Goal: Task Accomplishment & Management: Use online tool/utility

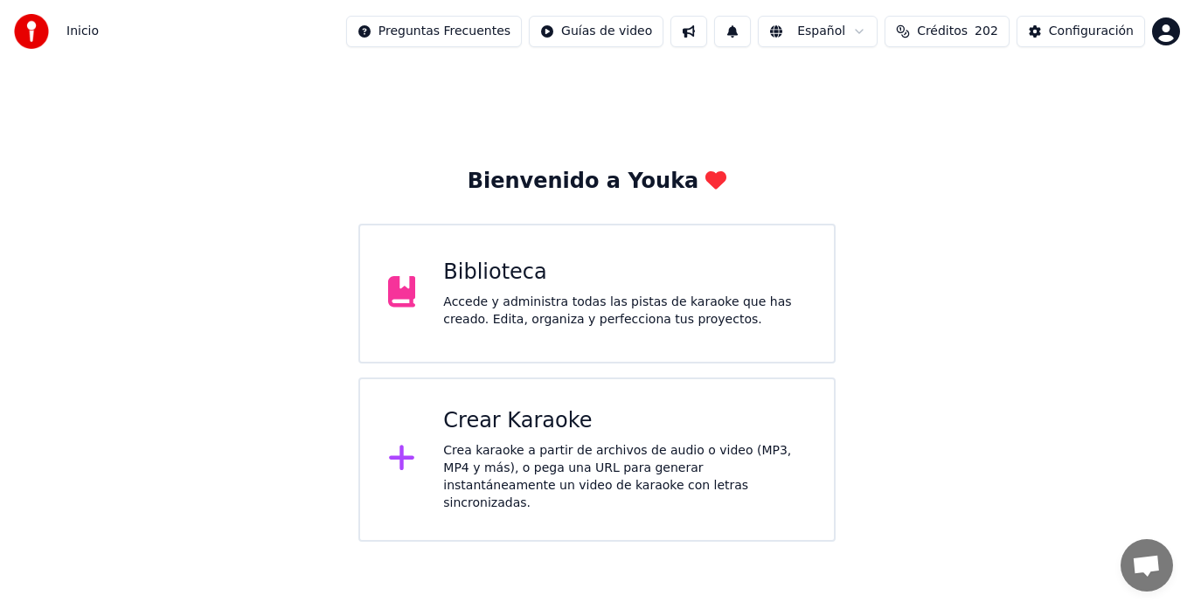
click at [474, 306] on div "Accede y administra todas las pistas de karaoke que has creado. Edita, organiza…" at bounding box center [624, 311] width 363 height 35
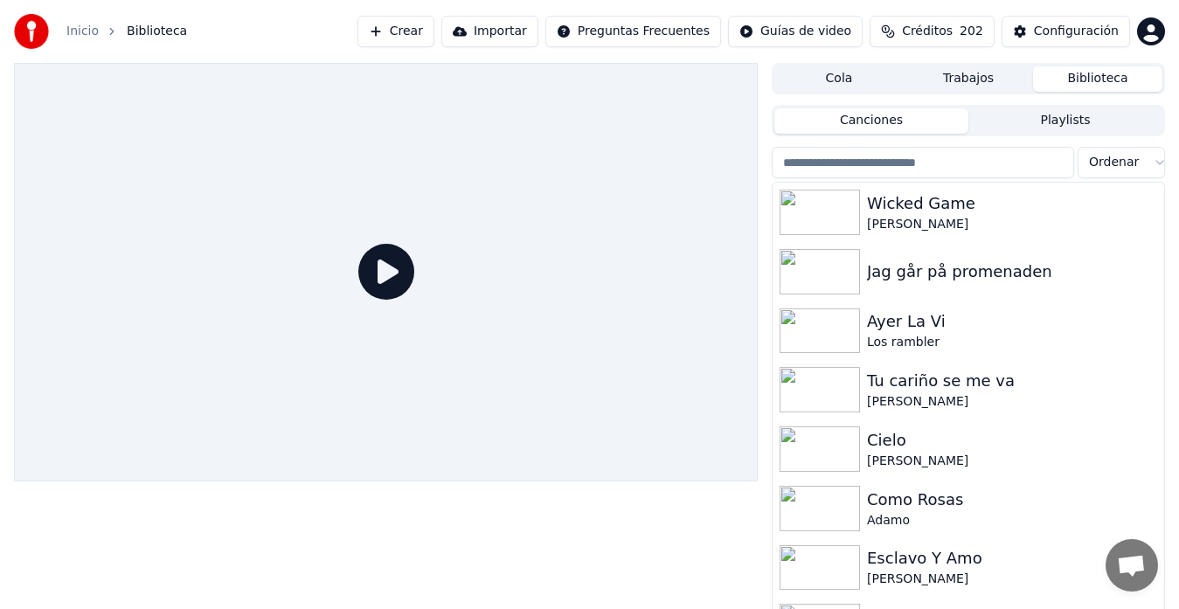
click at [430, 31] on button "Crear" at bounding box center [395, 31] width 77 height 31
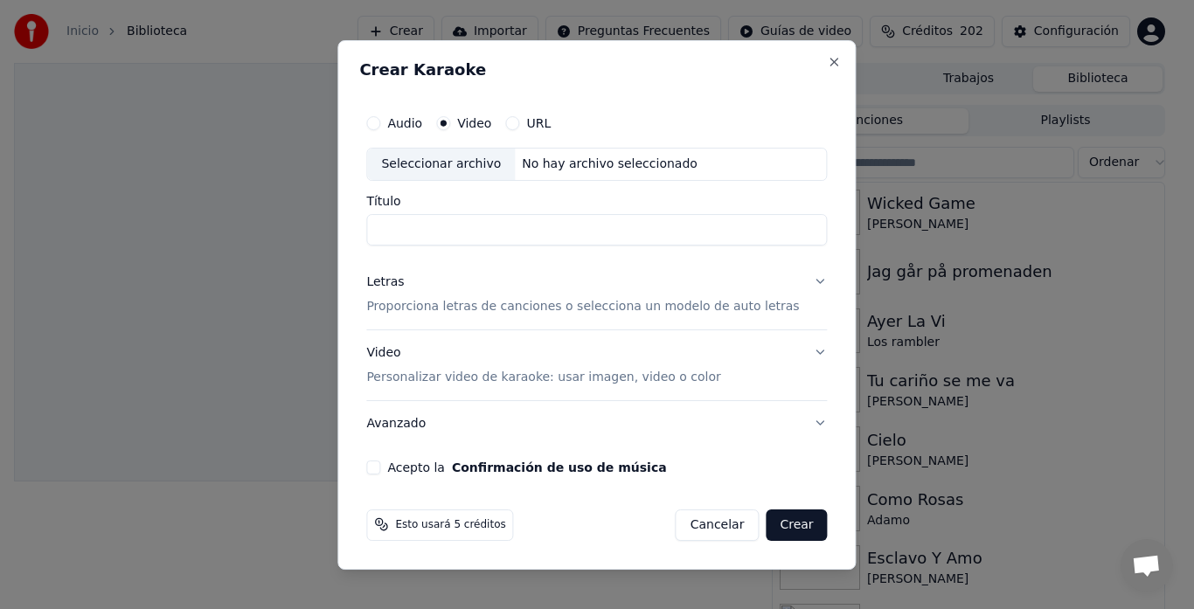
click at [457, 167] on div "Seleccionar archivo" at bounding box center [441, 164] width 148 height 31
type input "**********"
click at [421, 312] on p "Proporciona letras de canciones o selecciona un modelo de auto letras" at bounding box center [582, 306] width 433 height 17
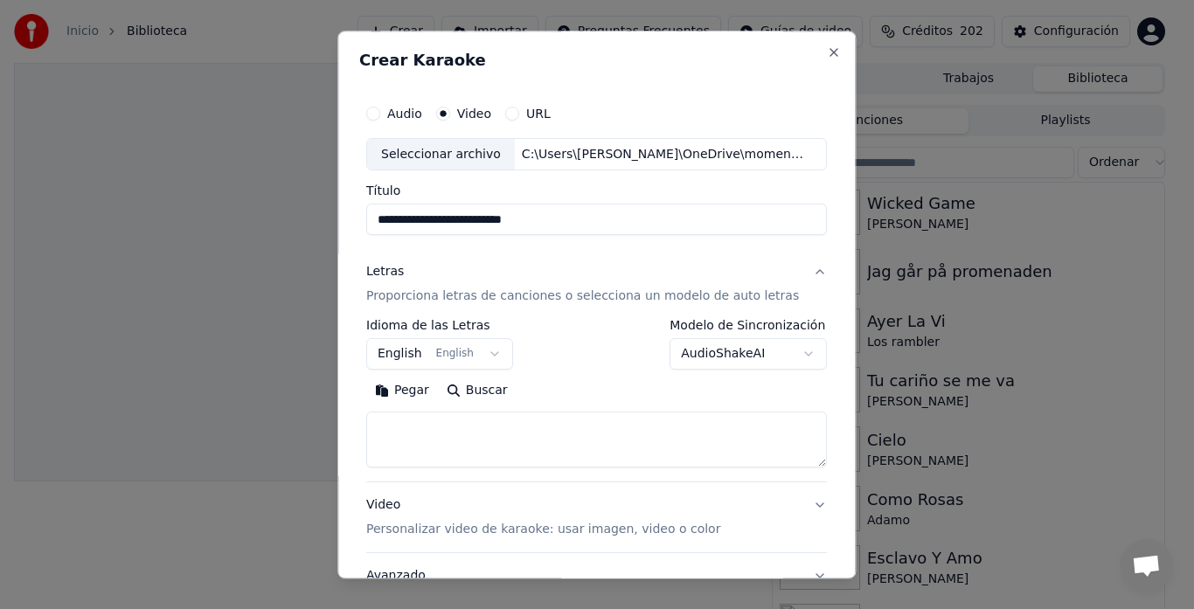
click at [415, 422] on textarea at bounding box center [596, 440] width 460 height 56
paste textarea "**********"
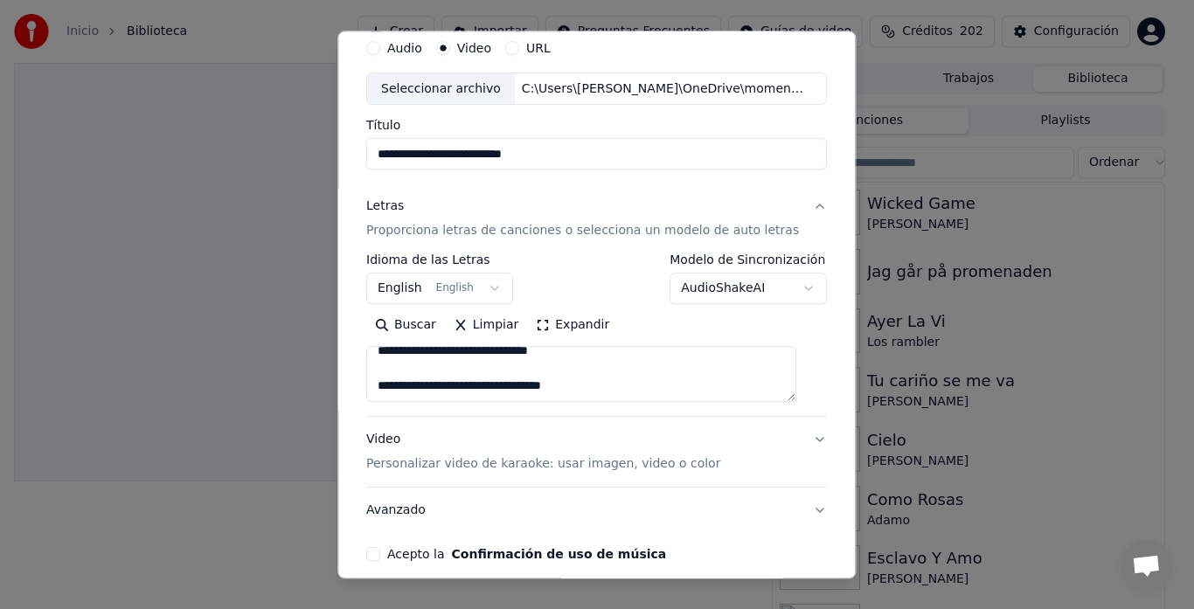
scroll to position [143, 0]
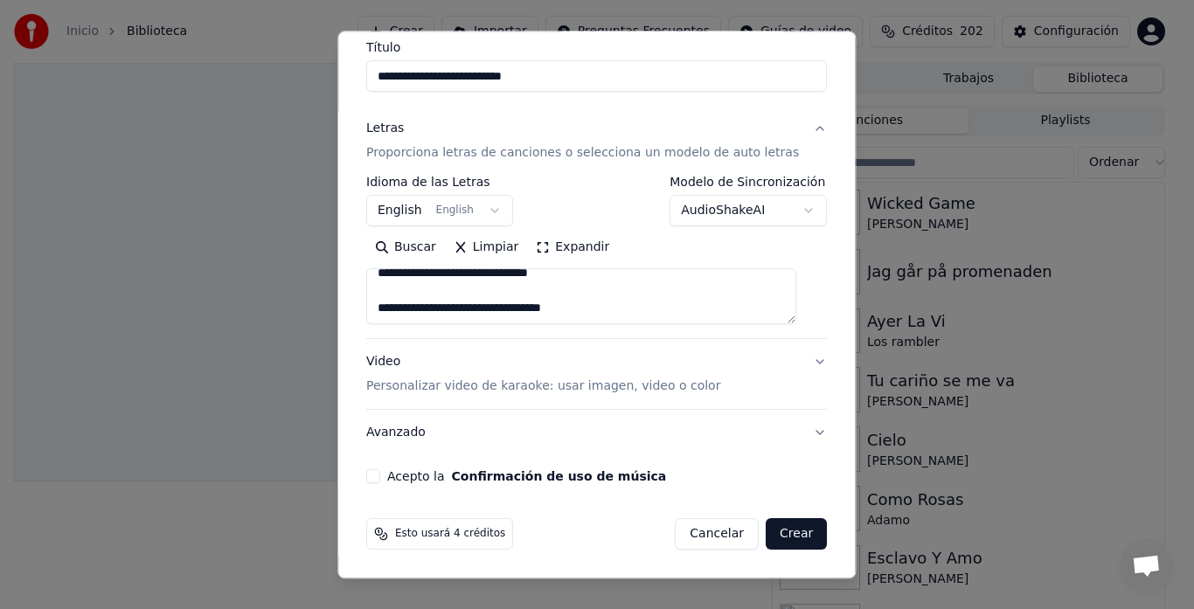
drag, startPoint x: 594, startPoint y: 308, endPoint x: 350, endPoint y: 315, distance: 243.9
click at [350, 315] on div "**********" at bounding box center [596, 305] width 518 height 548
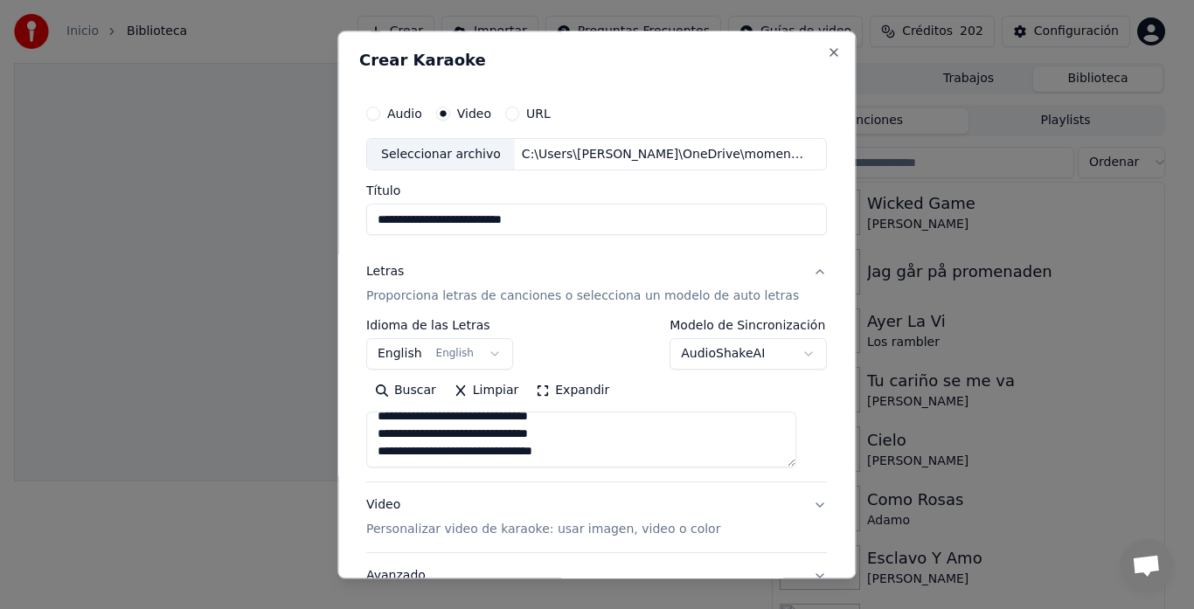
scroll to position [833, 0]
click at [557, 421] on textarea at bounding box center [581, 440] width 430 height 56
paste textarea "**********"
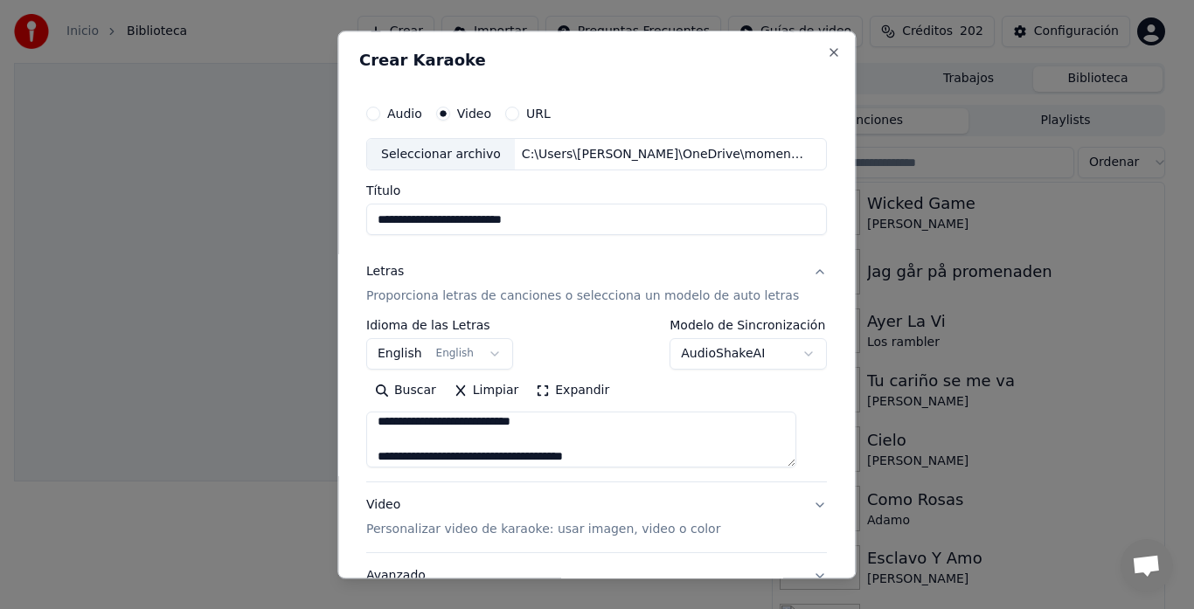
type textarea "**********"
click at [407, 354] on button "English English" at bounding box center [439, 354] width 147 height 31
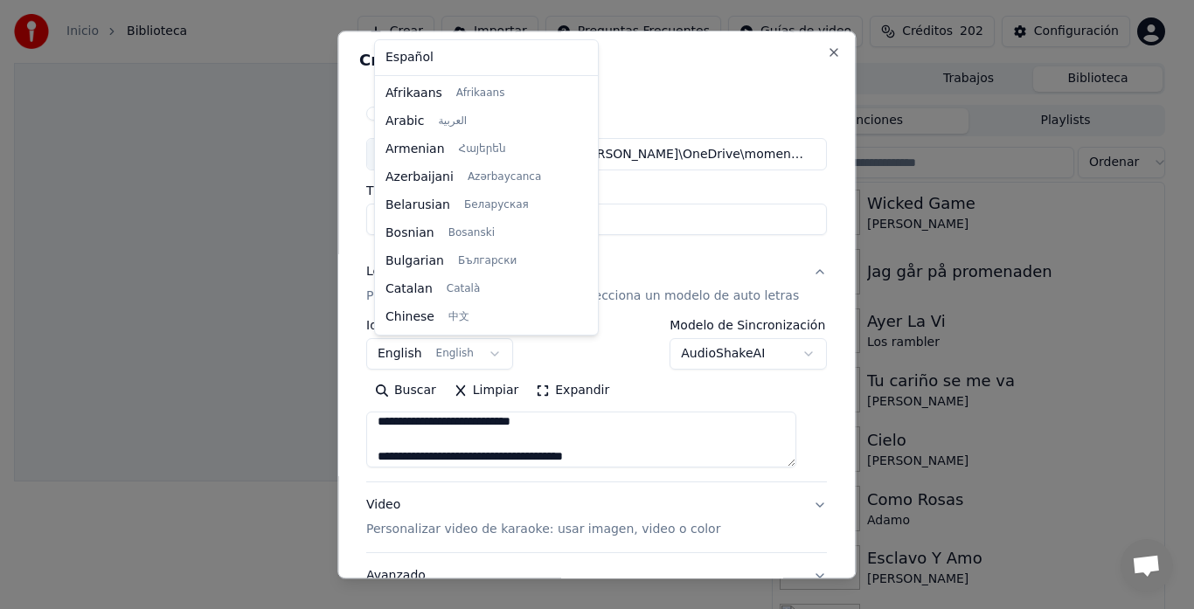
scroll to position [140, 0]
select select "**"
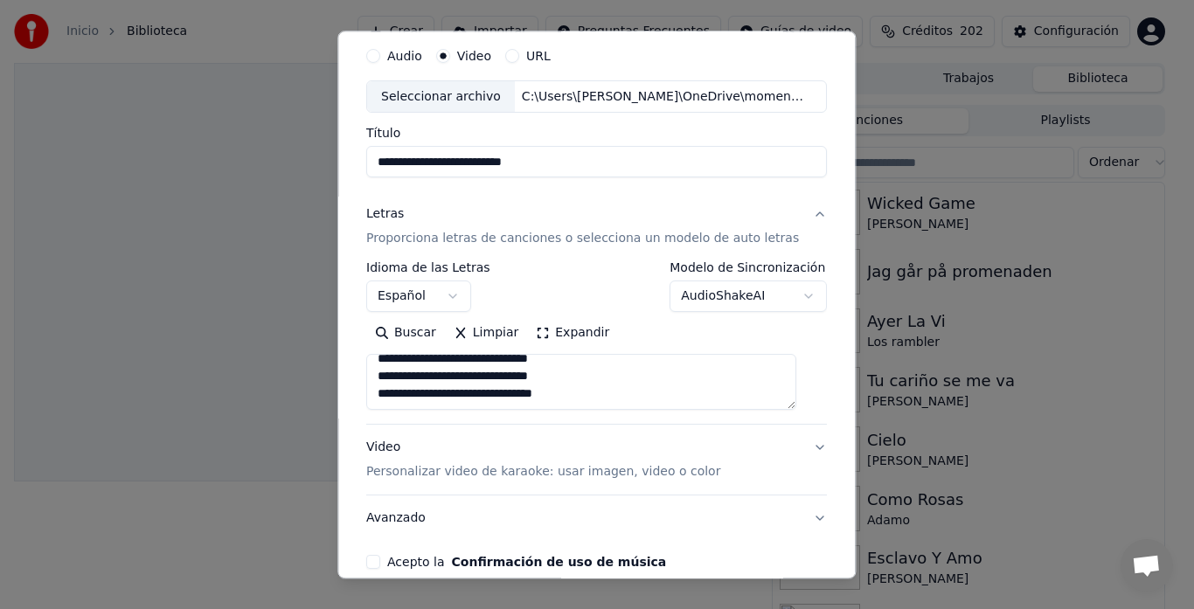
scroll to position [116, 0]
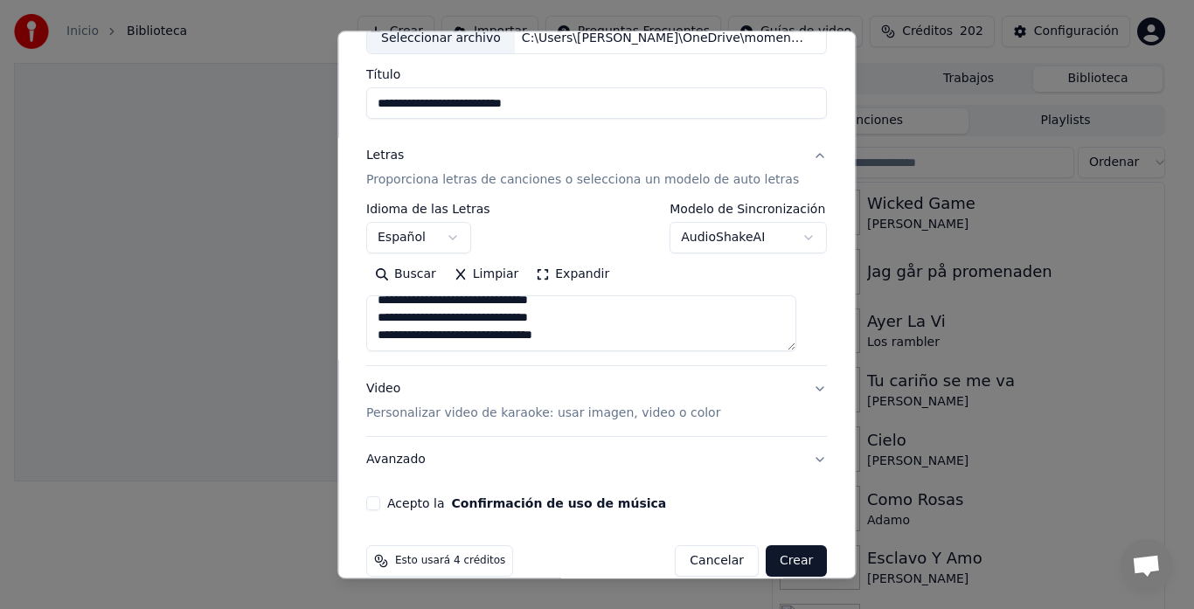
click at [471, 417] on p "Personalizar video de karaoke: usar imagen, video o color" at bounding box center [543, 413] width 354 height 17
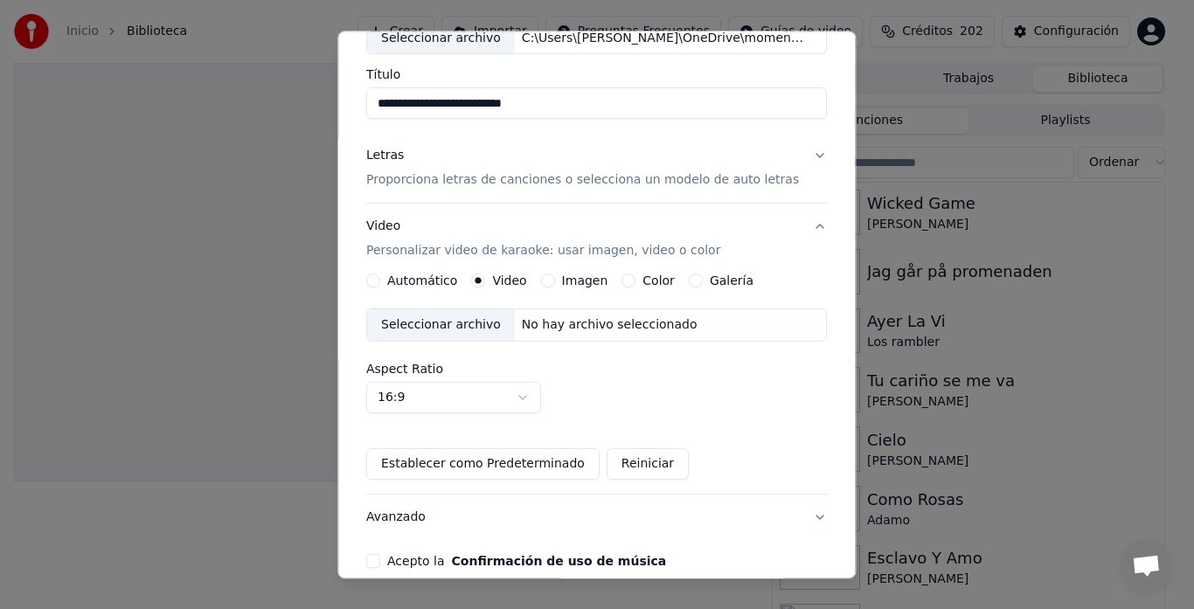
click at [557, 279] on div "Imagen" at bounding box center [574, 281] width 67 height 14
click at [547, 283] on button "Imagen" at bounding box center [548, 281] width 14 height 14
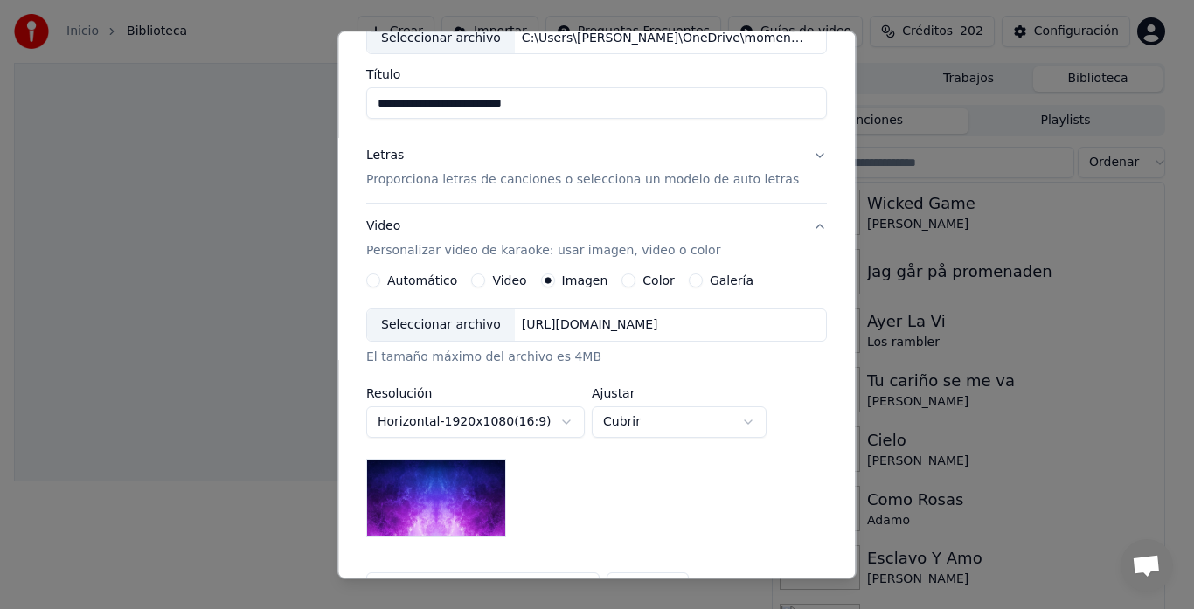
click at [408, 334] on div "Seleccionar archivo" at bounding box center [441, 325] width 148 height 31
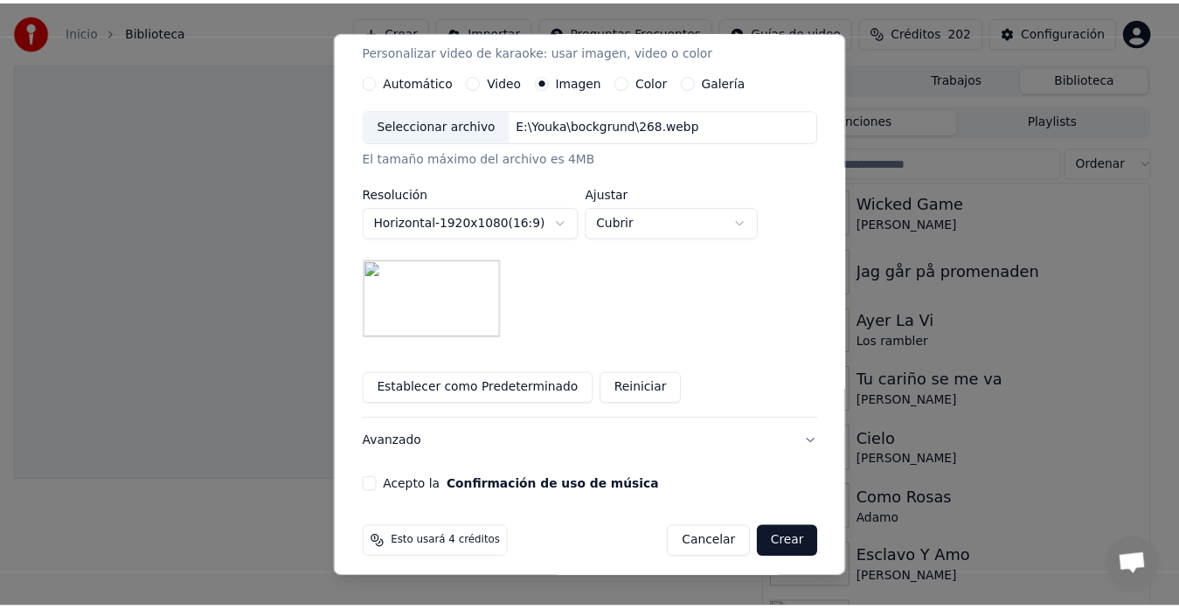
scroll to position [325, 0]
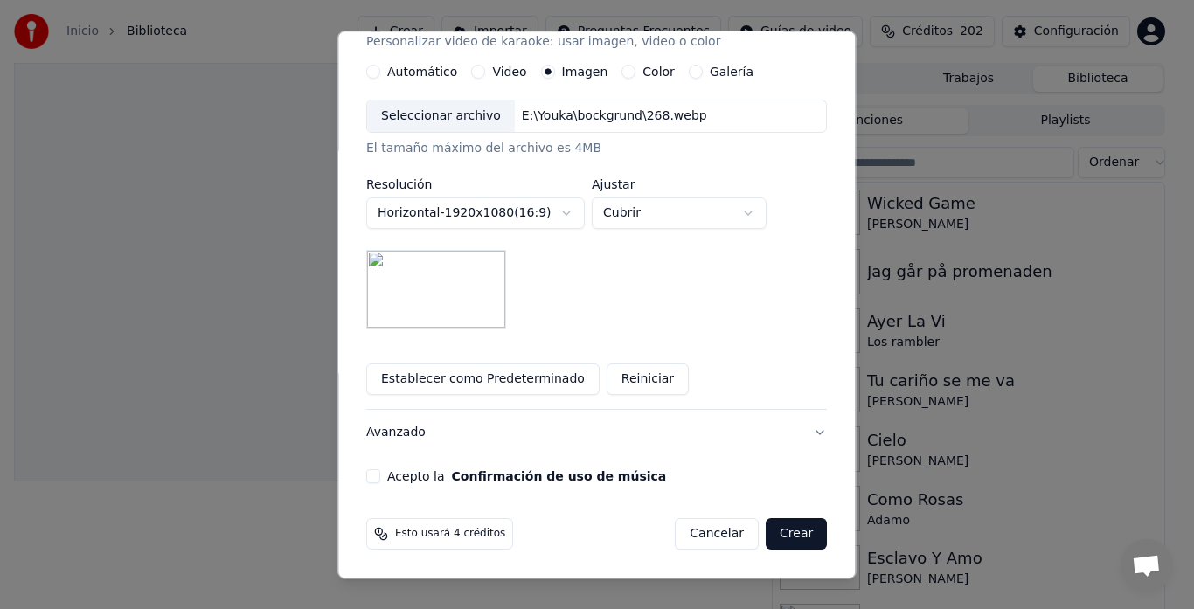
click at [380, 473] on button "Acepto la Confirmación de uso de música" at bounding box center [373, 477] width 14 height 14
click at [780, 539] on button "Crear" at bounding box center [795, 534] width 61 height 31
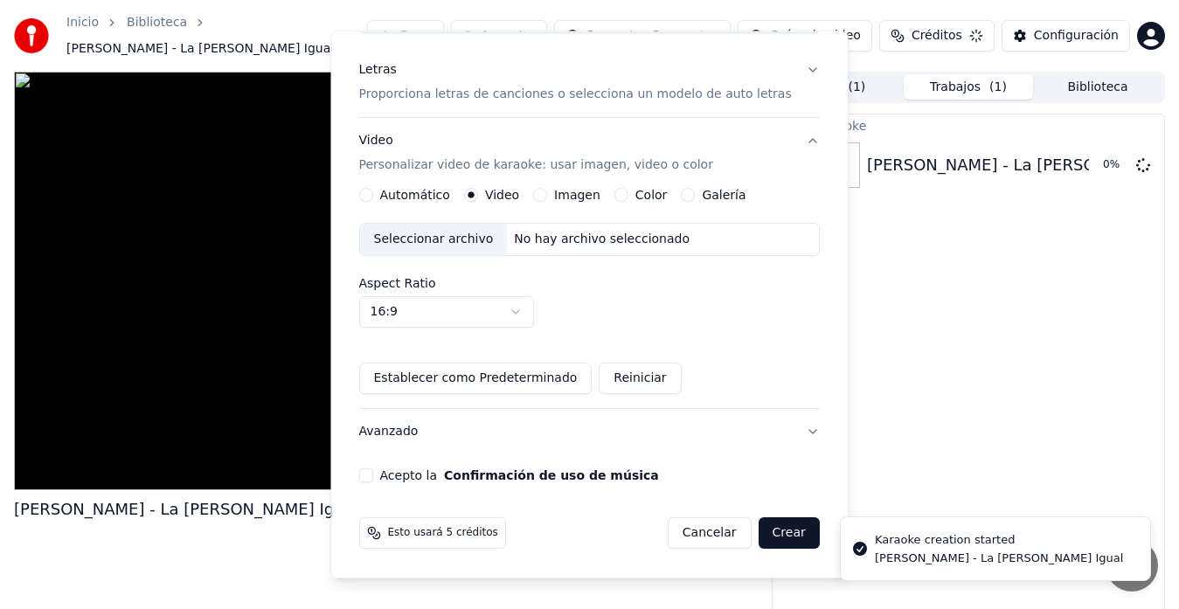
scroll to position [0, 0]
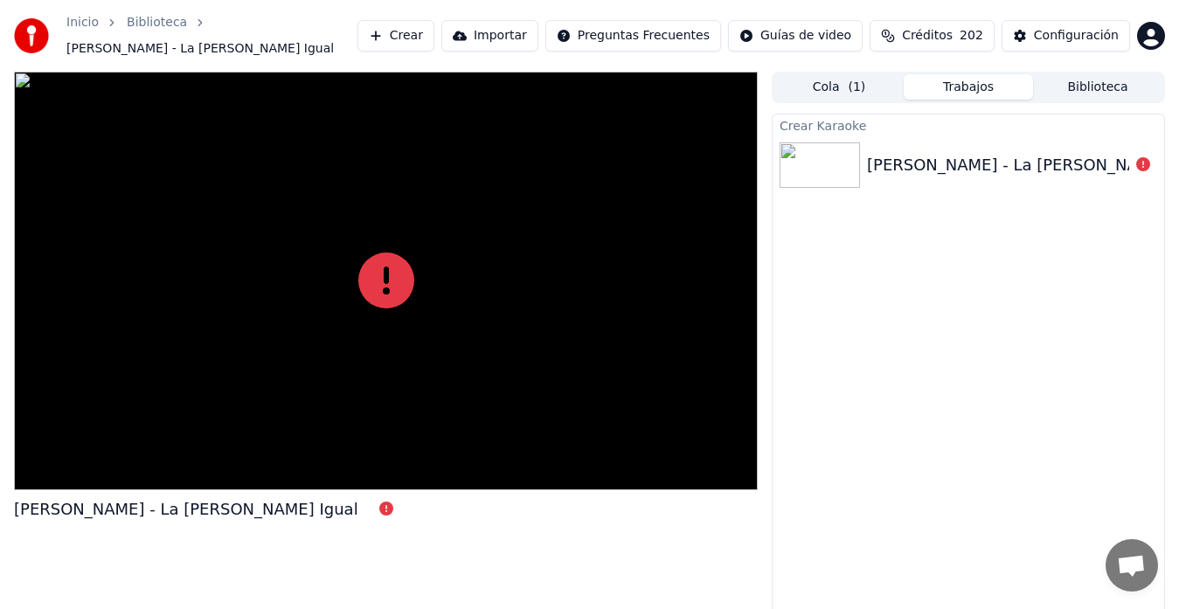
click at [1075, 89] on button "Biblioteca" at bounding box center [1097, 86] width 129 height 25
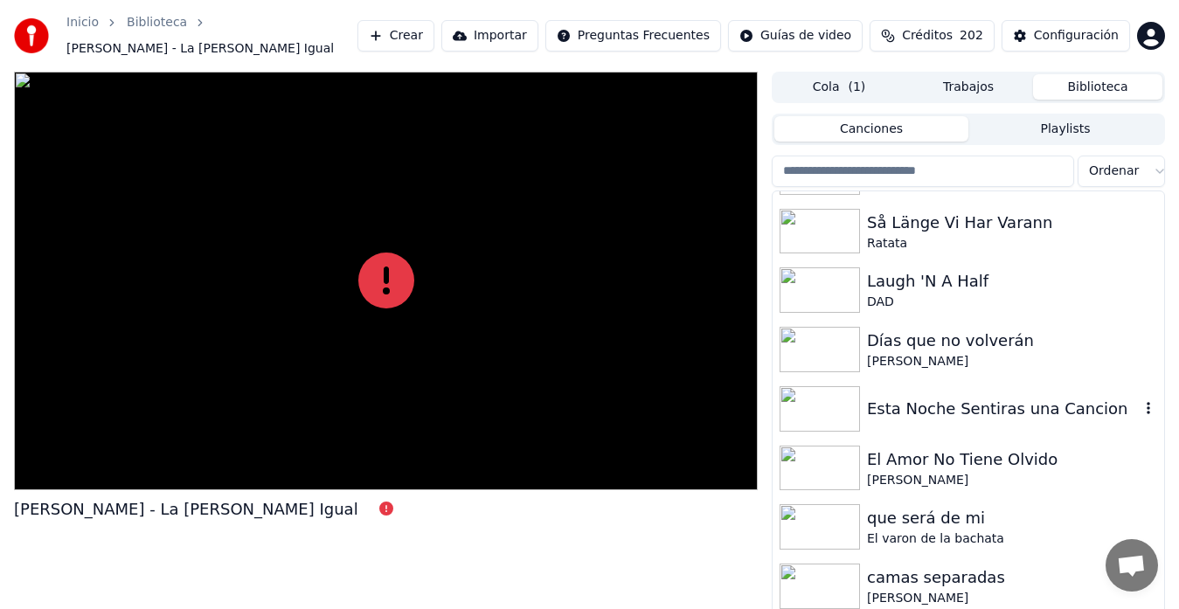
scroll to position [640, 0]
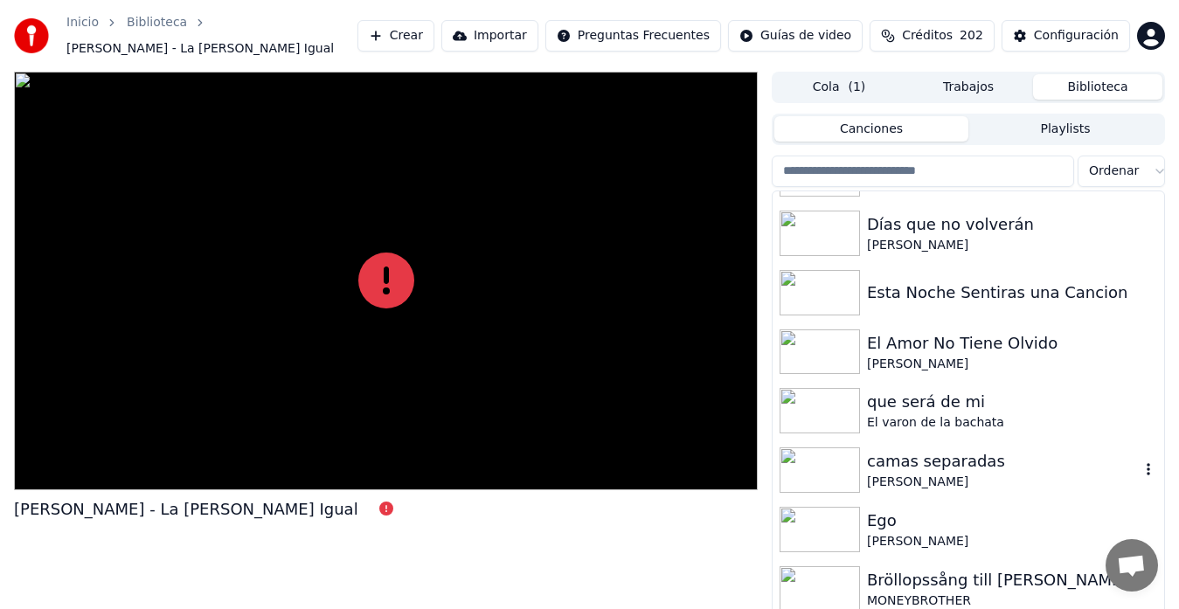
click at [926, 454] on div "camas separadas" at bounding box center [1003, 461] width 273 height 24
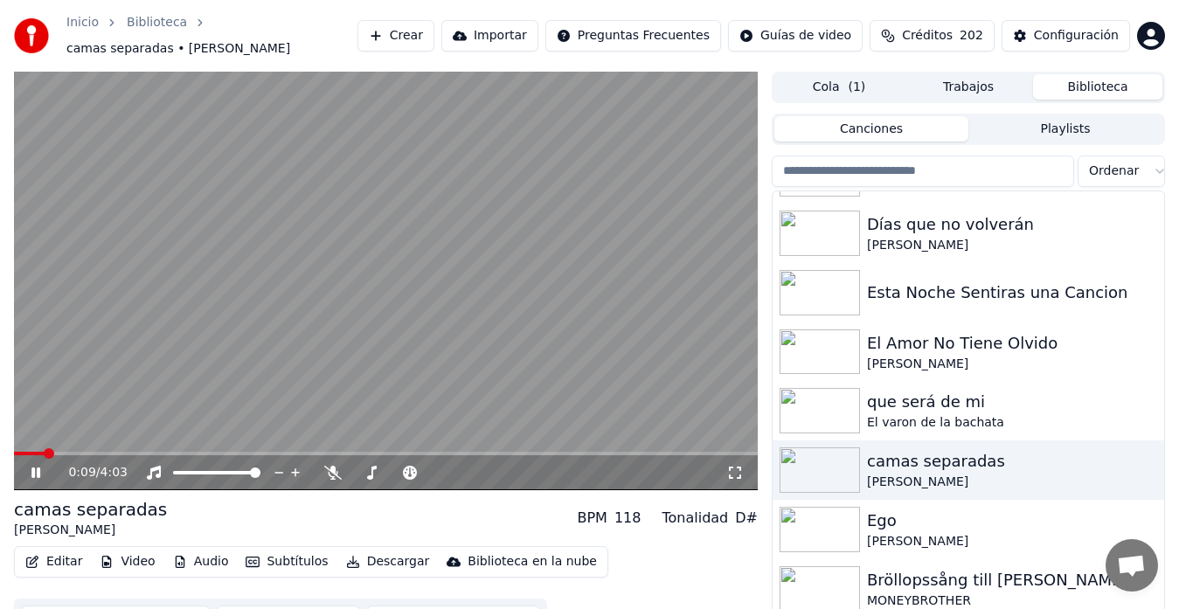
click at [556, 253] on video at bounding box center [386, 281] width 744 height 419
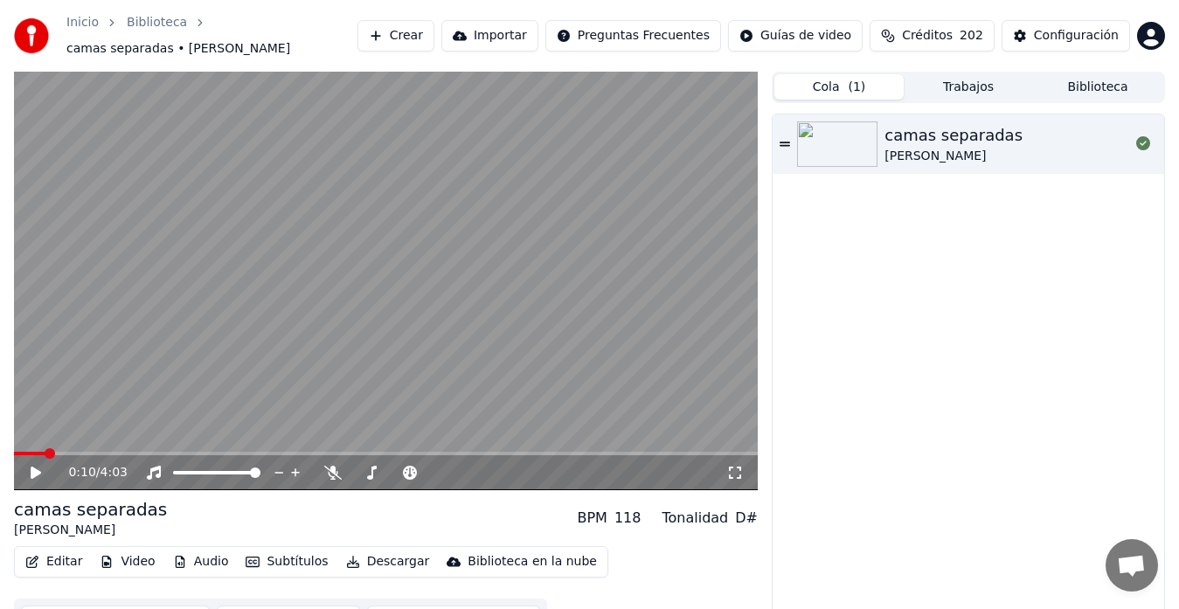
click at [841, 88] on button "Cola ( 1 )" at bounding box center [838, 86] width 129 height 25
click at [1074, 87] on button "Biblioteca" at bounding box center [1097, 86] width 129 height 25
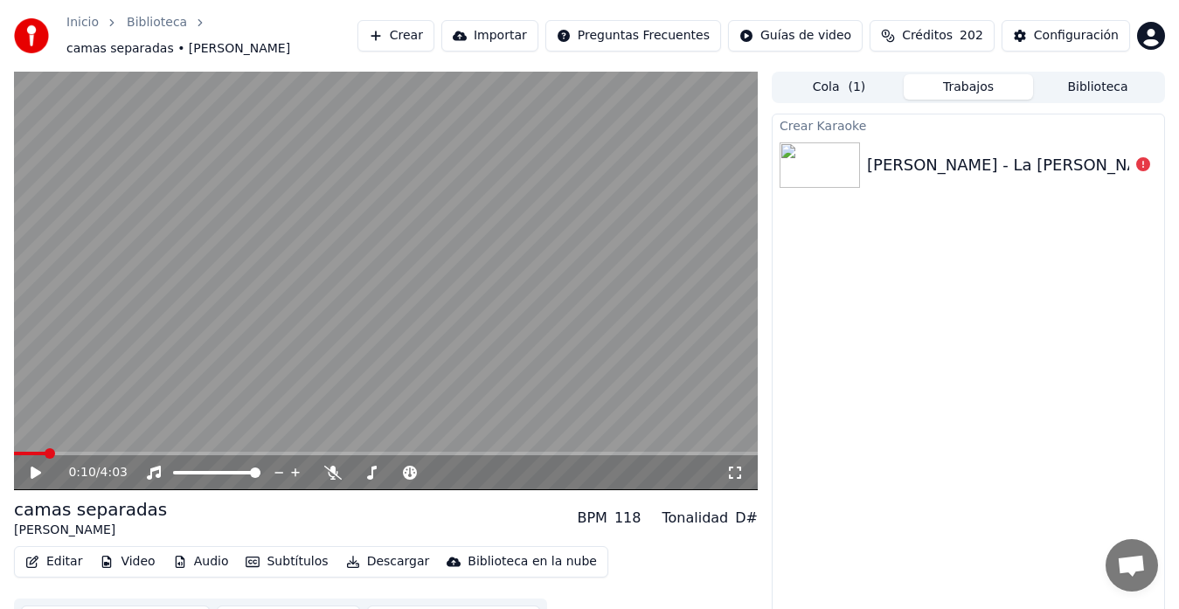
click at [969, 93] on button "Trabajos" at bounding box center [967, 86] width 129 height 25
click at [929, 172] on div "[PERSON_NAME] - La [PERSON_NAME] Igual" at bounding box center [1039, 165] width 344 height 24
click at [919, 172] on div "[PERSON_NAME] - La [PERSON_NAME] Igual" at bounding box center [1039, 165] width 344 height 24
click at [879, 173] on div "[PERSON_NAME] - La [PERSON_NAME] Igual" at bounding box center [1039, 165] width 344 height 24
click at [843, 171] on img at bounding box center [819, 164] width 80 height 45
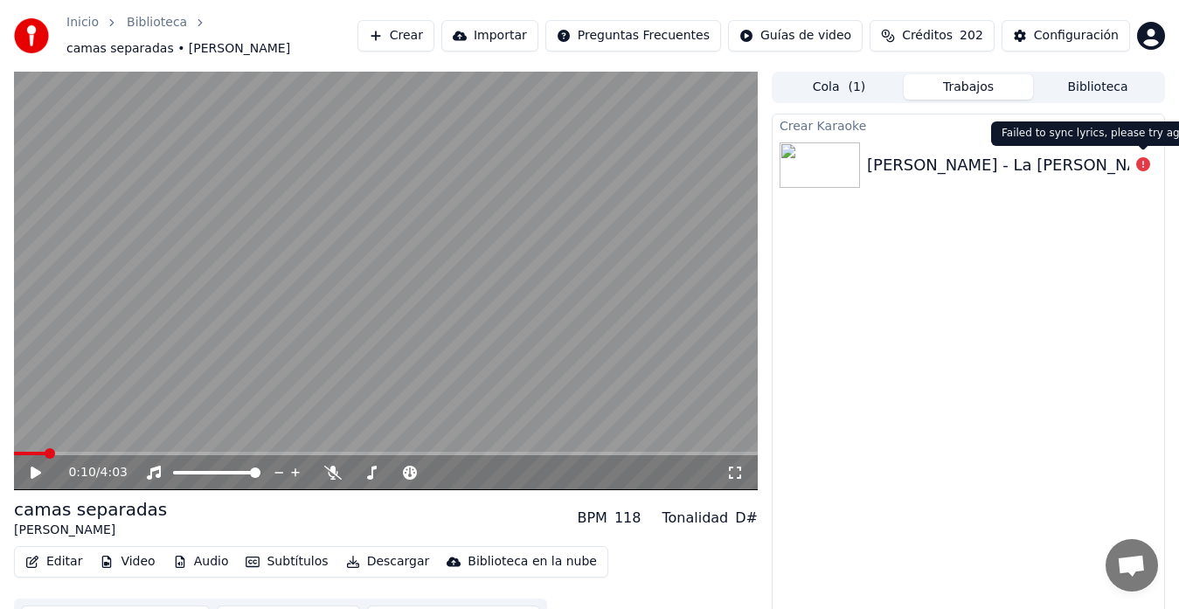
click at [1118, 168] on icon at bounding box center [1143, 164] width 14 height 14
click at [1118, 167] on icon at bounding box center [1143, 164] width 14 height 14
click at [1074, 81] on button "Biblioteca" at bounding box center [1097, 86] width 129 height 25
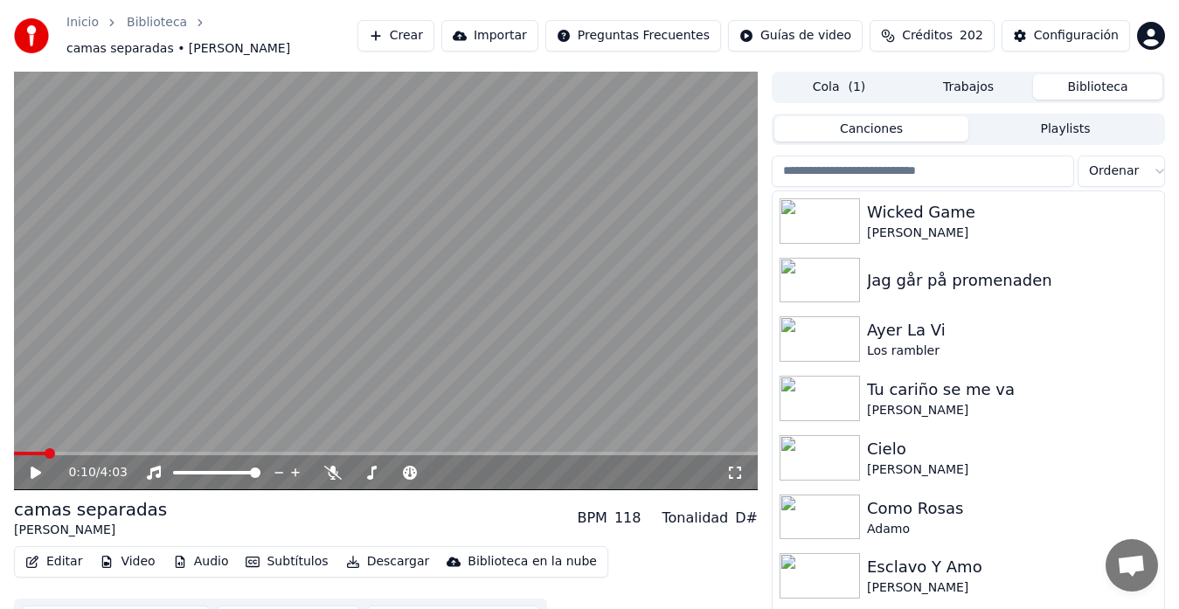
click at [434, 35] on button "Crear" at bounding box center [395, 35] width 77 height 31
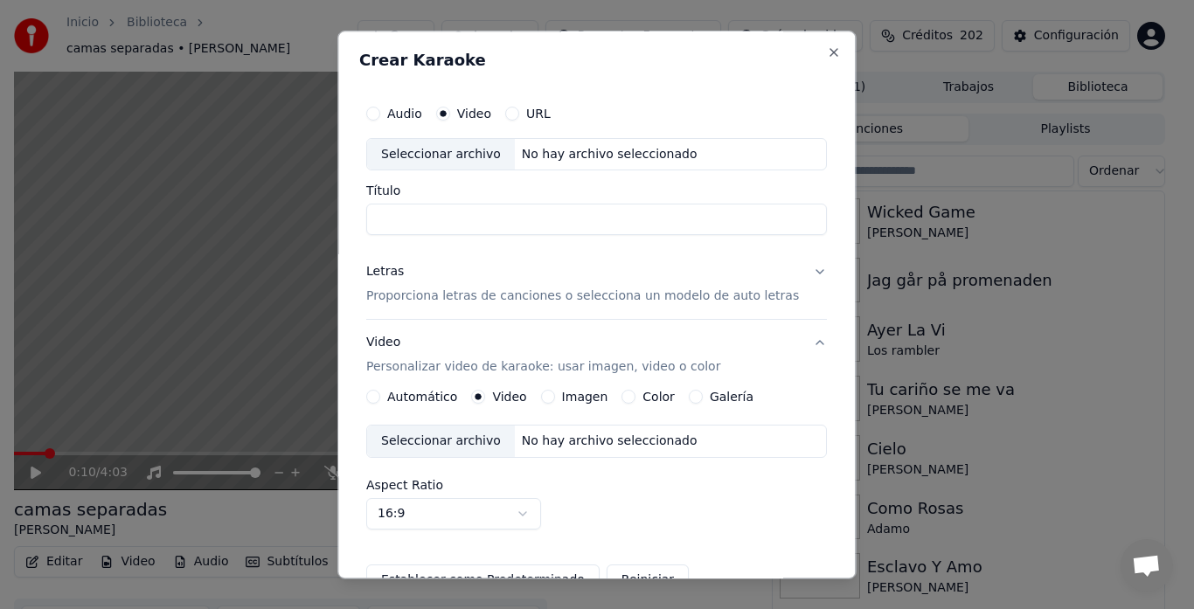
click at [448, 164] on div "Seleccionar archivo" at bounding box center [441, 154] width 148 height 31
type input "**********"
click at [428, 297] on p "Proporciona letras de canciones o selecciona un modelo de auto letras" at bounding box center [582, 296] width 433 height 17
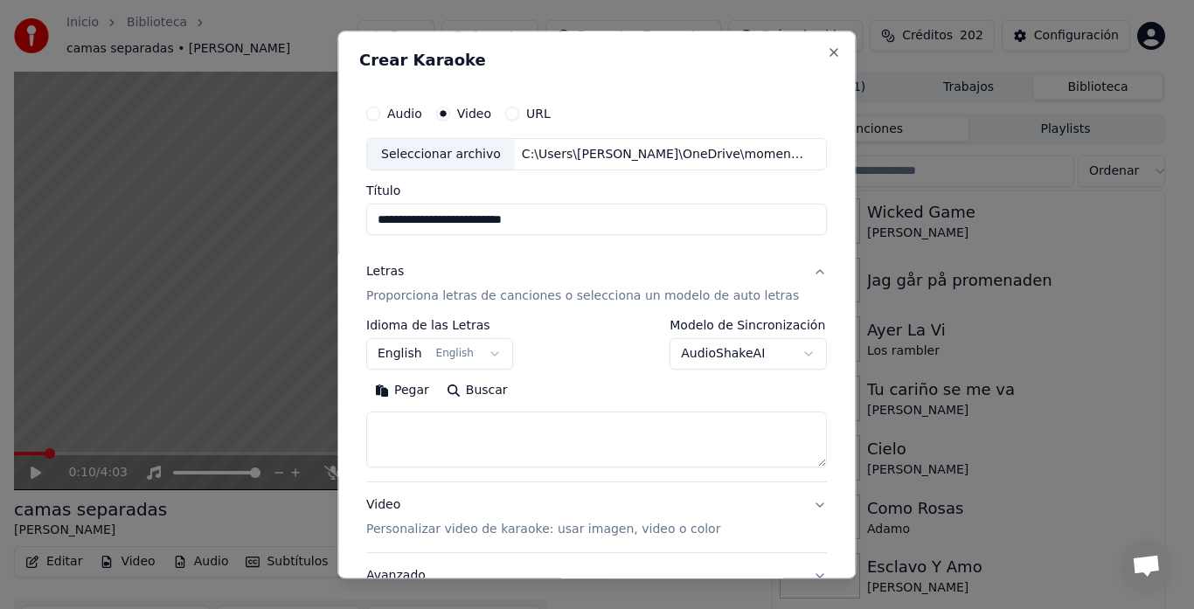
click at [428, 296] on p "Proporciona letras de canciones o selecciona un modelo de auto letras" at bounding box center [582, 296] width 433 height 17
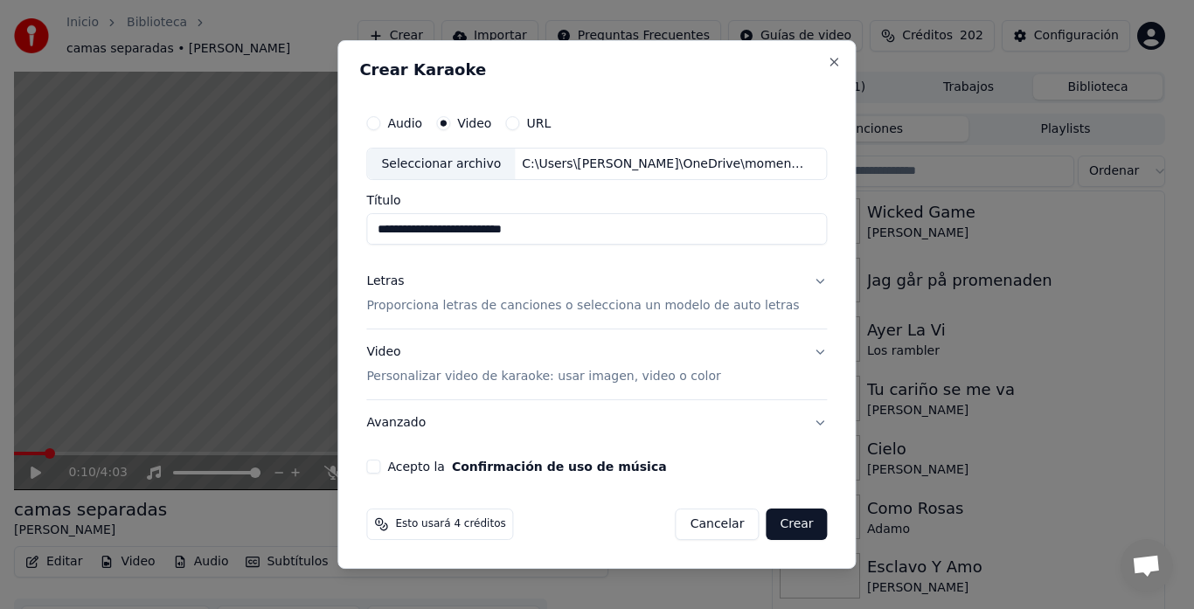
click at [428, 296] on div "Letras Proporciona letras de canciones o selecciona un modelo de auto letras" at bounding box center [582, 294] width 433 height 42
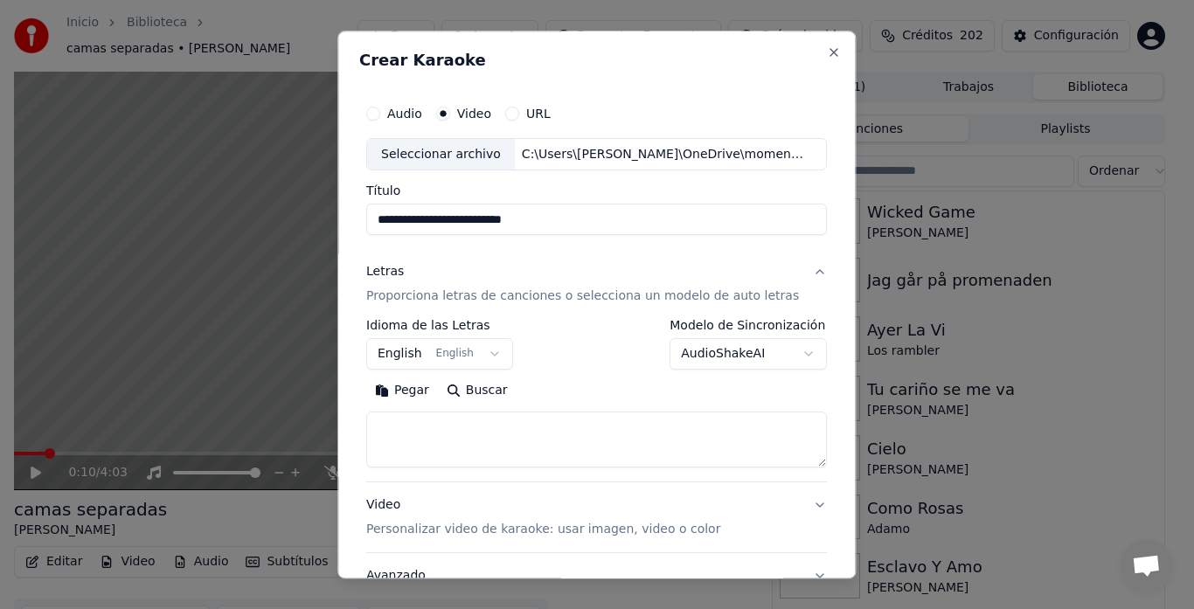
click at [425, 299] on p "Proporciona letras de canciones o selecciona un modelo de auto letras" at bounding box center [582, 296] width 433 height 17
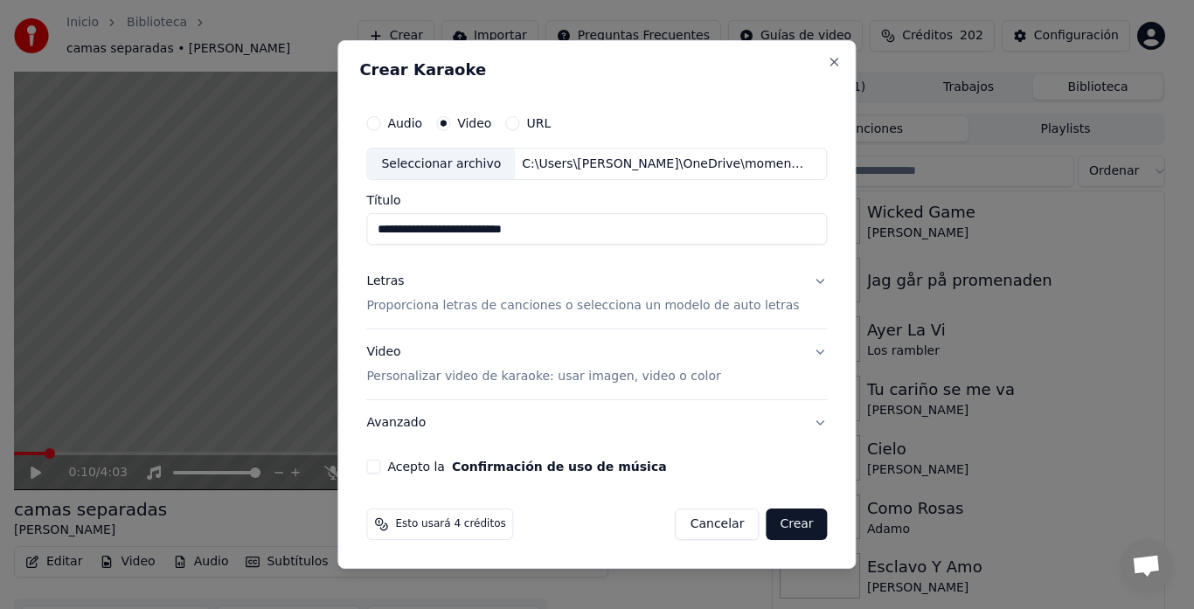
click at [425, 299] on p "Proporciona letras de canciones o selecciona un modelo de auto letras" at bounding box center [582, 306] width 433 height 17
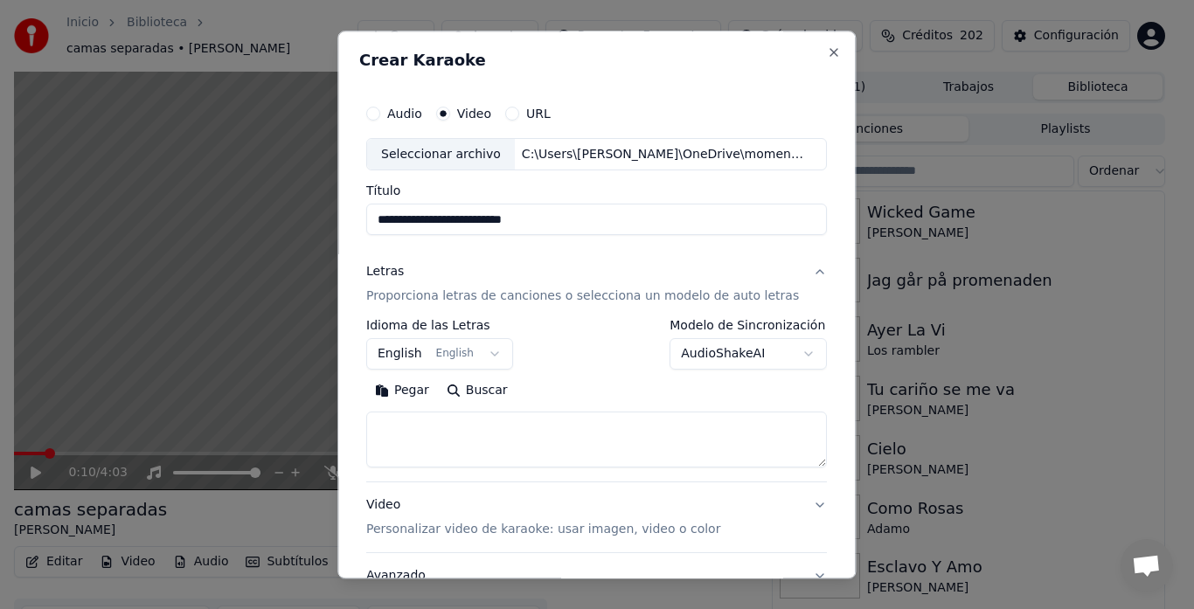
click at [396, 426] on textarea at bounding box center [596, 440] width 460 height 56
paste textarea "**********"
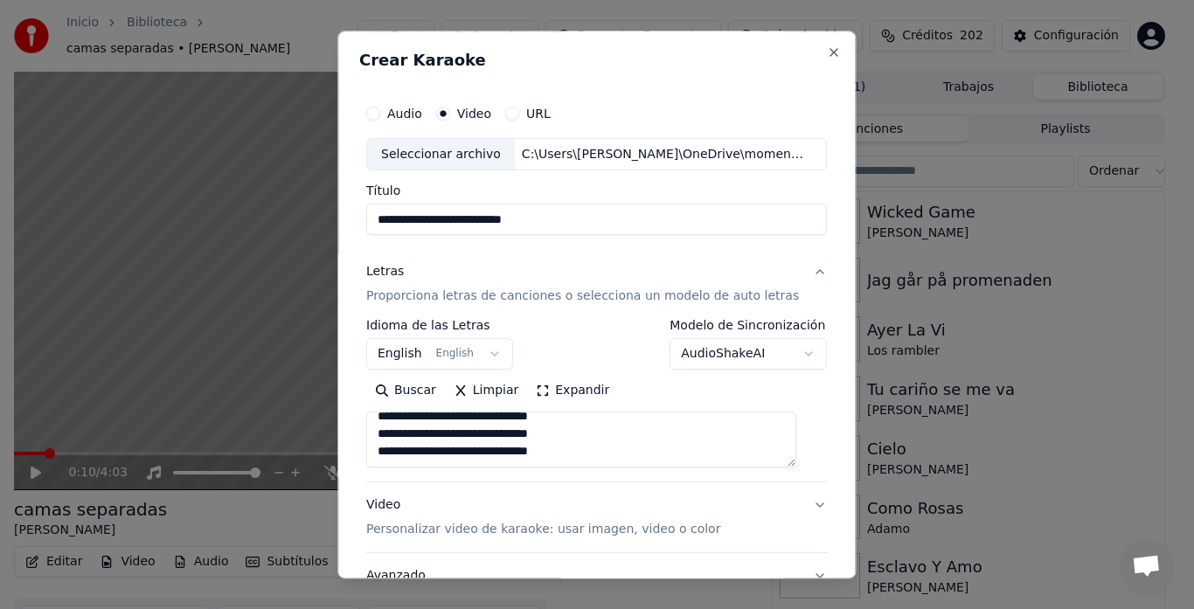
scroll to position [815, 0]
click at [558, 436] on textarea at bounding box center [581, 440] width 430 height 56
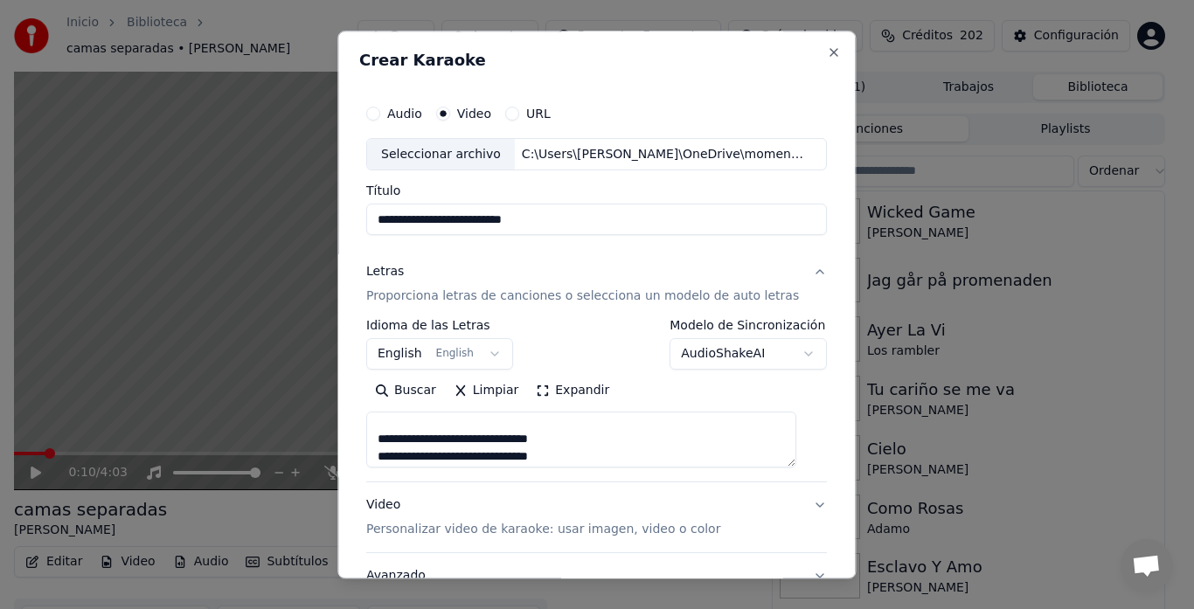
scroll to position [810, 0]
paste textarea "**********"
type textarea "**********"
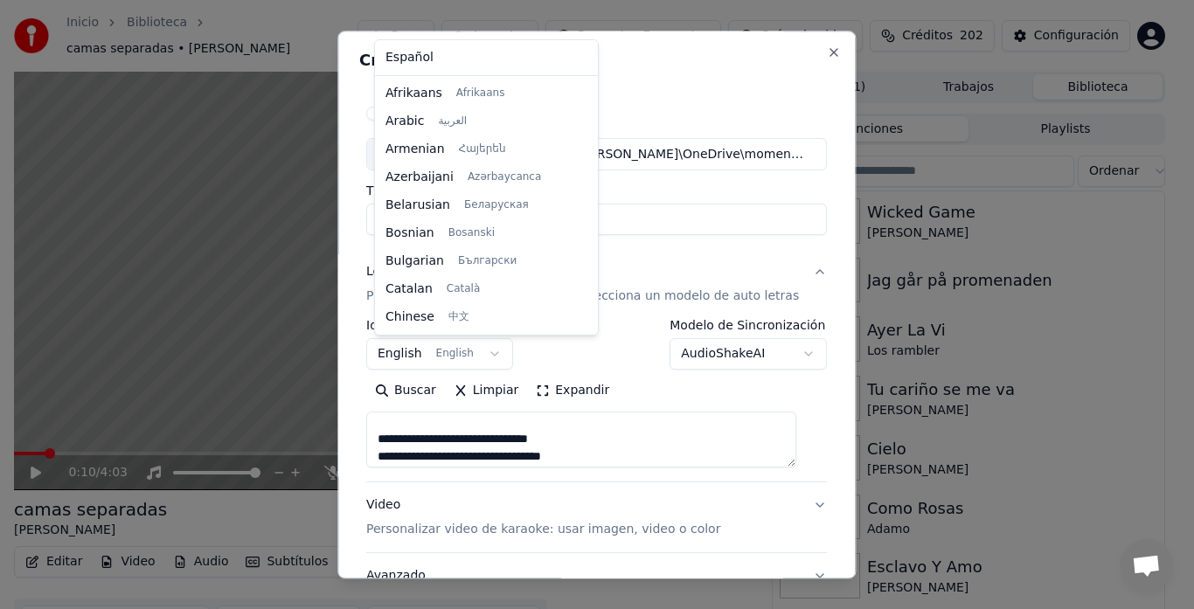
click at [415, 354] on body "**********" at bounding box center [589, 304] width 1179 height 609
select select "**"
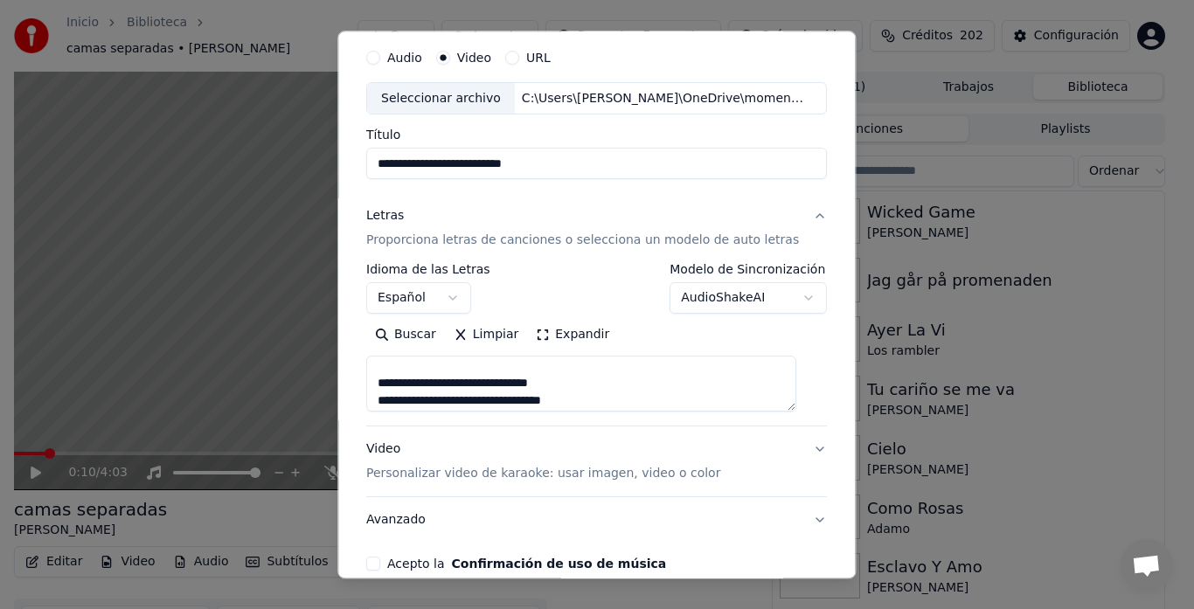
scroll to position [143, 0]
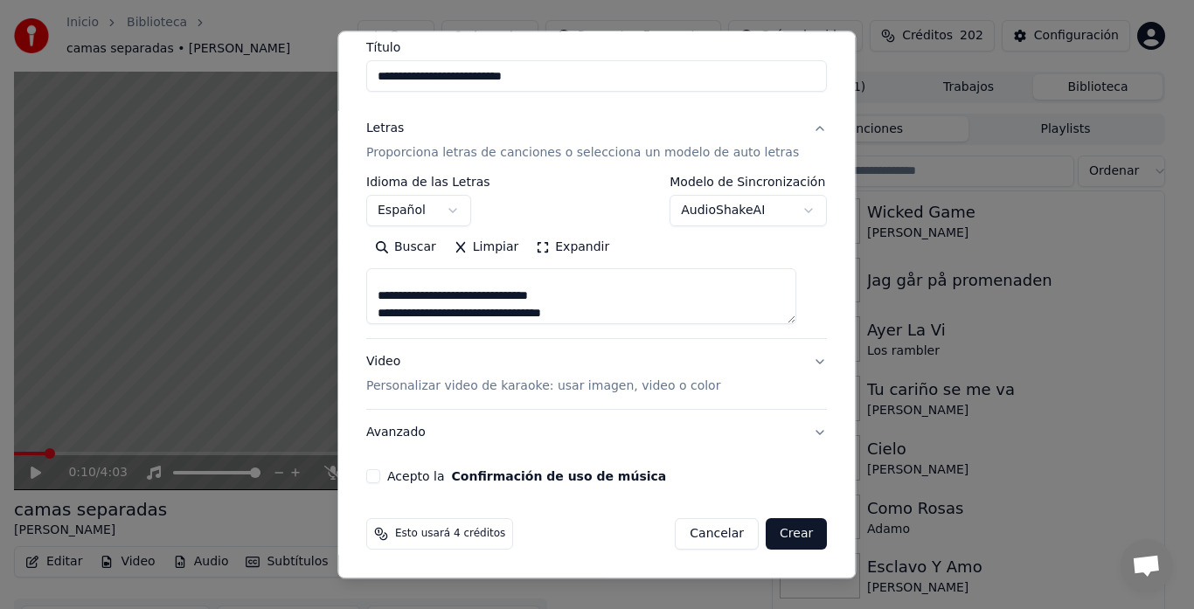
click at [410, 393] on p "Personalizar video de karaoke: usar imagen, video o color" at bounding box center [543, 386] width 354 height 17
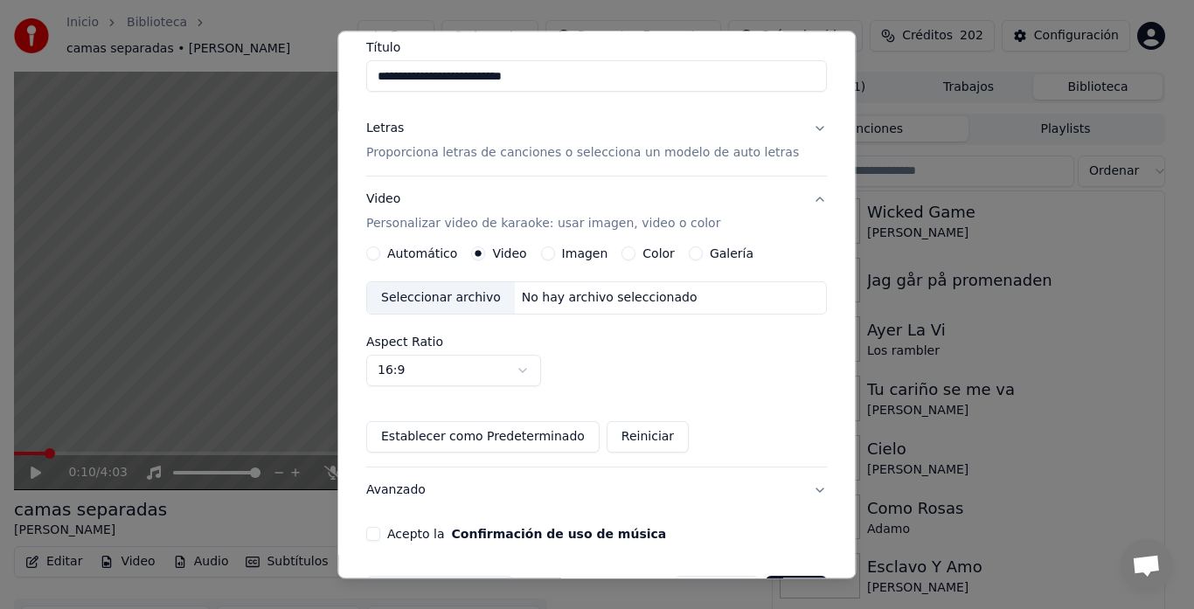
click at [554, 255] on button "Imagen" at bounding box center [548, 254] width 14 height 14
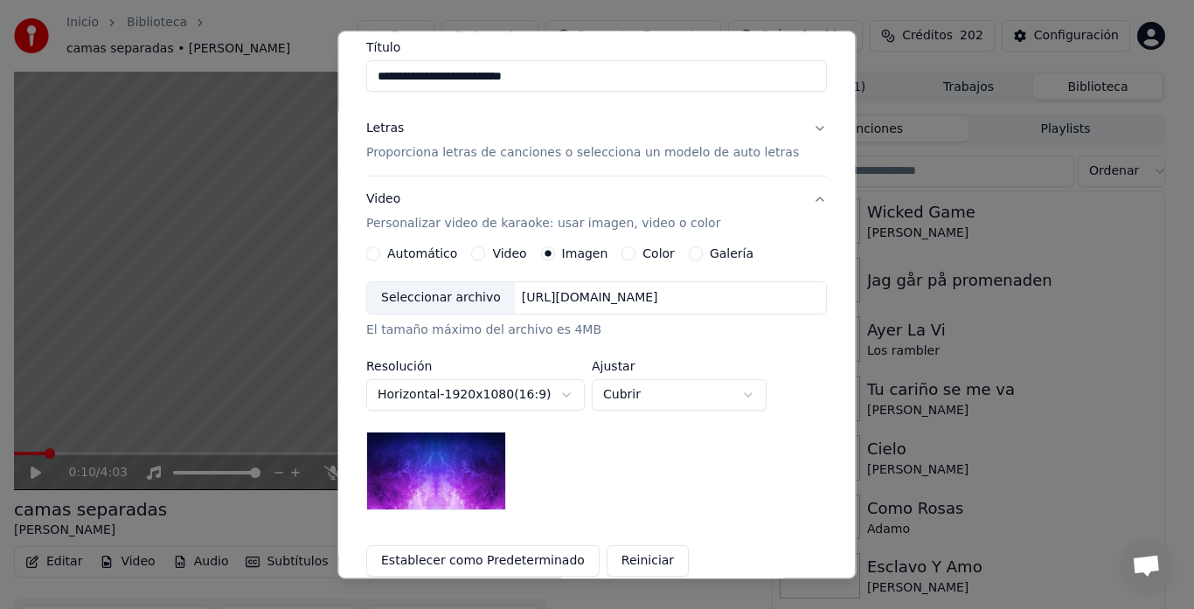
click at [426, 303] on div "Seleccionar archivo" at bounding box center [441, 298] width 148 height 31
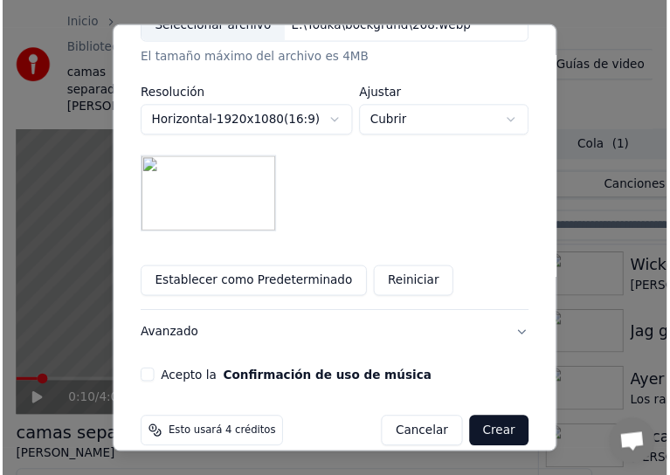
scroll to position [450, 0]
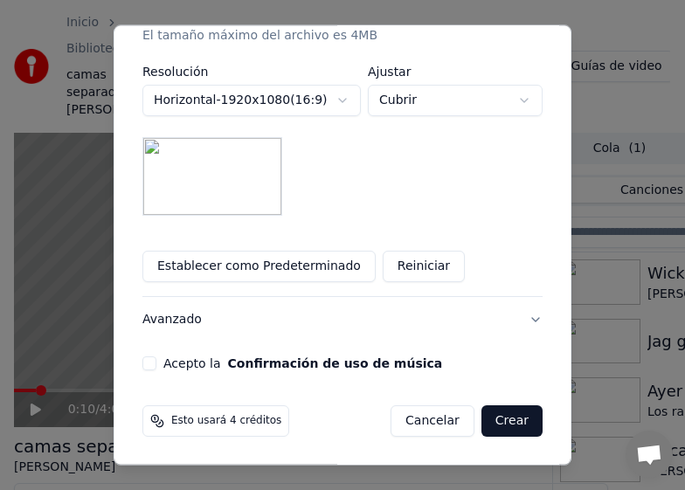
click at [142, 363] on button "Acepto la Confirmación de uso de música" at bounding box center [149, 364] width 14 height 14
click at [513, 420] on button "Crear" at bounding box center [511, 420] width 61 height 31
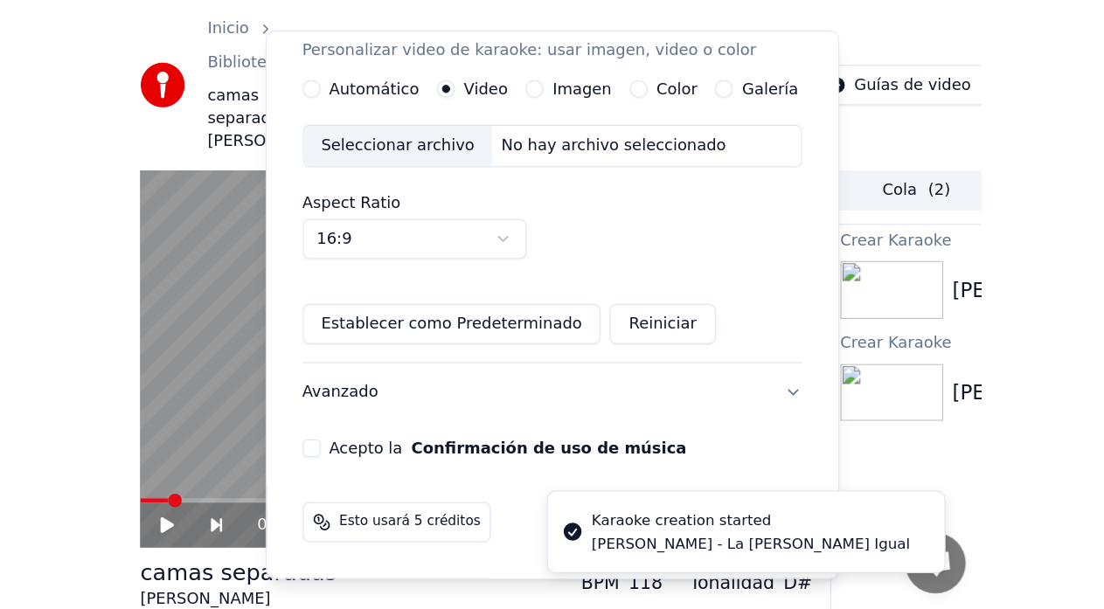
scroll to position [326, 0]
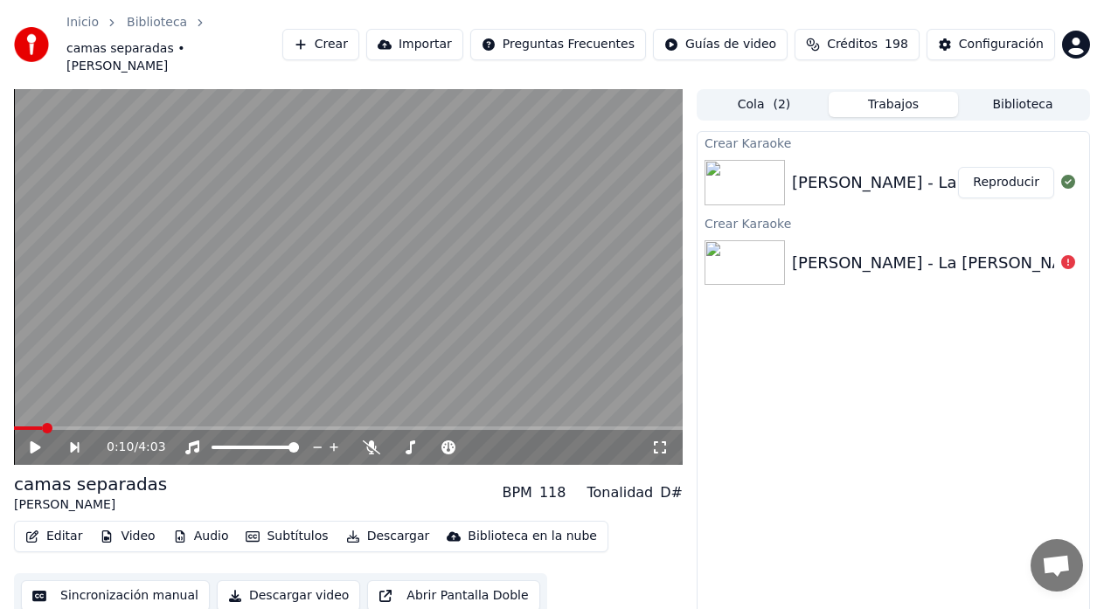
click at [1012, 169] on button "Reproducir" at bounding box center [1006, 182] width 96 height 31
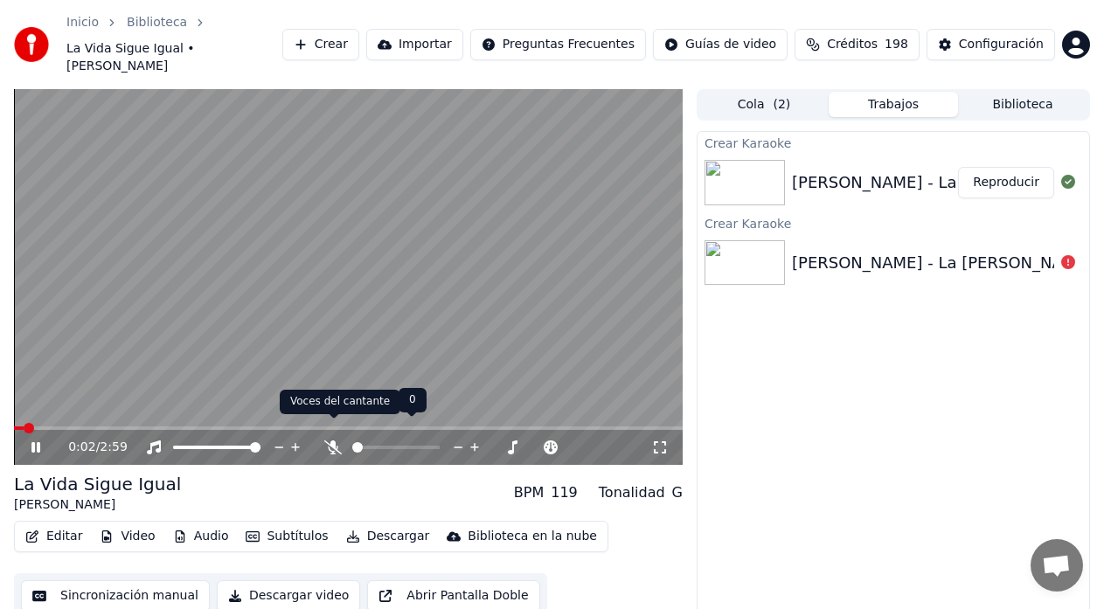
click at [331, 440] on icon at bounding box center [332, 447] width 17 height 14
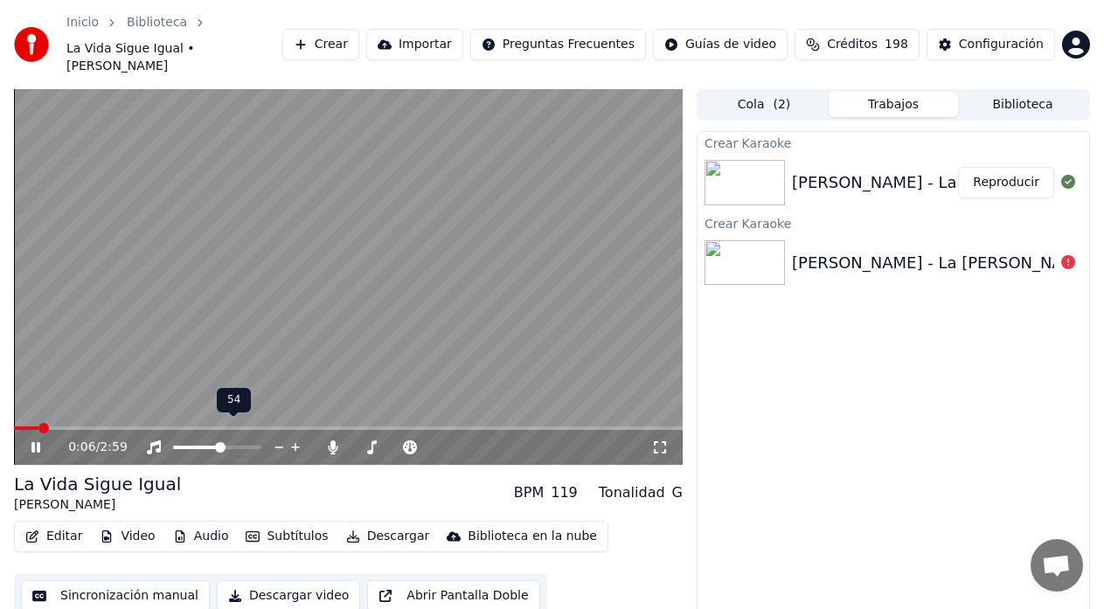
click at [220, 442] on span at bounding box center [220, 447] width 10 height 10
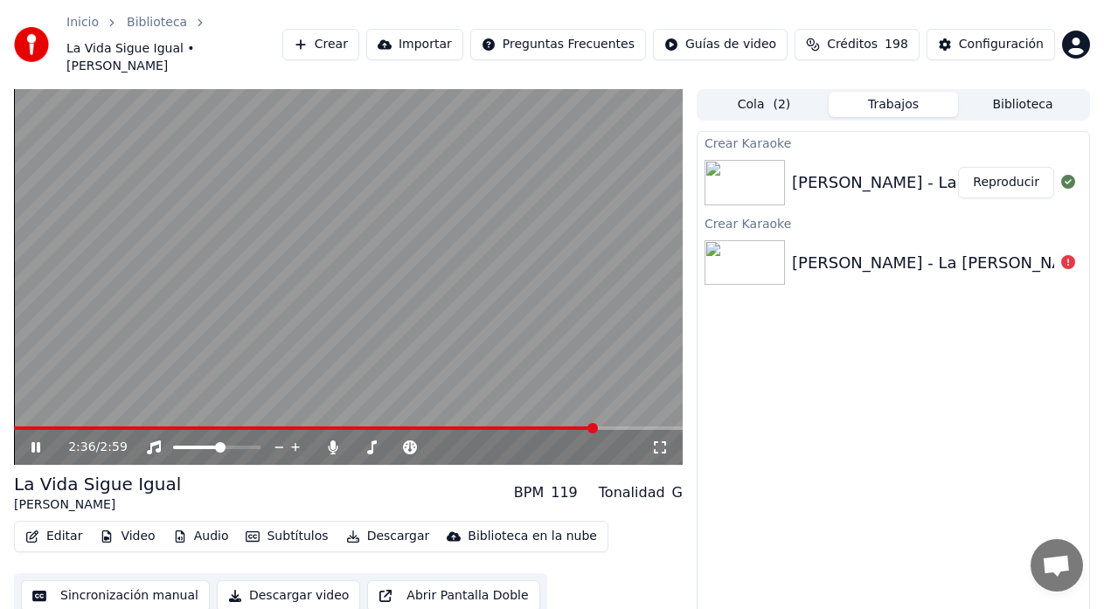
click at [596, 426] on span at bounding box center [305, 427] width 582 height 3
click at [593, 426] on span at bounding box center [339, 427] width 650 height 3
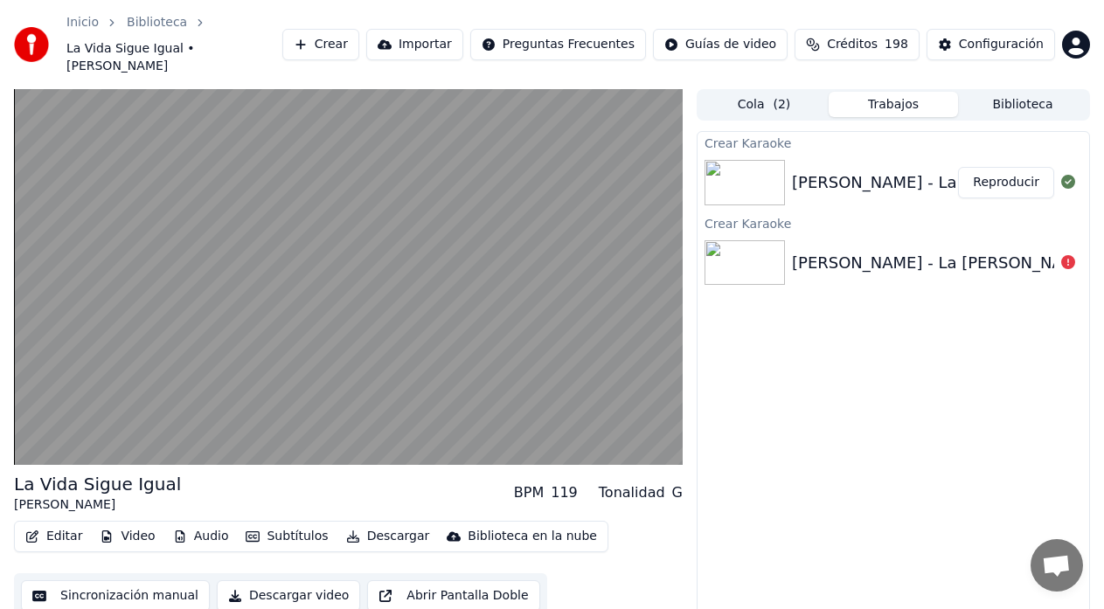
click at [581, 298] on video at bounding box center [348, 277] width 668 height 376
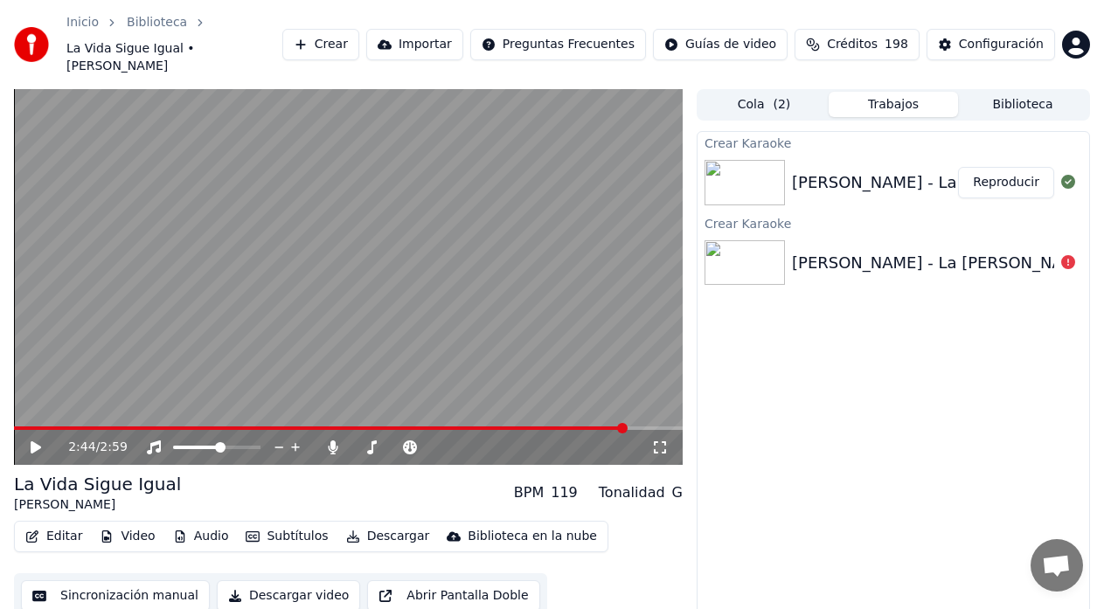
click at [137, 584] on button "Sincronización manual" at bounding box center [115, 595] width 189 height 31
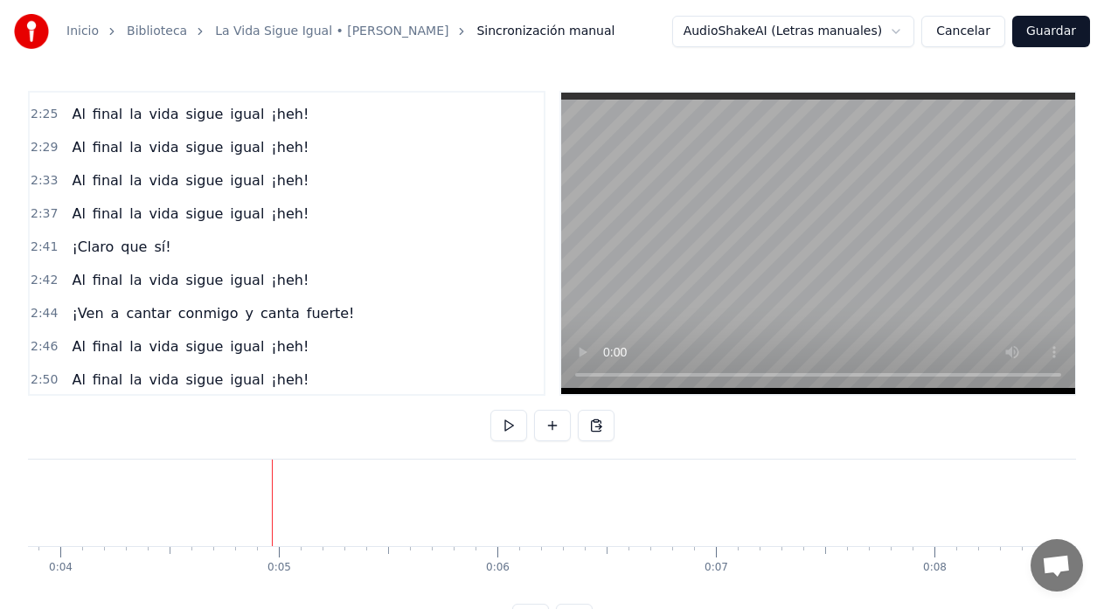
scroll to position [0, 911]
click at [77, 245] on span "¡Claro" at bounding box center [92, 247] width 45 height 20
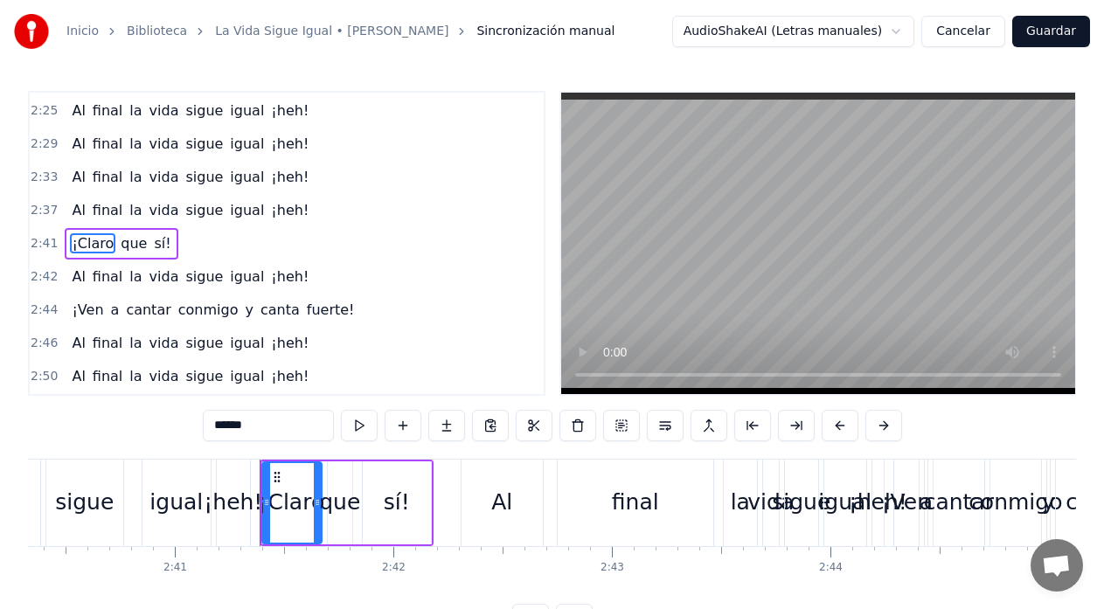
scroll to position [0, 35166]
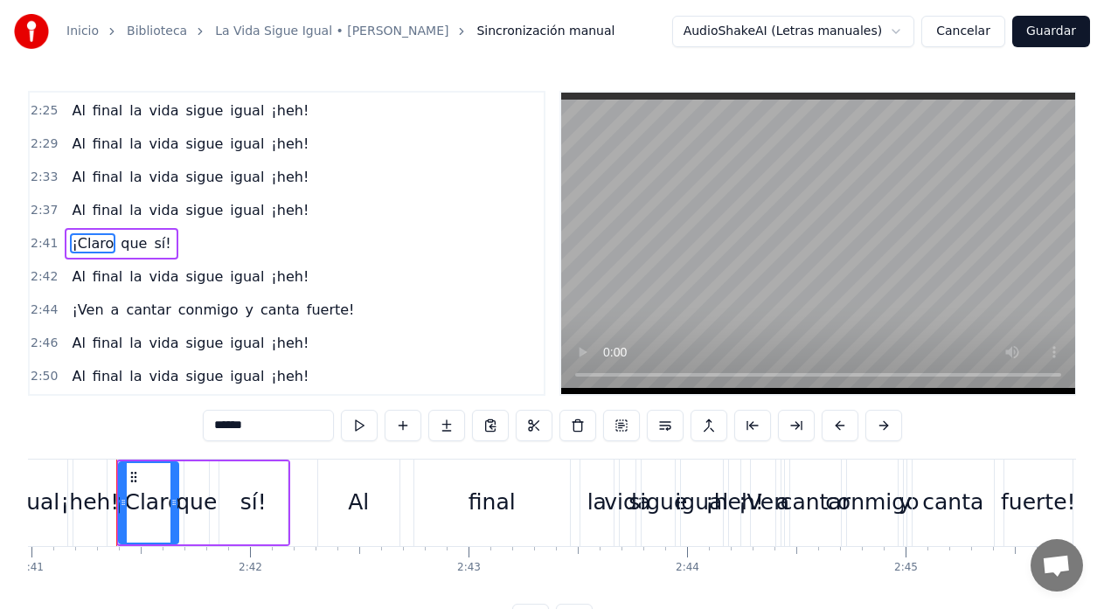
click at [228, 337] on span "igual" at bounding box center [247, 343] width 38 height 20
type input "*****"
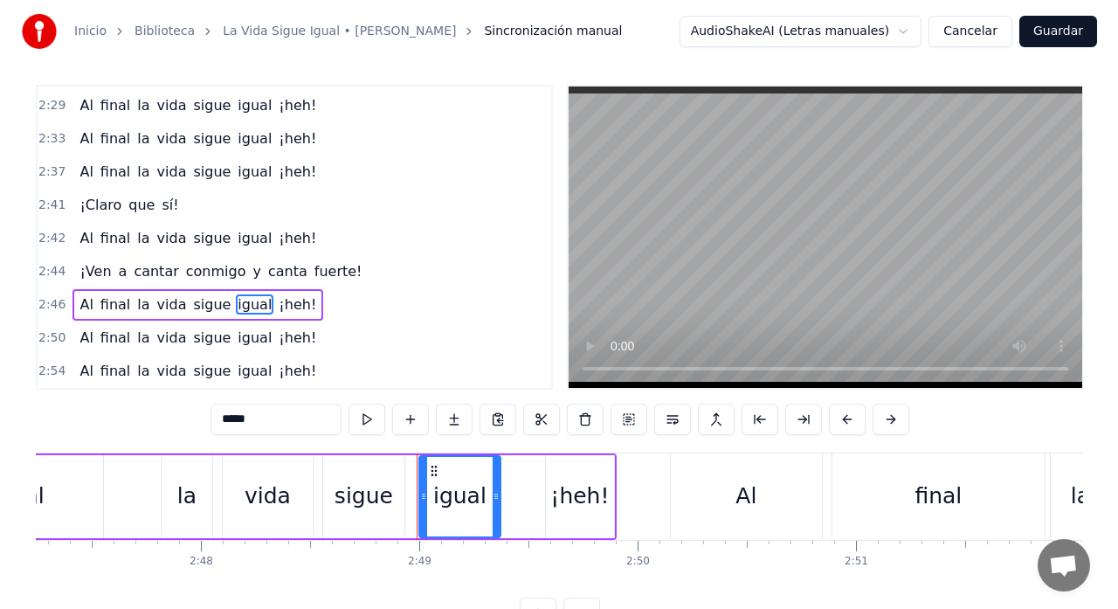
scroll to position [0, 36512]
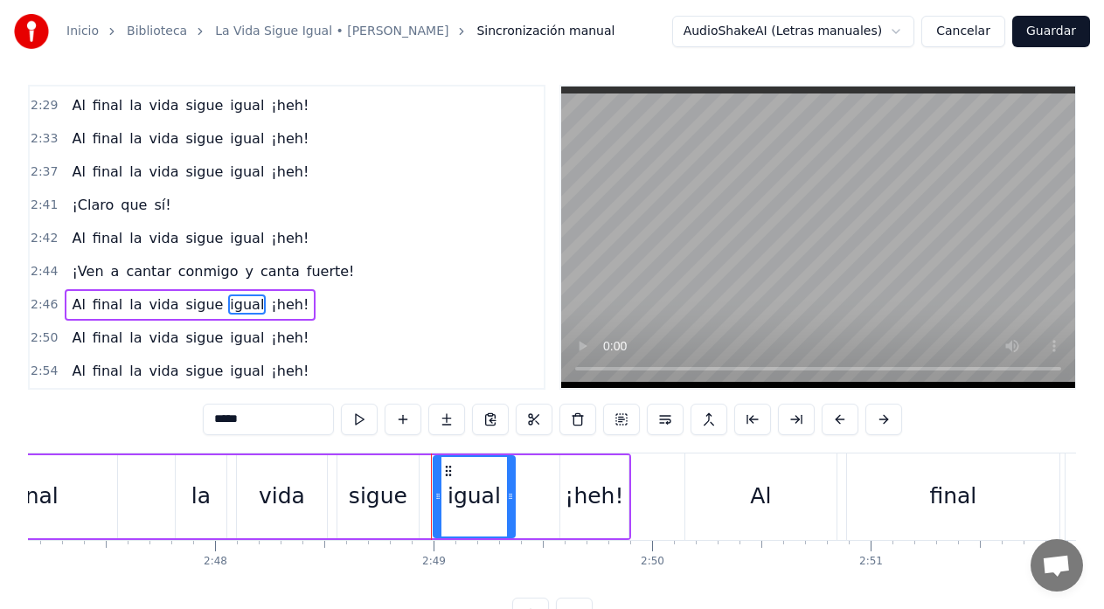
click at [332, 467] on div "Al final la vida sigue igual ¡heh!" at bounding box center [212, 496] width 838 height 87
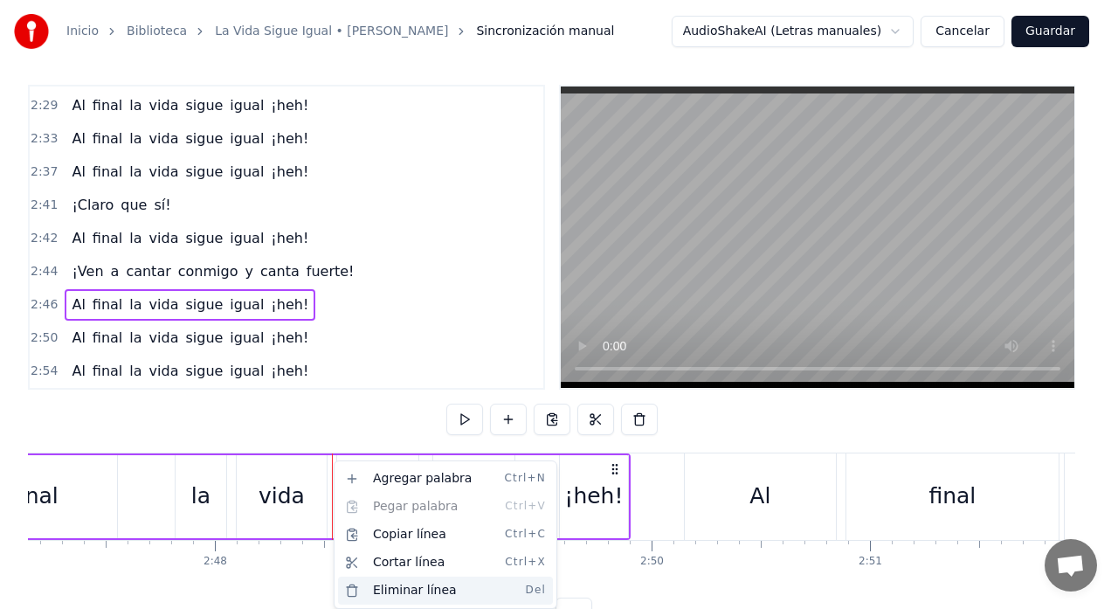
click at [401, 590] on div "Eliminar línea Del" at bounding box center [445, 591] width 215 height 28
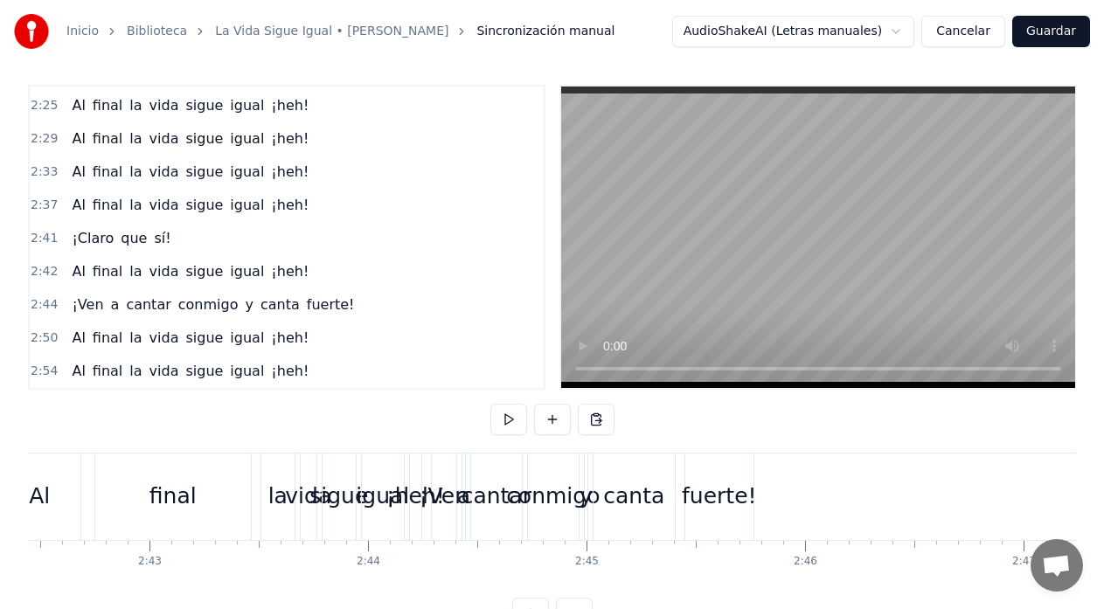
scroll to position [0, 35463]
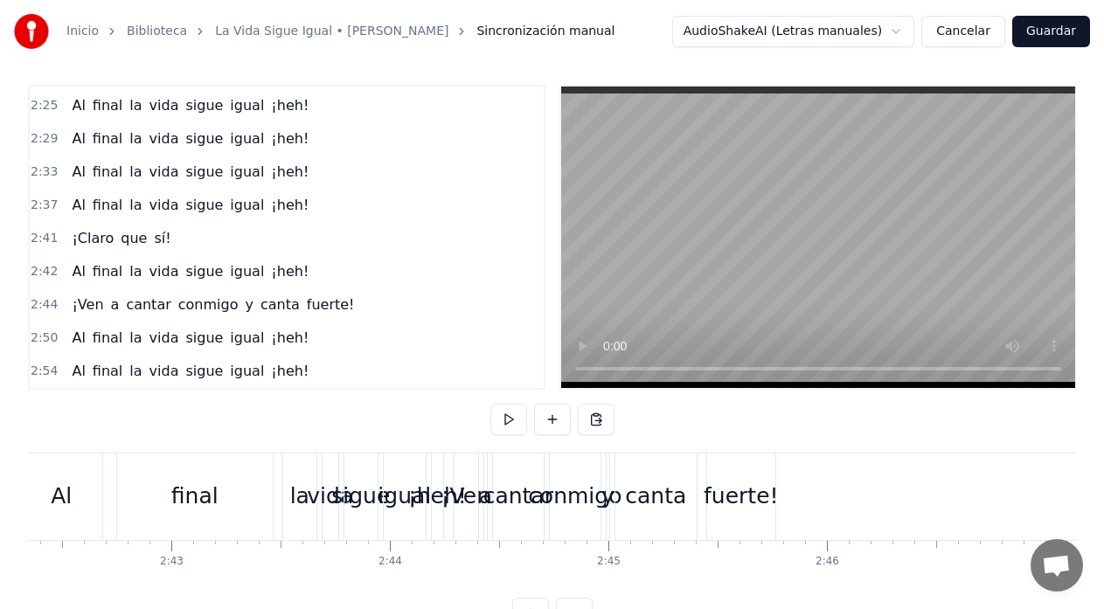
click at [277, 488] on div "Al final la vida sigue igual ¡heh!" at bounding box center [233, 496] width 427 height 87
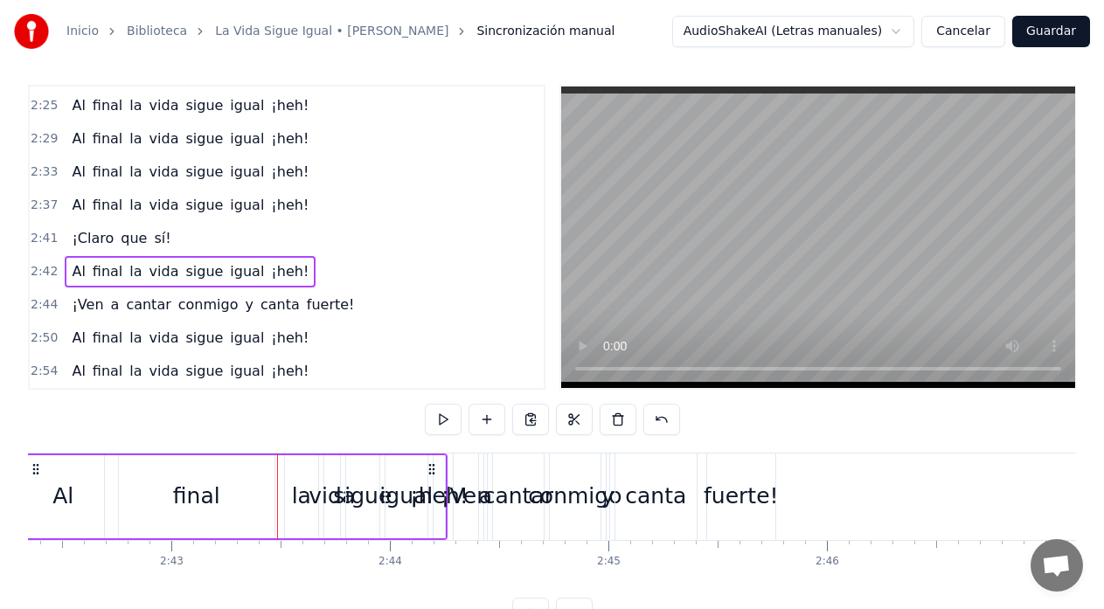
click at [277, 488] on div at bounding box center [277, 496] width 1 height 87
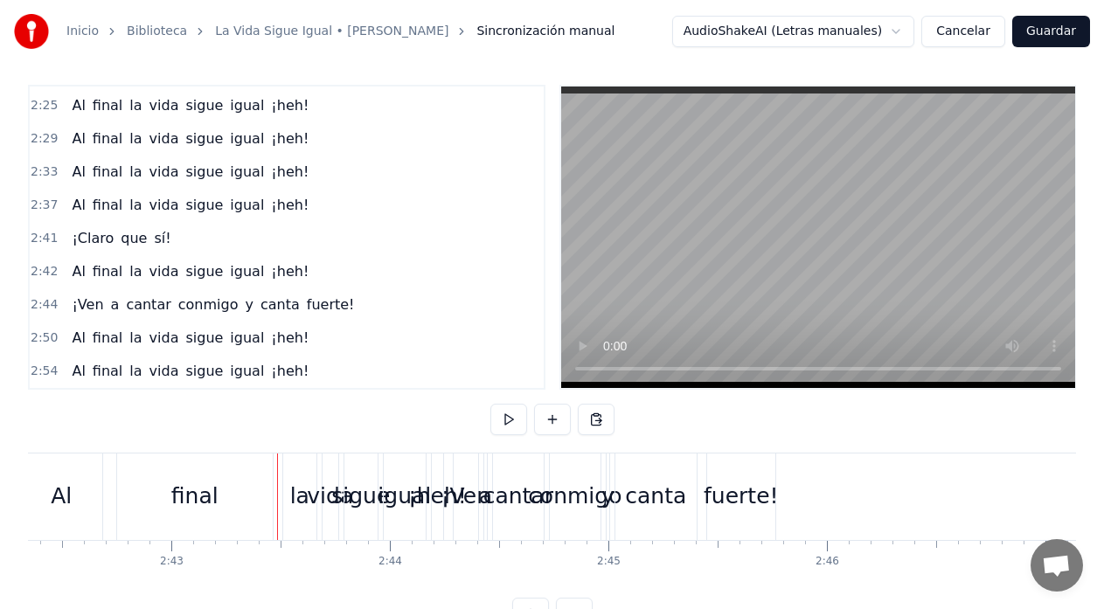
click at [603, 474] on div "¡Ven a cantar conmigo y canta fuerte!" at bounding box center [616, 496] width 327 height 87
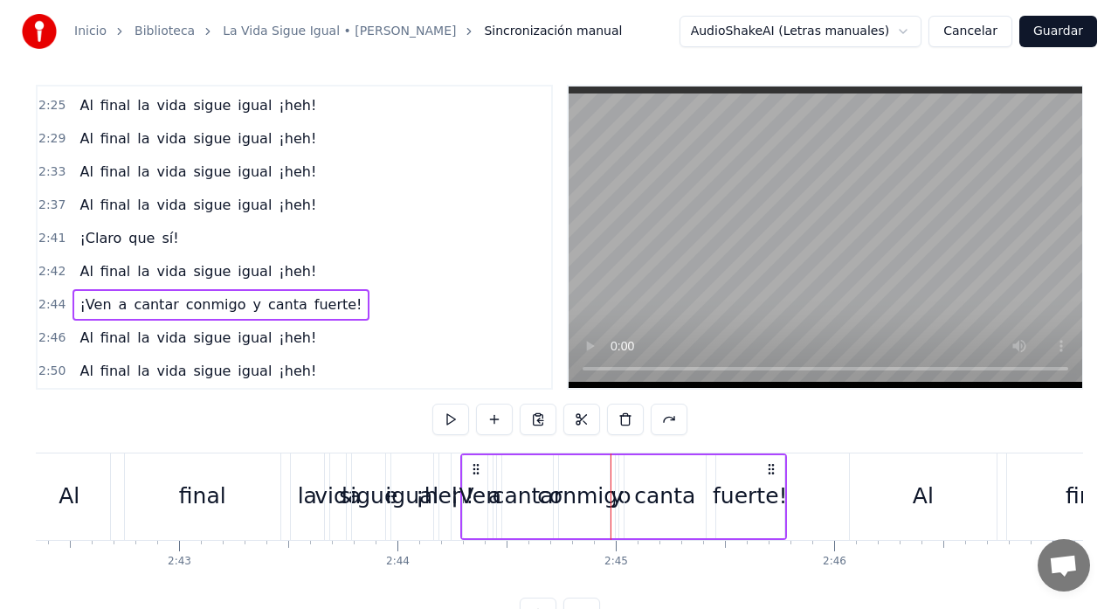
scroll to position [1093, 0]
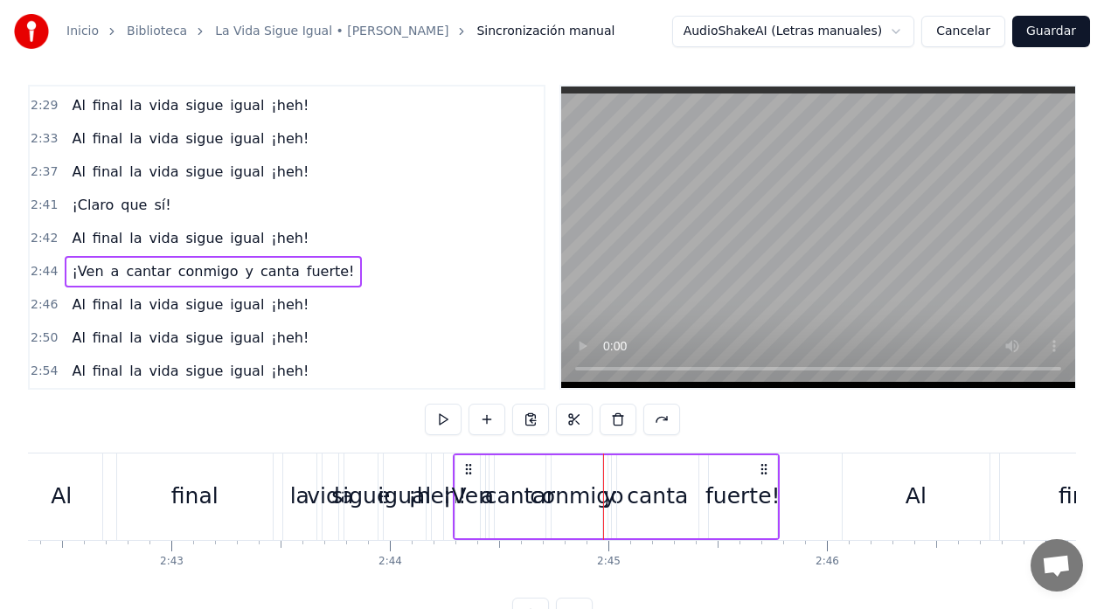
click at [429, 472] on div "Al final la vida sigue igual ¡heh!" at bounding box center [233, 496] width 427 height 87
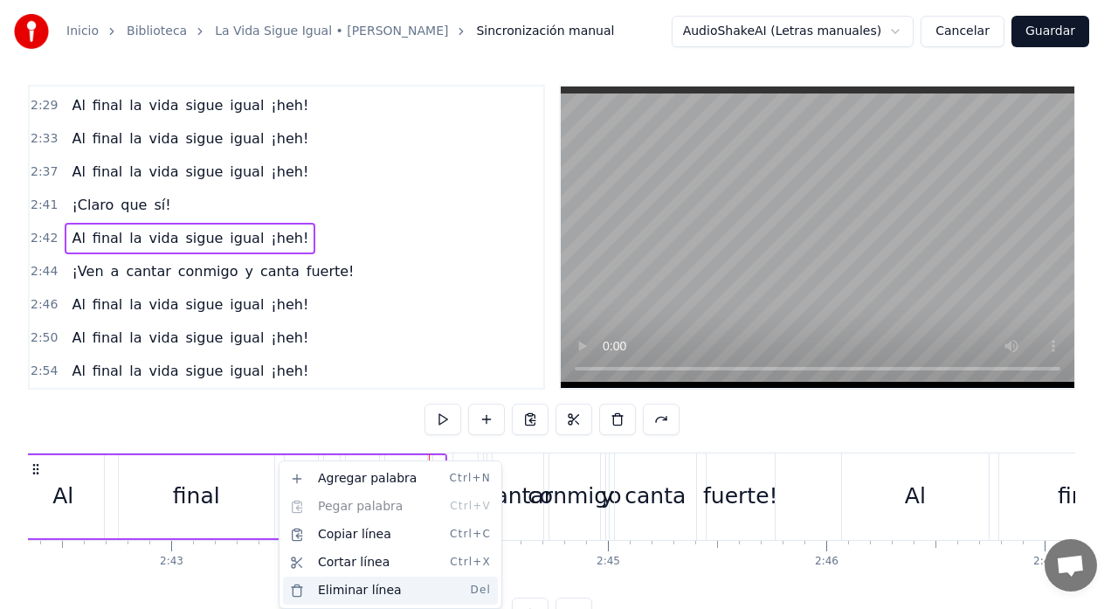
click at [362, 590] on div "Eliminar línea Del" at bounding box center [390, 591] width 215 height 28
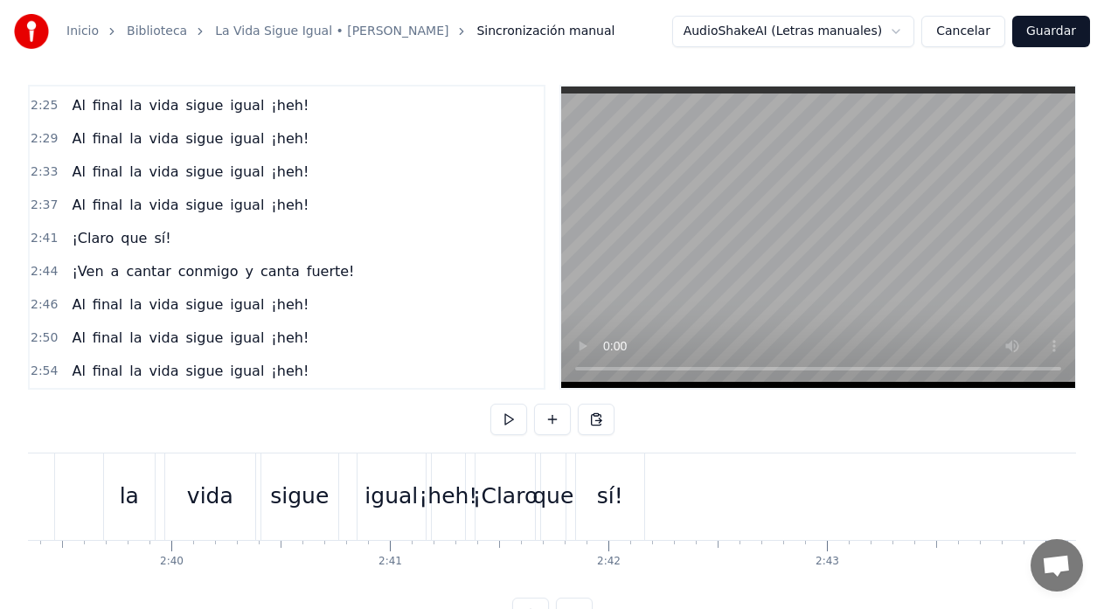
scroll to position [0, 34799]
click at [86, 488] on div "Al final la vida sigue igual ¡heh!" at bounding box center [107, 496] width 742 height 87
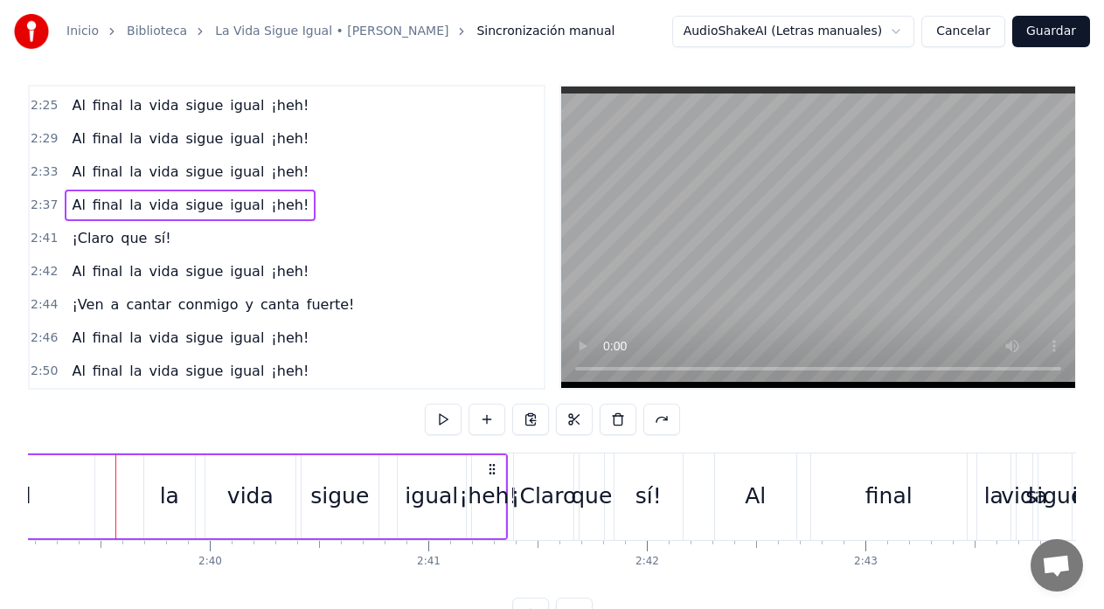
scroll to position [1093, 0]
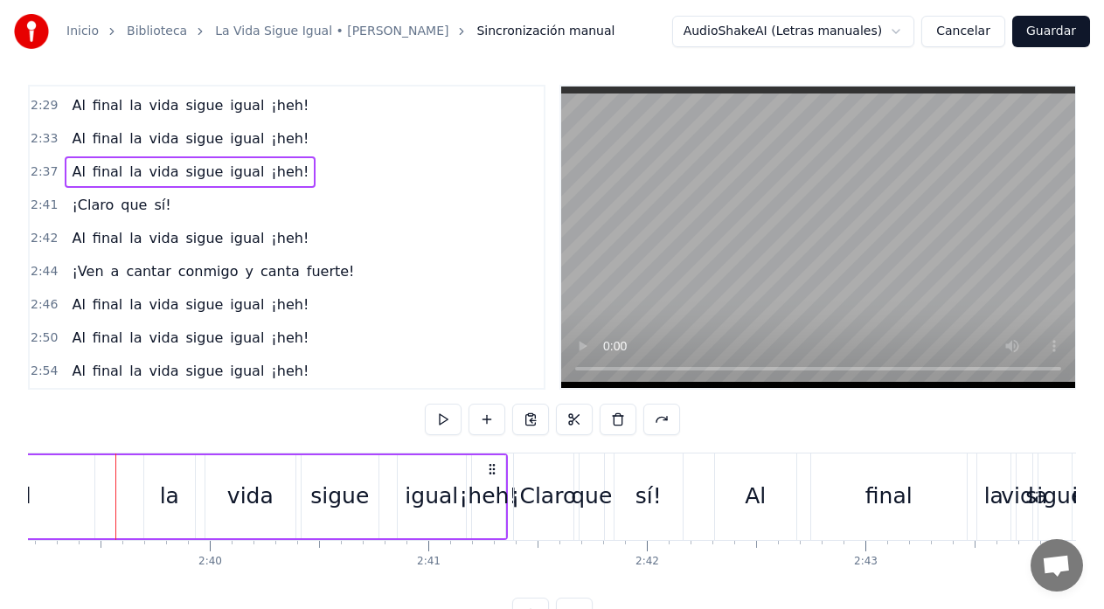
click at [576, 480] on div "que" at bounding box center [591, 496] width 41 height 33
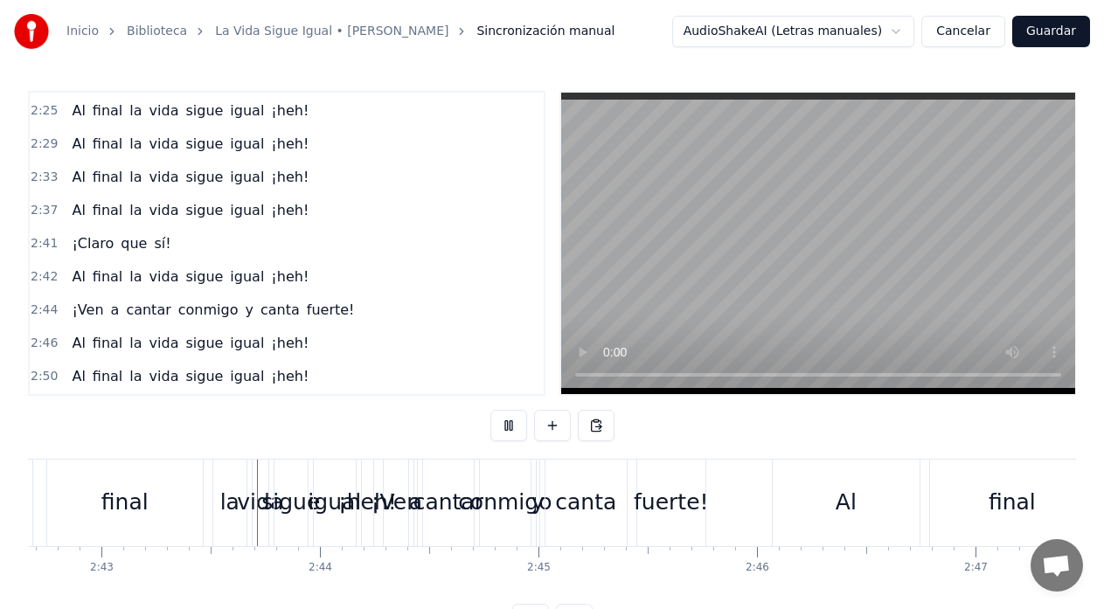
scroll to position [0, 35570]
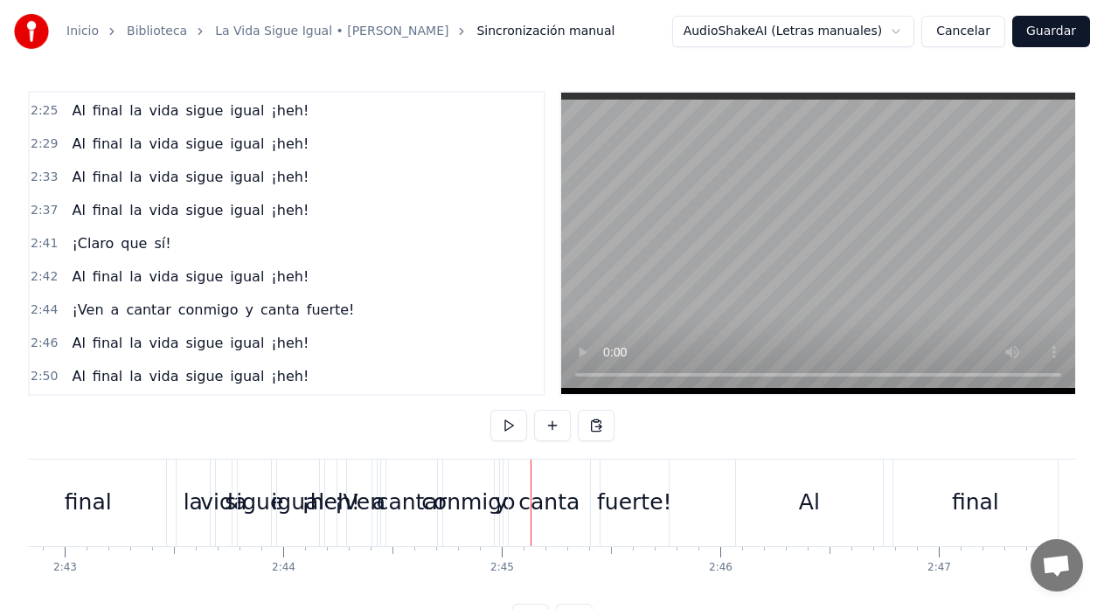
click at [508, 488] on div "canta" at bounding box center [549, 503] width 83 height 87
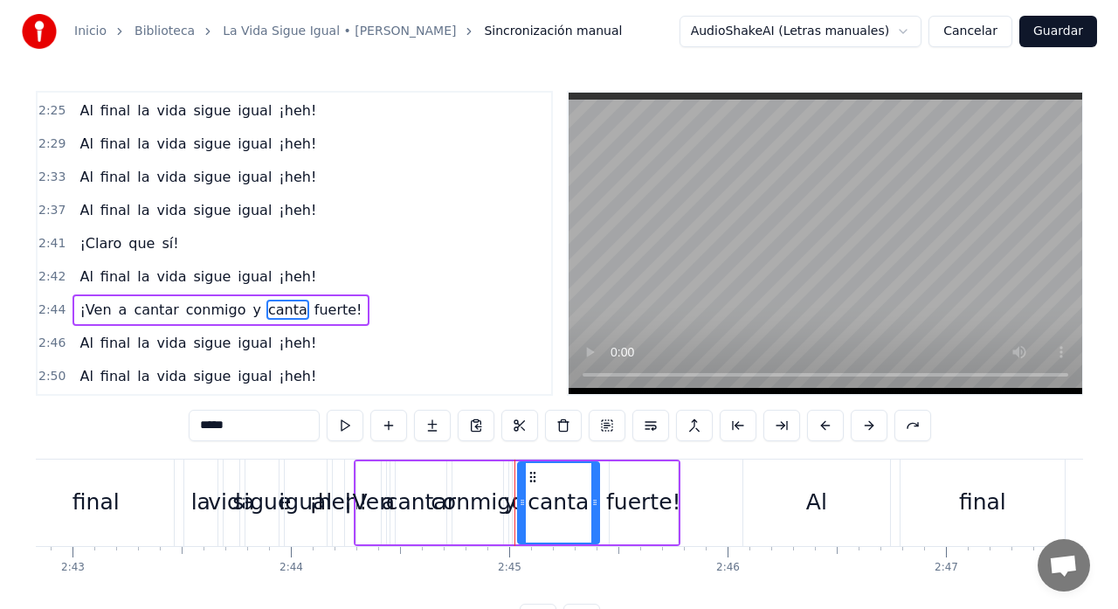
scroll to position [1093, 0]
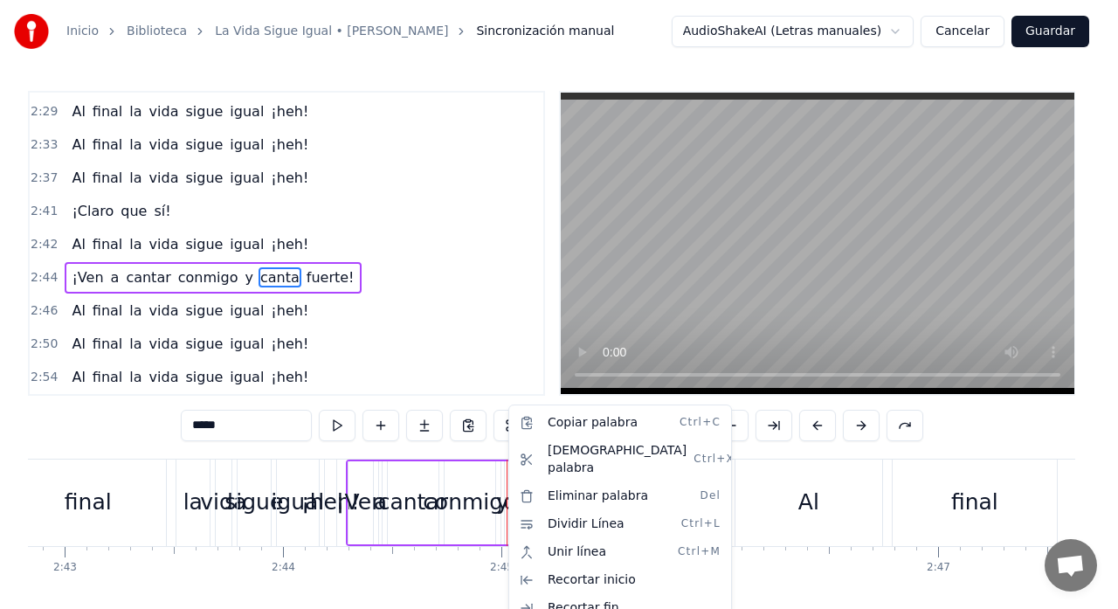
click at [440, 478] on div "¡Ven a cantar conmigo y canta fuerte!" at bounding box center [509, 503] width 327 height 87
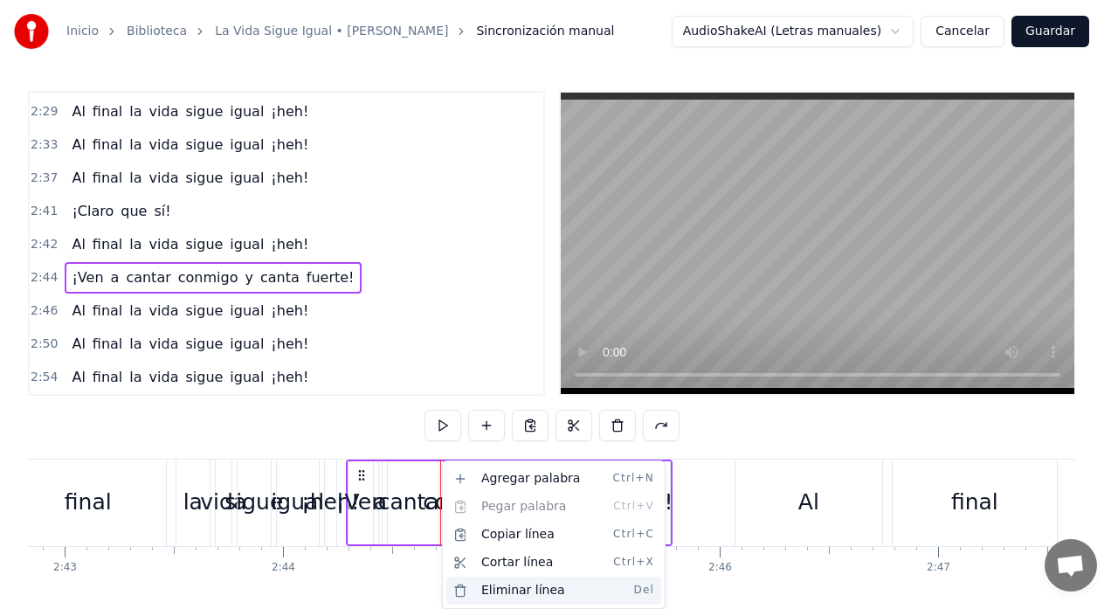
click at [524, 588] on div "Eliminar línea Del" at bounding box center [553, 591] width 215 height 28
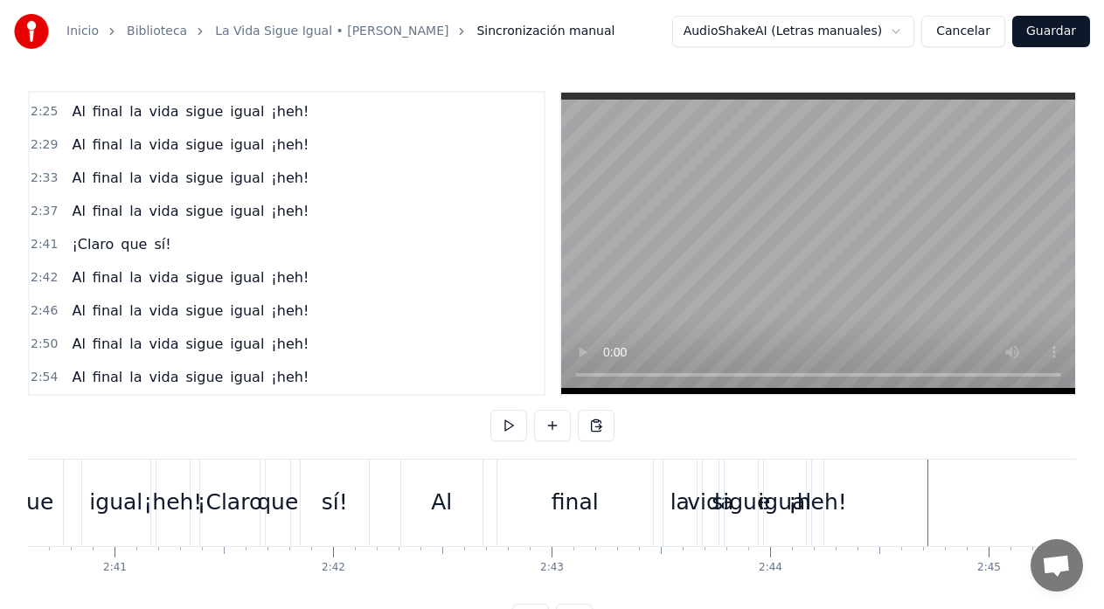
scroll to position [0, 35080]
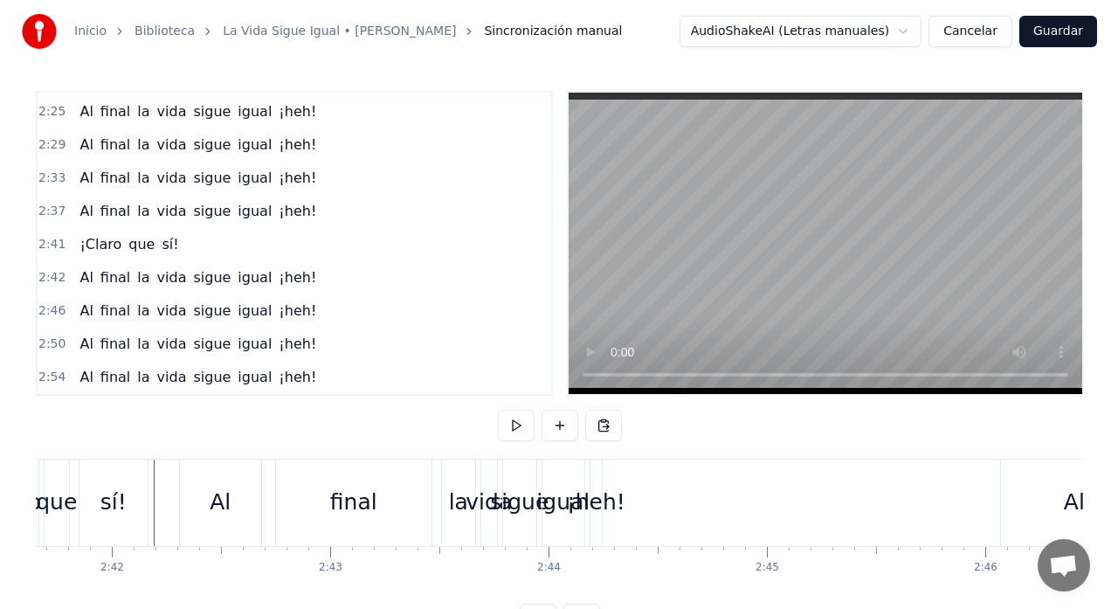
scroll to position [0, 35311]
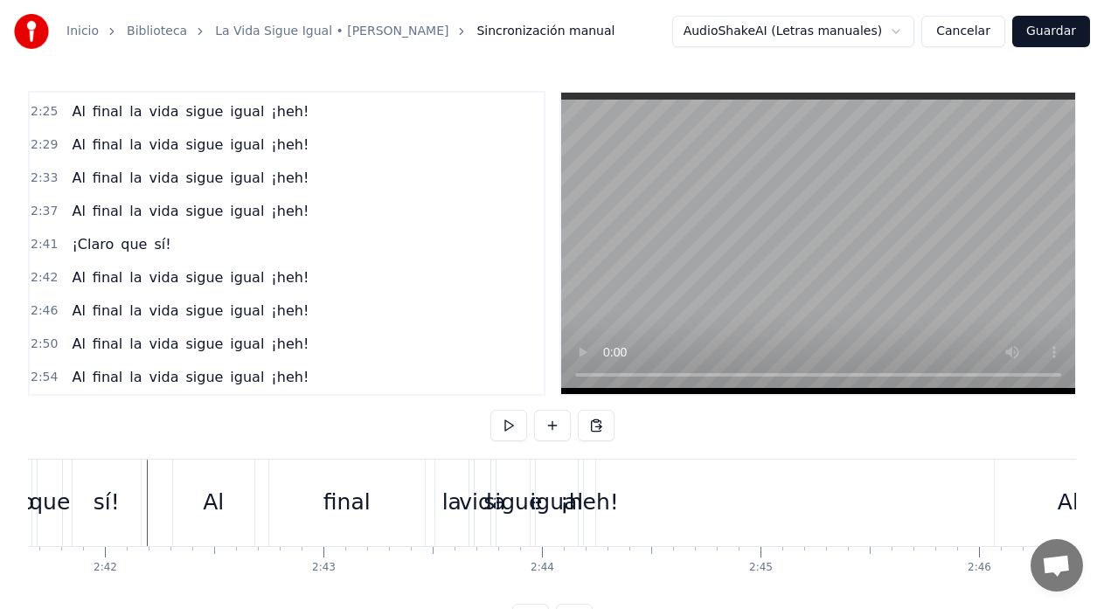
click at [588, 482] on div "¡heh!" at bounding box center [589, 503] width 11 height 87
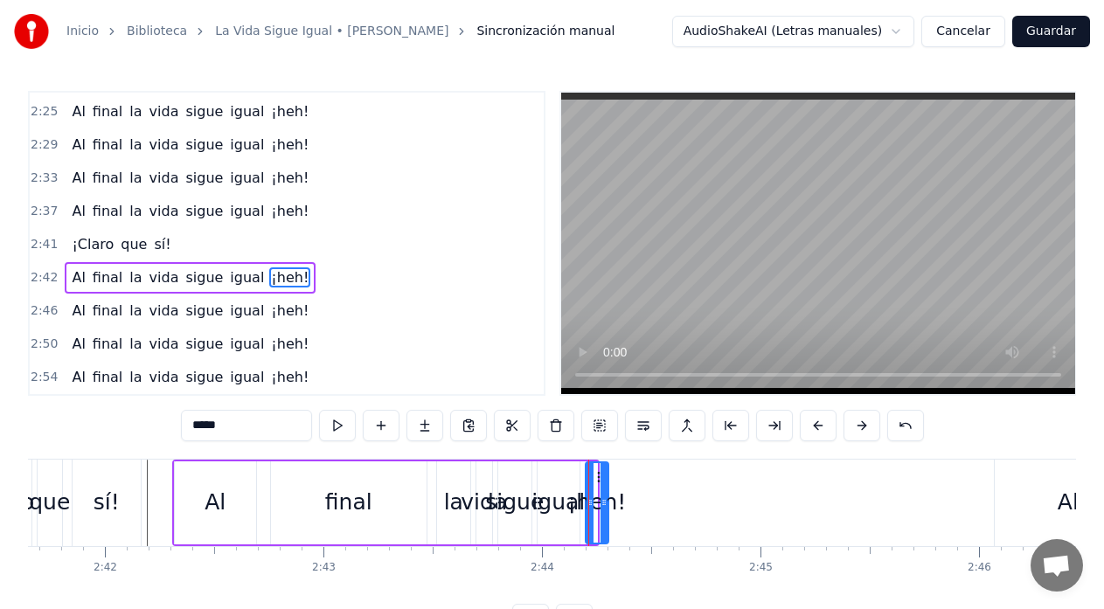
drag, startPoint x: 593, startPoint y: 488, endPoint x: 605, endPoint y: 490, distance: 11.5
click at [605, 490] on div at bounding box center [603, 503] width 7 height 80
click at [495, 489] on div "sigue" at bounding box center [514, 502] width 59 height 33
type input "*****"
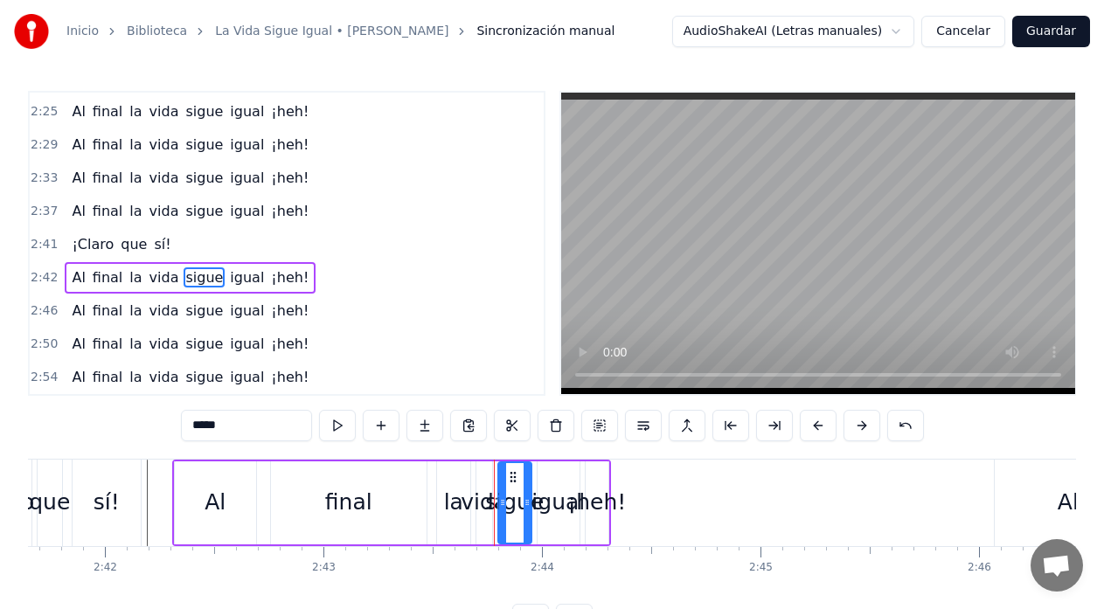
click at [495, 489] on div "sigue" at bounding box center [514, 502] width 59 height 33
click at [495, 484] on div "Al final la vida sigue igual ¡heh!" at bounding box center [391, 503] width 439 height 87
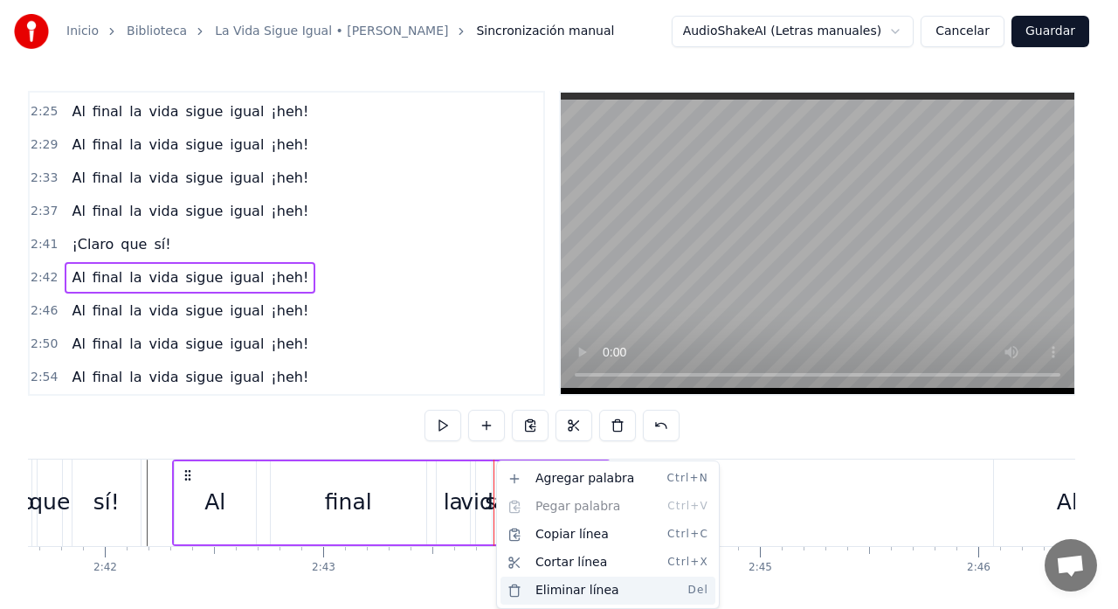
click at [565, 589] on div "Eliminar línea Del" at bounding box center [608, 591] width 215 height 28
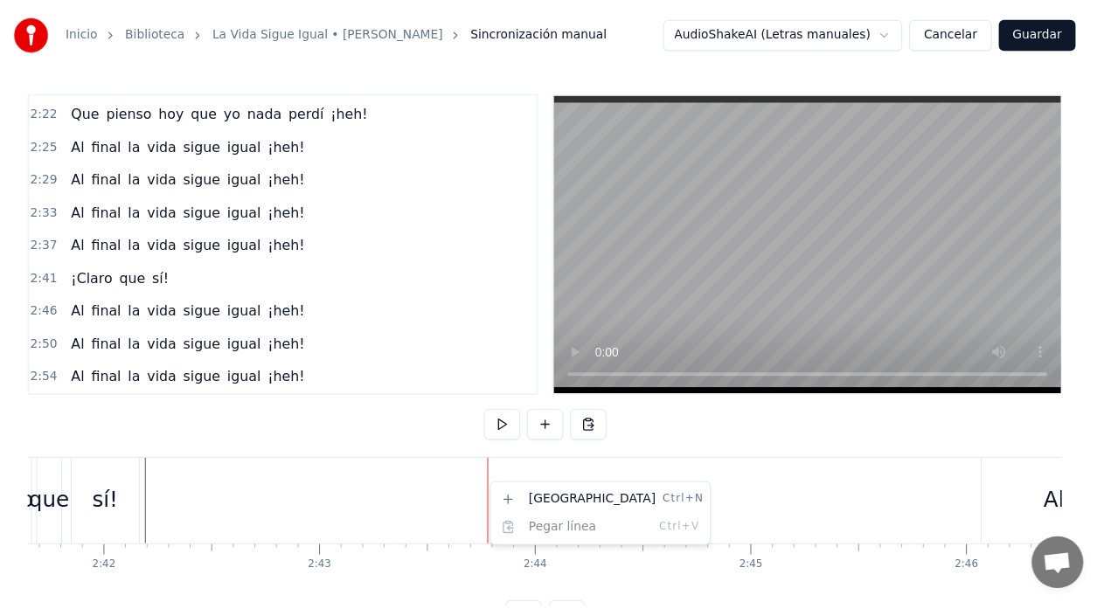
scroll to position [1027, 0]
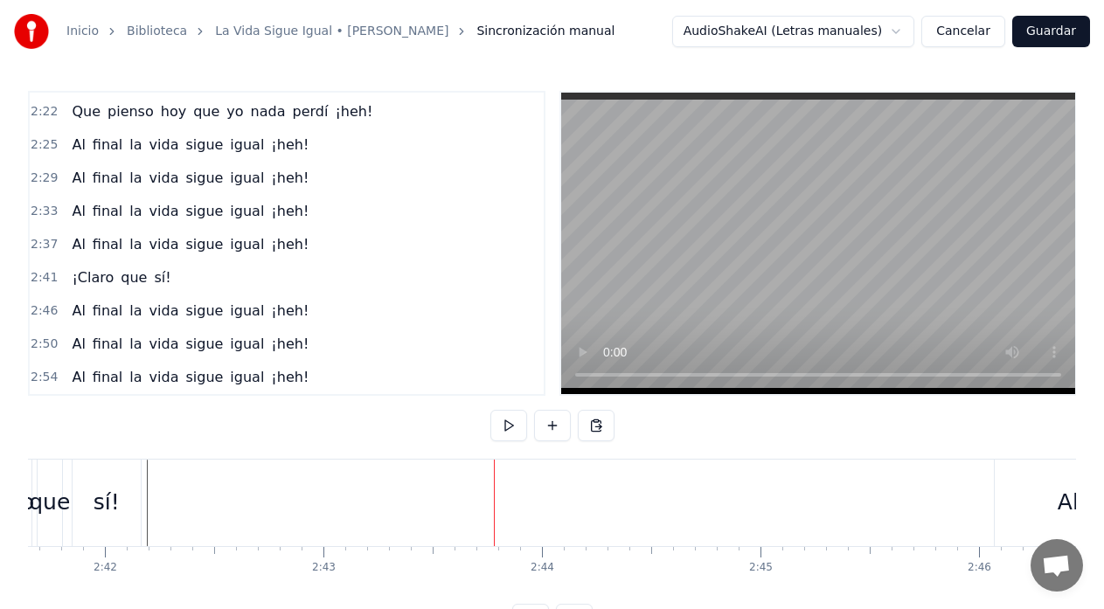
click at [78, 355] on div "Al final la vida sigue igual ¡heh!" at bounding box center [190, 344] width 251 height 31
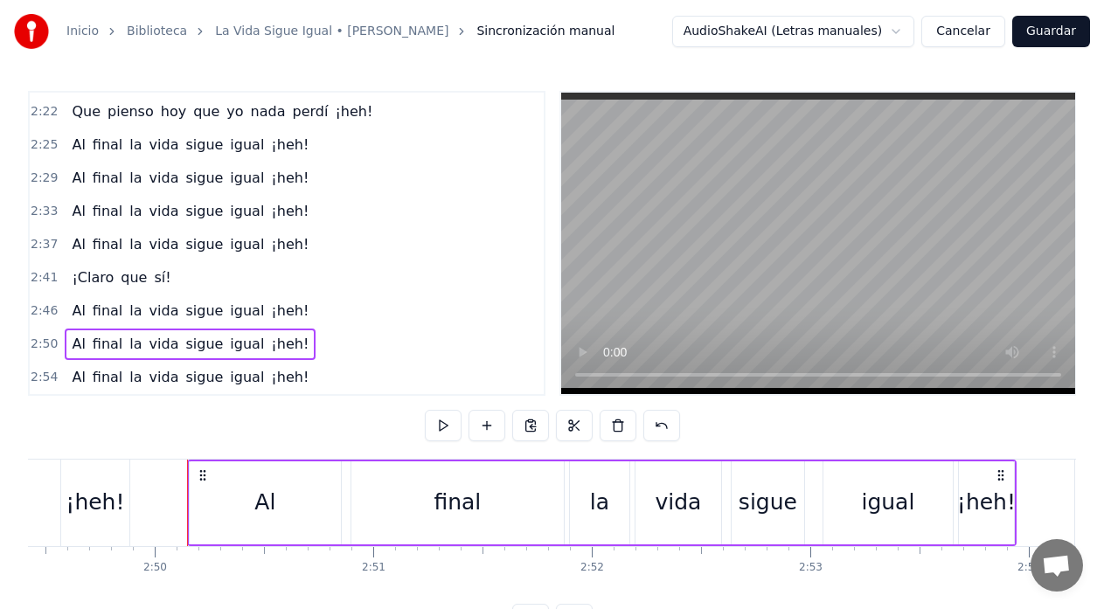
scroll to position [0, 37080]
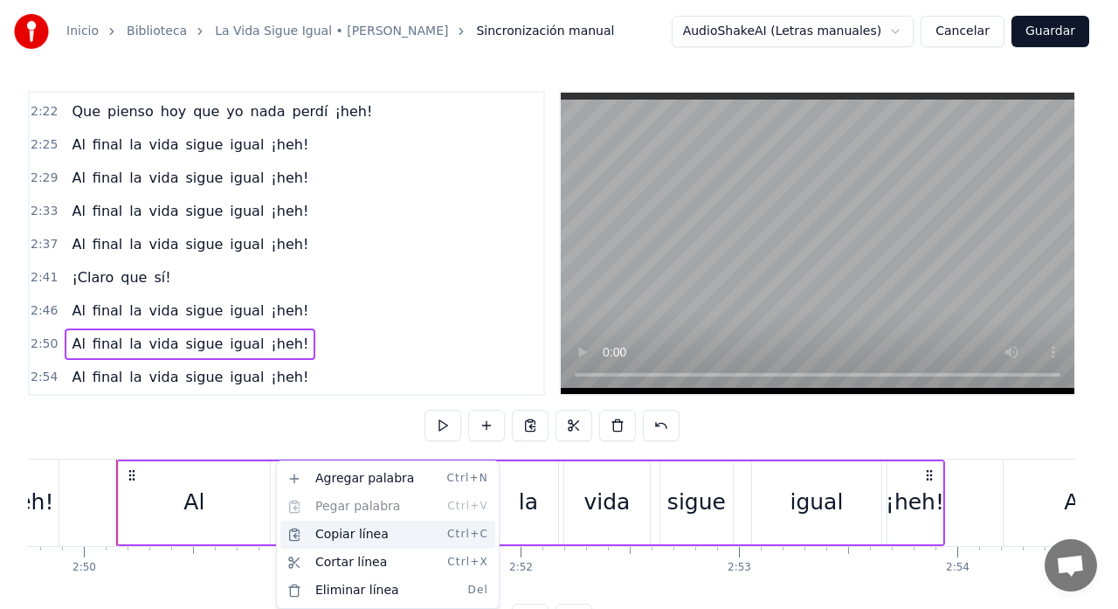
click at [352, 539] on div "Copiar línea Ctrl+C" at bounding box center [387, 535] width 215 height 28
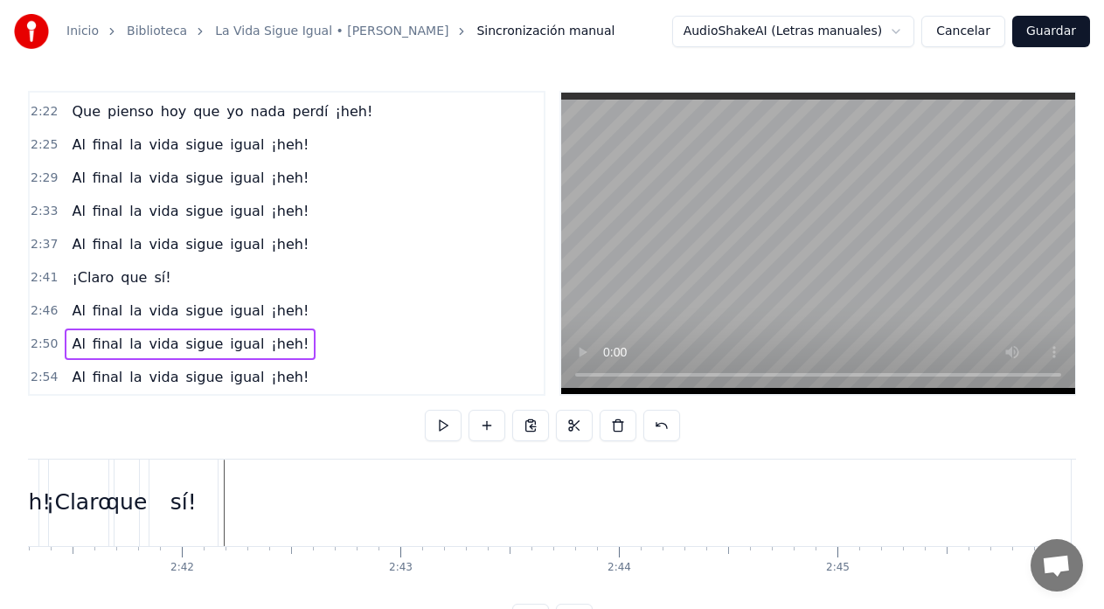
scroll to position [0, 35227]
click at [100, 477] on div "¡Claro" at bounding box center [85, 503] width 59 height 87
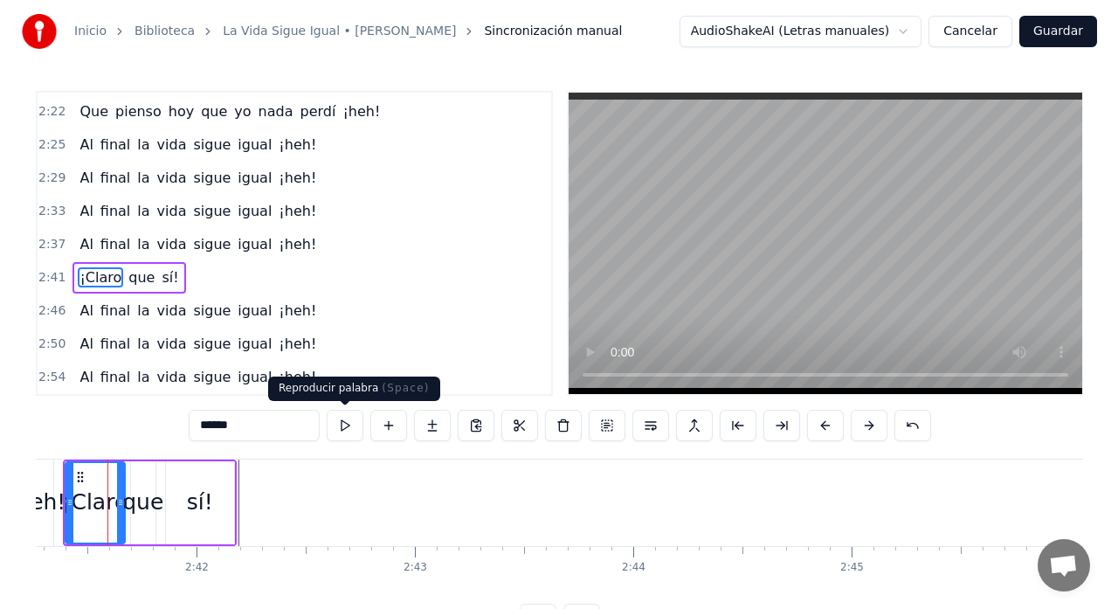
scroll to position [0, 35211]
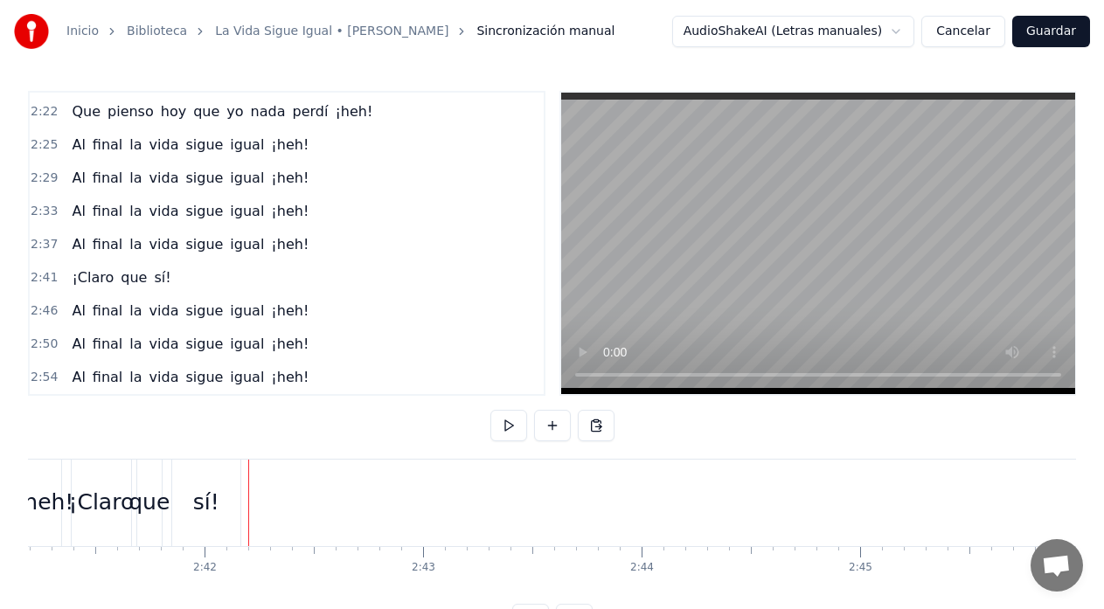
click at [243, 505] on div "¡Claro que sí!" at bounding box center [158, 503] width 174 height 87
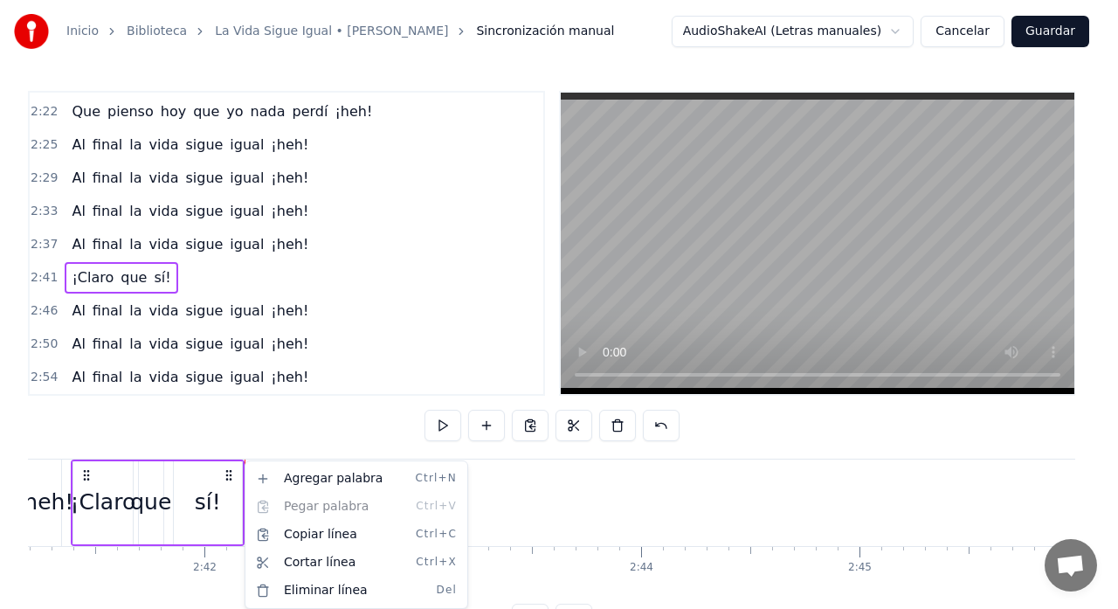
click at [246, 504] on div "Agregar palabra Ctrl+N Pegar palabra Ctrl+V Copiar línea Ctrl+C Cortar línea Ct…" at bounding box center [357, 534] width 224 height 149
click at [246, 498] on div "Agregar palabra Ctrl+N Pegar palabra Ctrl+V Copiar línea Ctrl+C Cortar línea Ct…" at bounding box center [357, 534] width 224 height 149
click at [247, 505] on div "Agregar palabra Ctrl+N Pegar palabra Ctrl+V Copiar línea Ctrl+C Cortar línea Ct…" at bounding box center [357, 534] width 224 height 149
click at [308, 584] on div "Eliminar línea Del" at bounding box center [356, 591] width 215 height 28
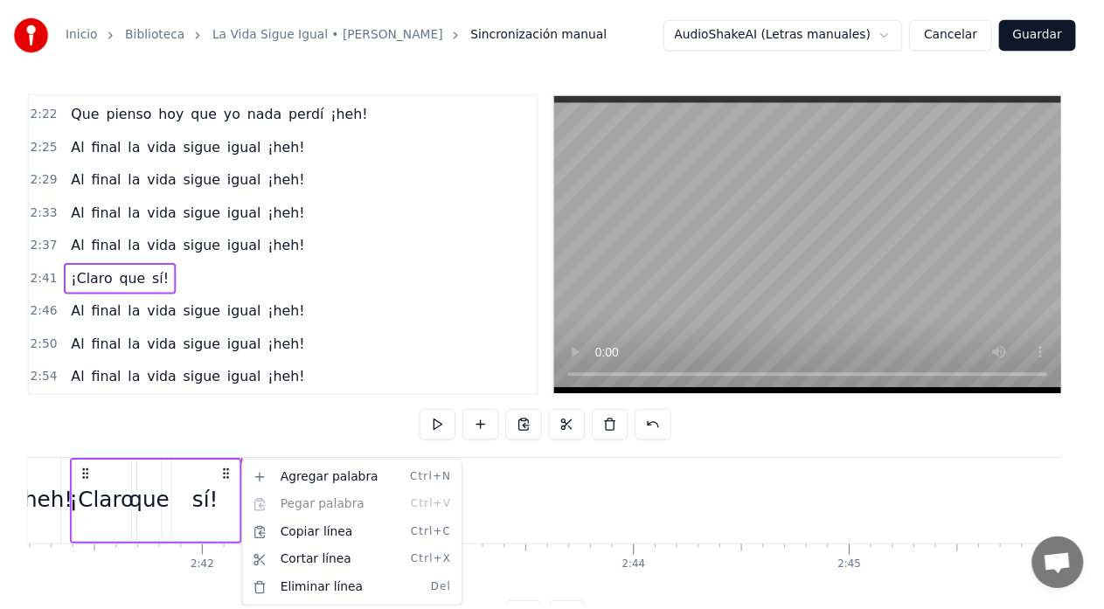
scroll to position [993, 0]
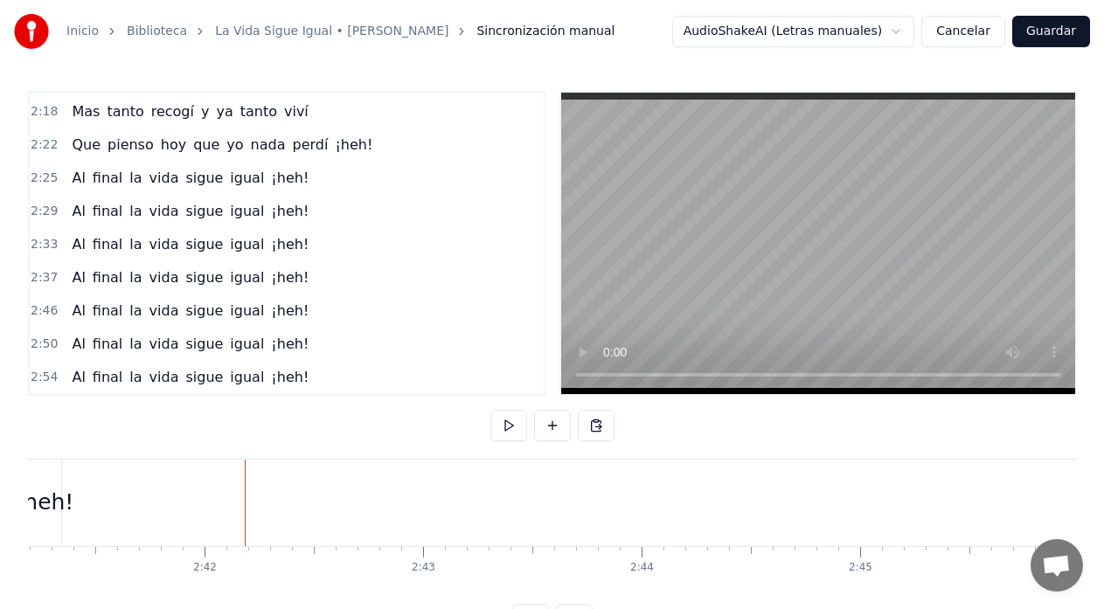
click at [47, 482] on div "¡heh!" at bounding box center [44, 503] width 33 height 87
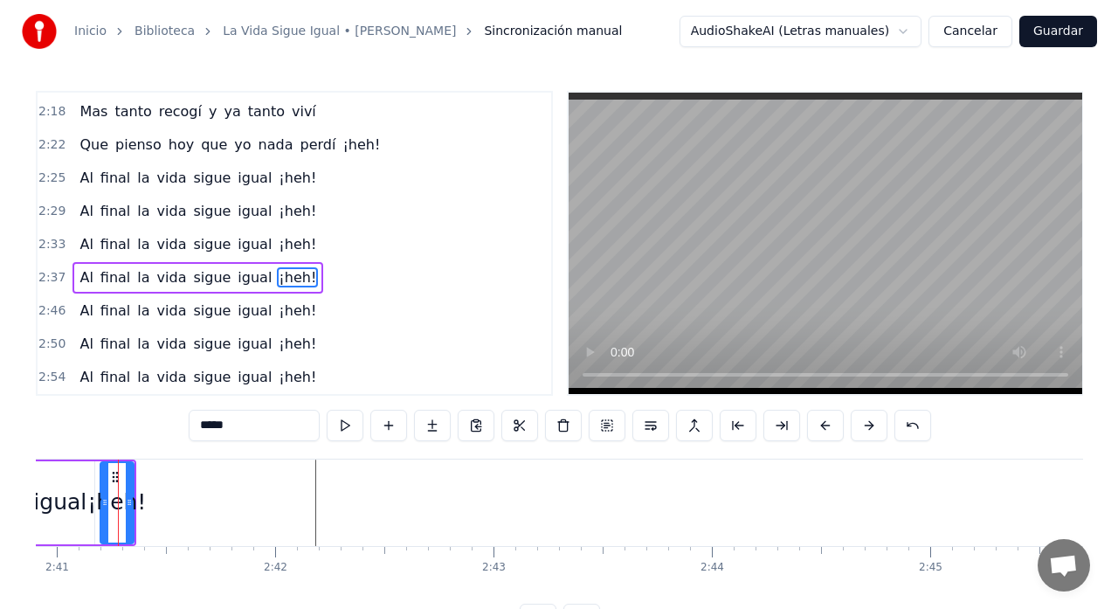
scroll to position [0, 35143]
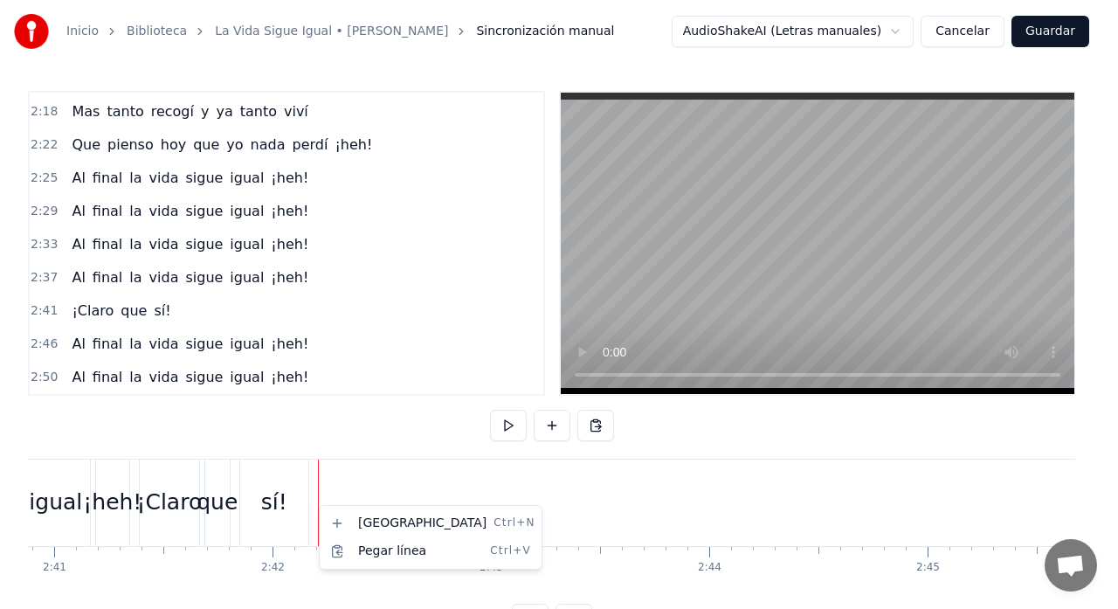
scroll to position [1027, 0]
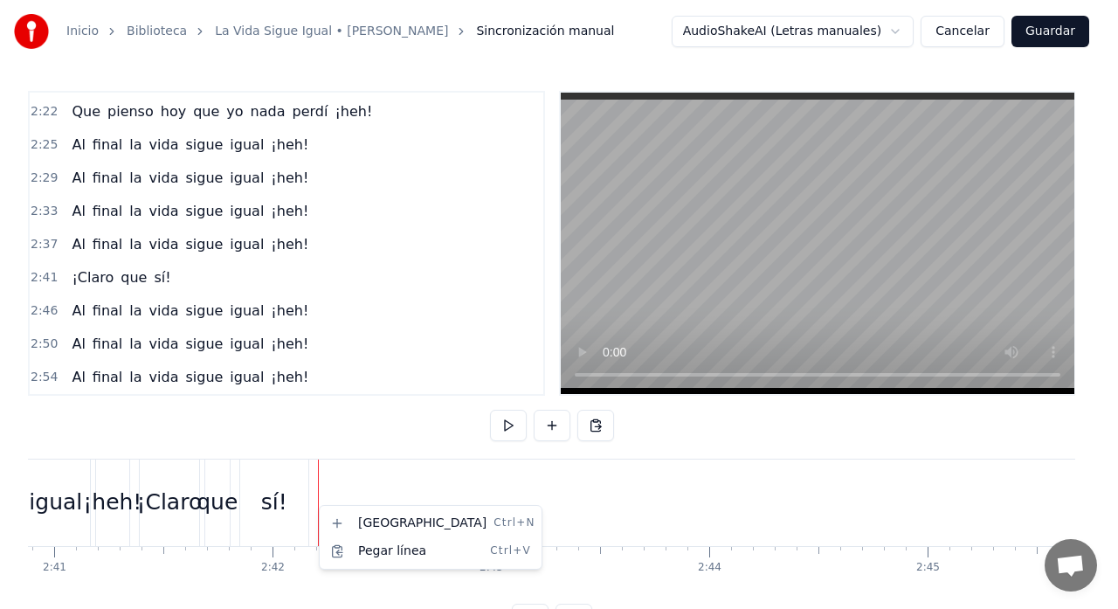
click at [312, 501] on html "Inicio Biblioteca La Vida Sigue Igual • [PERSON_NAME] manual AudioShakeAI (Letr…" at bounding box center [559, 331] width 1118 height 663
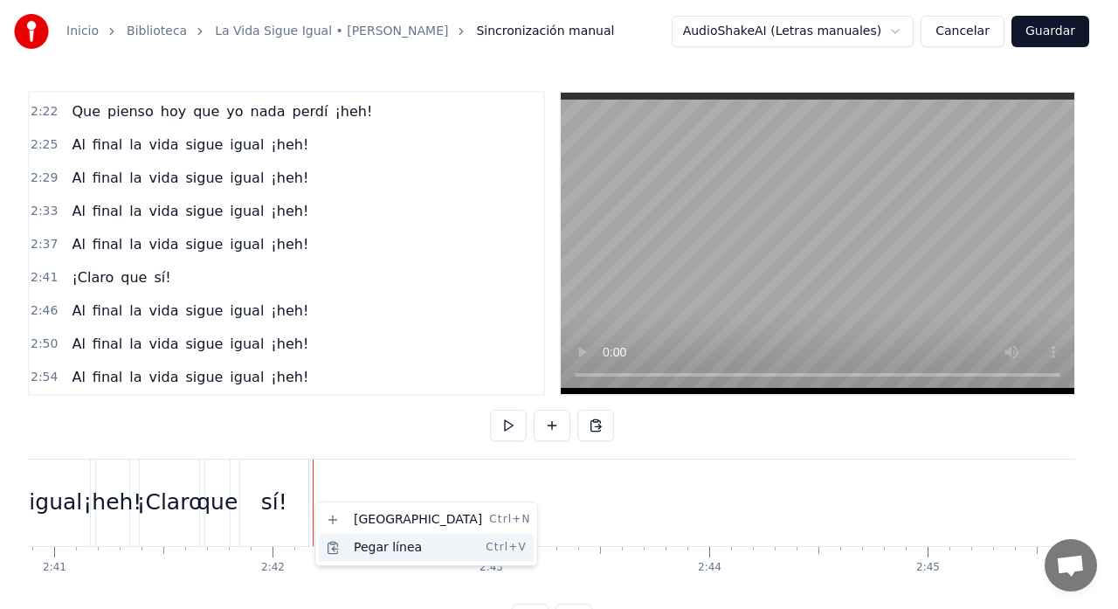
click at [385, 548] on div "Pegar línea Ctrl+V" at bounding box center [426, 548] width 215 height 28
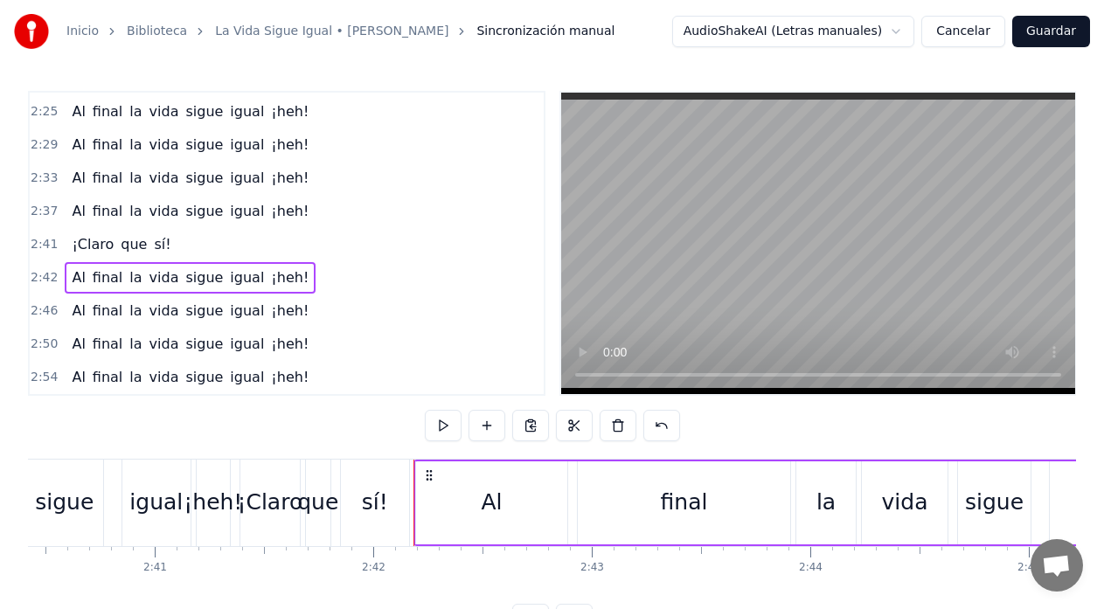
scroll to position [0, 35038]
click at [48, 482] on div "sigue" at bounding box center [69, 503] width 77 height 87
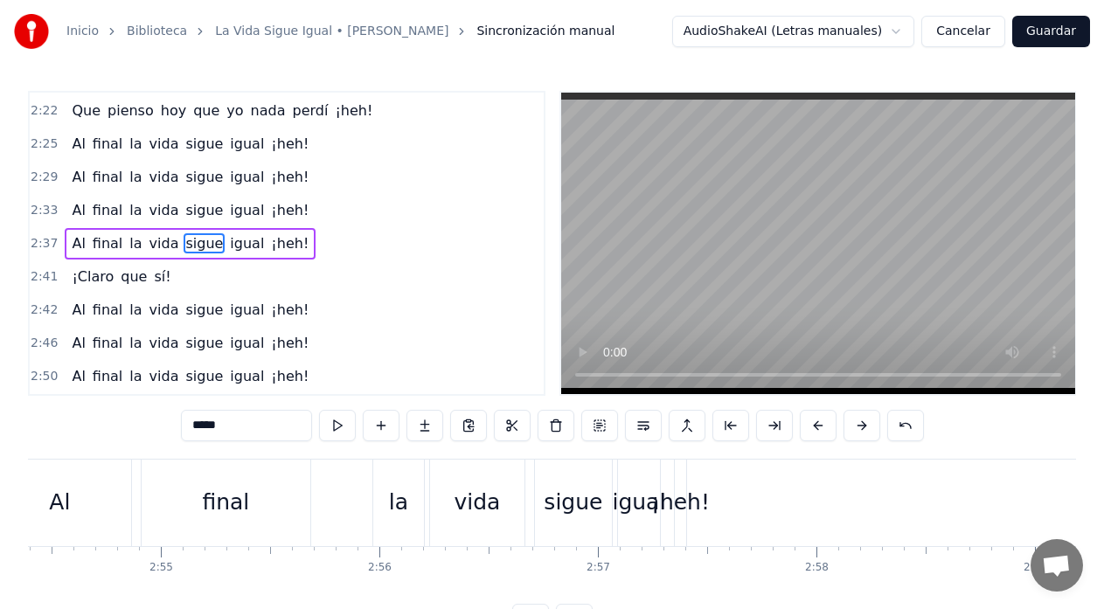
scroll to position [0, 38096]
click at [1063, 38] on button "Guardar" at bounding box center [1051, 31] width 78 height 31
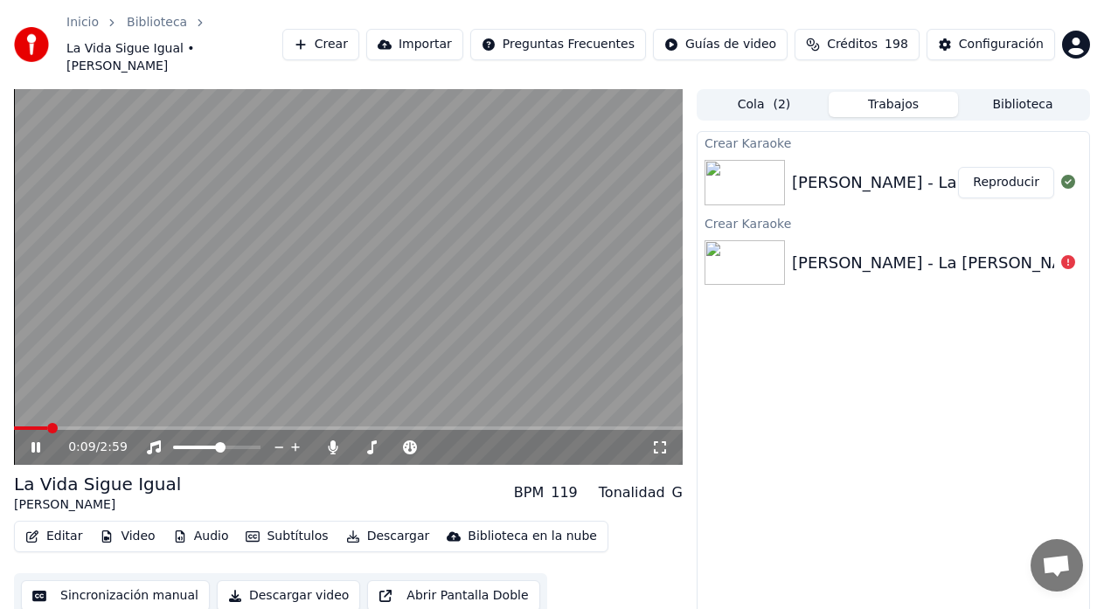
click at [49, 423] on span at bounding box center [52, 428] width 10 height 10
click at [73, 384] on video at bounding box center [348, 277] width 668 height 376
click at [118, 580] on button "Sincronización manual" at bounding box center [115, 595] width 189 height 31
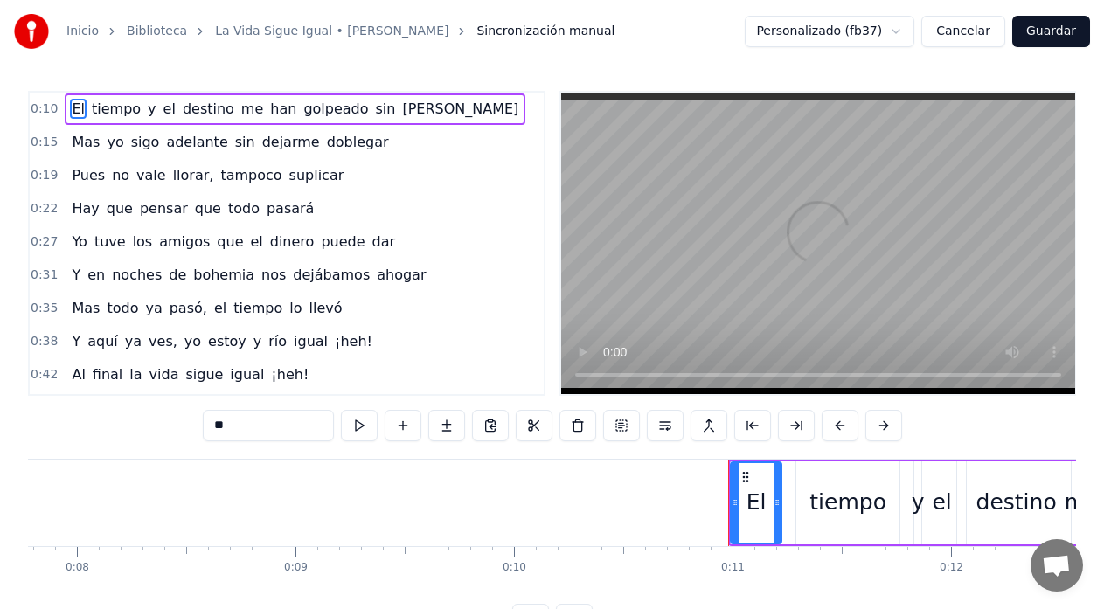
scroll to position [0, 2311]
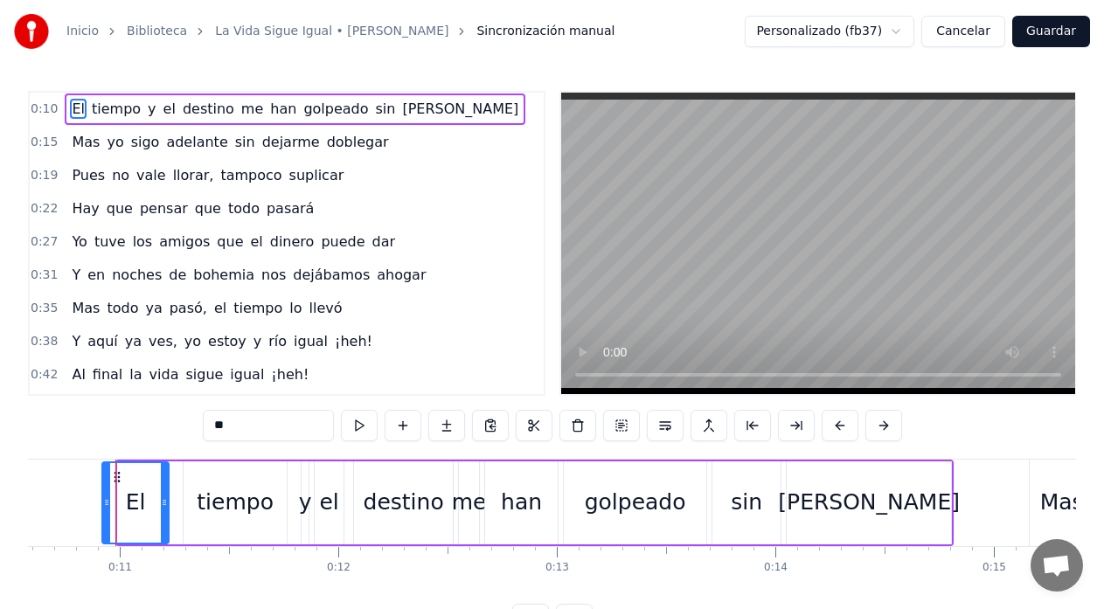
drag, startPoint x: 119, startPoint y: 501, endPoint x: 103, endPoint y: 504, distance: 16.1
click at [103, 504] on icon at bounding box center [106, 502] width 7 height 14
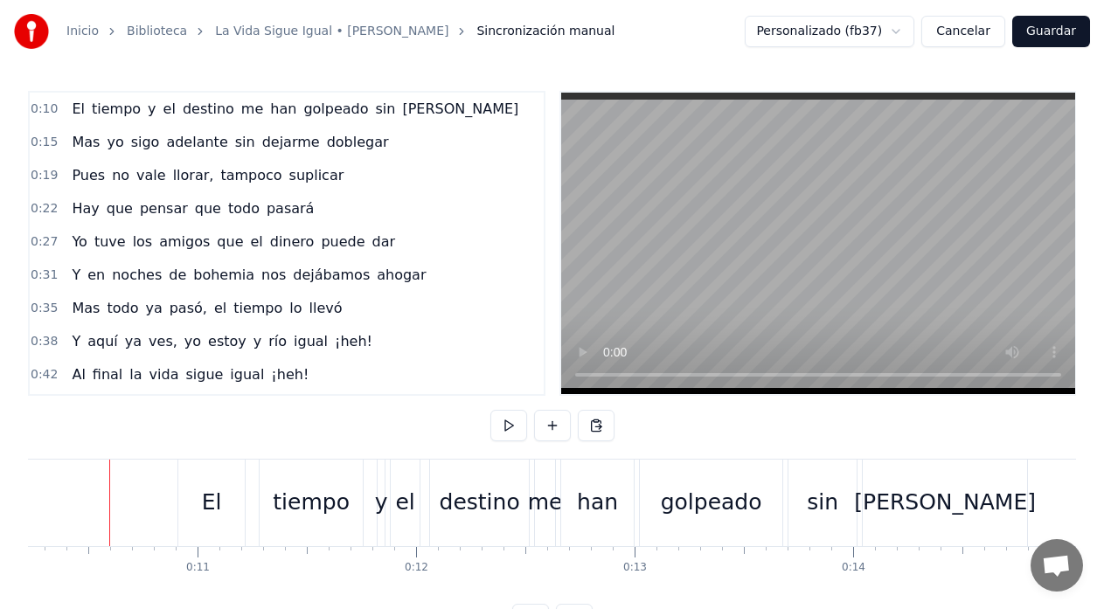
scroll to position [0, 2227]
click at [183, 505] on div "El" at bounding box center [217, 503] width 68 height 87
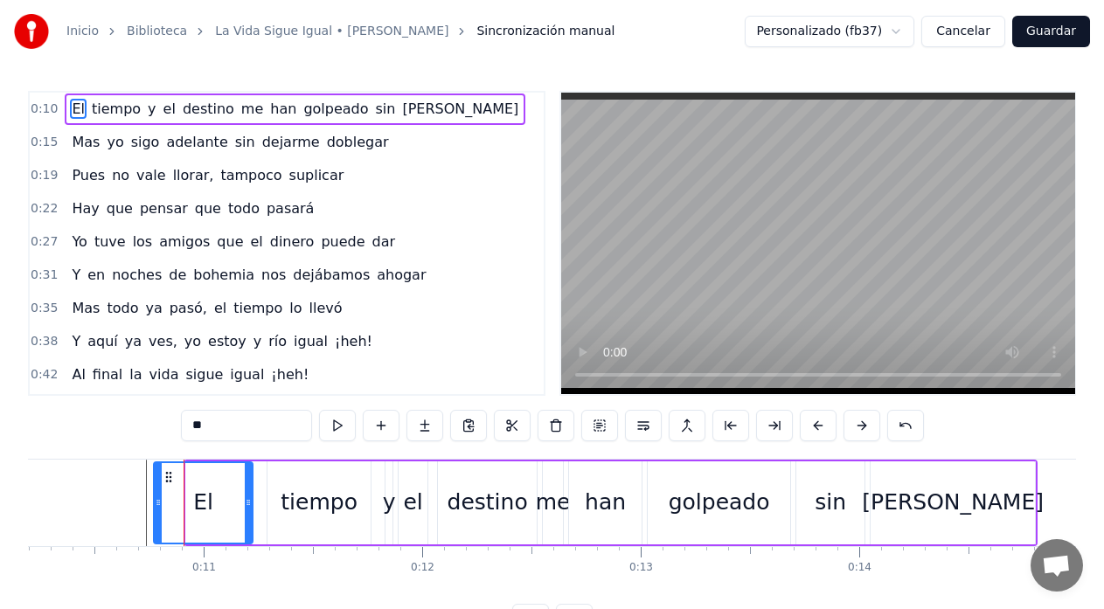
drag, startPoint x: 187, startPoint y: 505, endPoint x: 155, endPoint y: 509, distance: 32.6
click at [155, 509] on div at bounding box center [158, 503] width 7 height 80
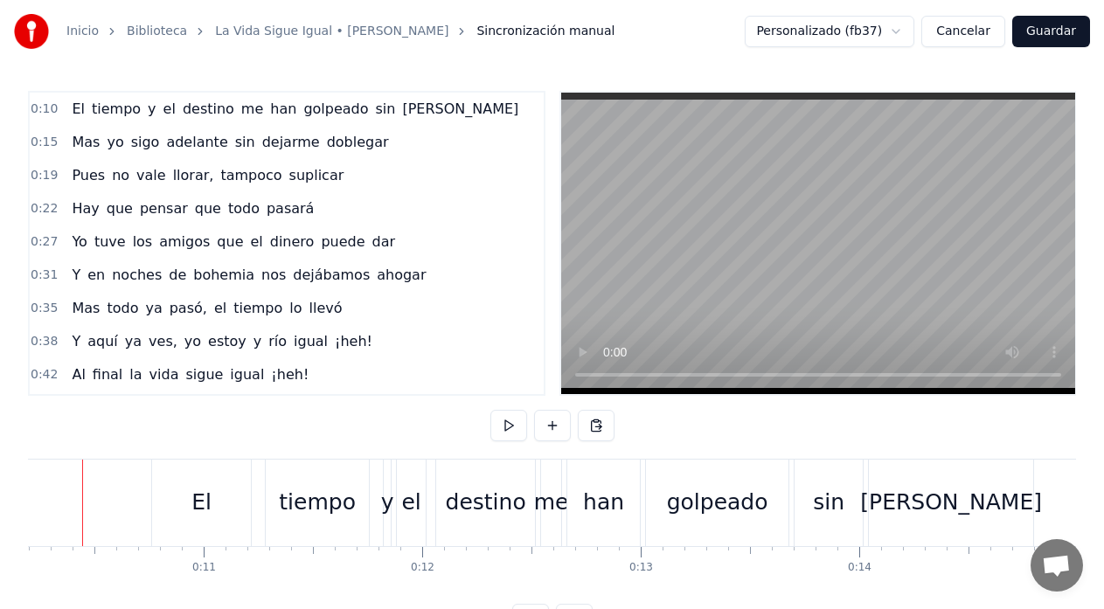
scroll to position [0, 2194]
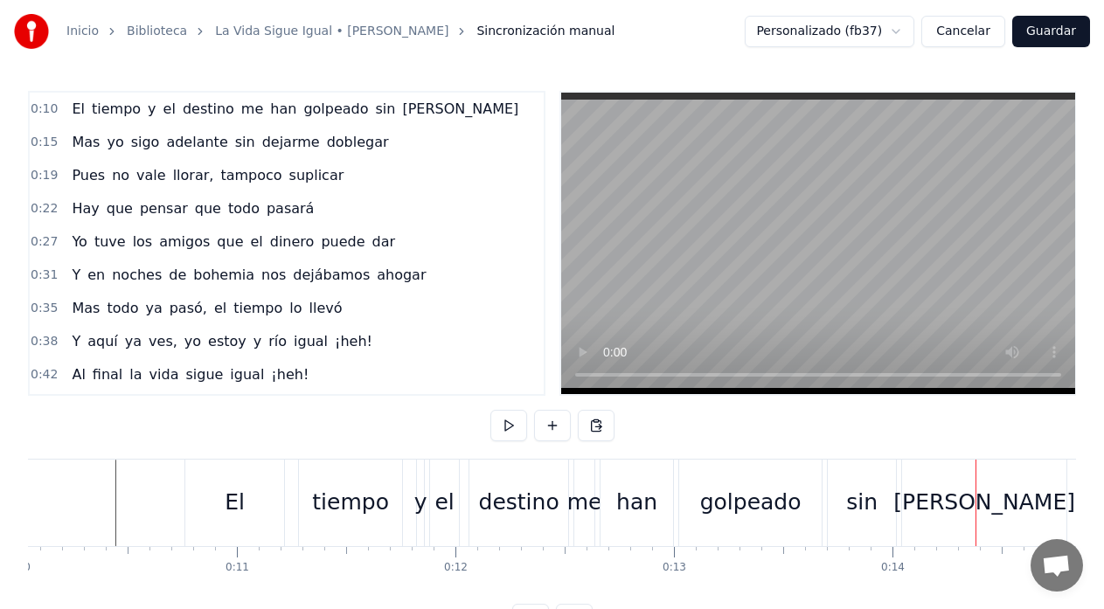
click at [1063, 35] on button "Guardar" at bounding box center [1051, 31] width 78 height 31
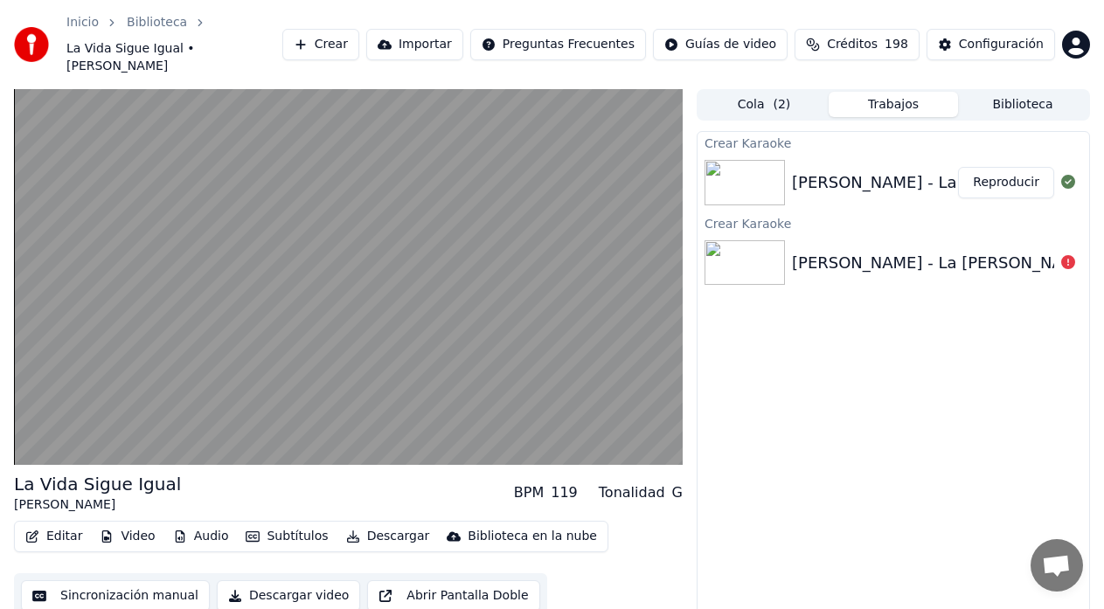
click at [366, 529] on button "Descargar" at bounding box center [388, 536] width 98 height 24
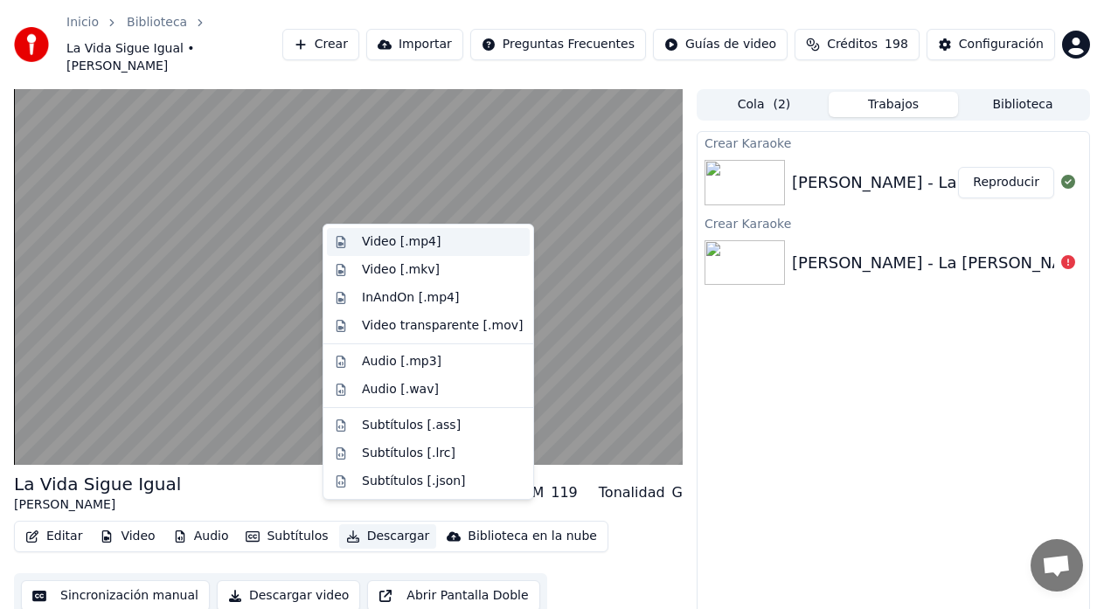
click at [387, 243] on div "Video [.mp4]" at bounding box center [401, 241] width 79 height 17
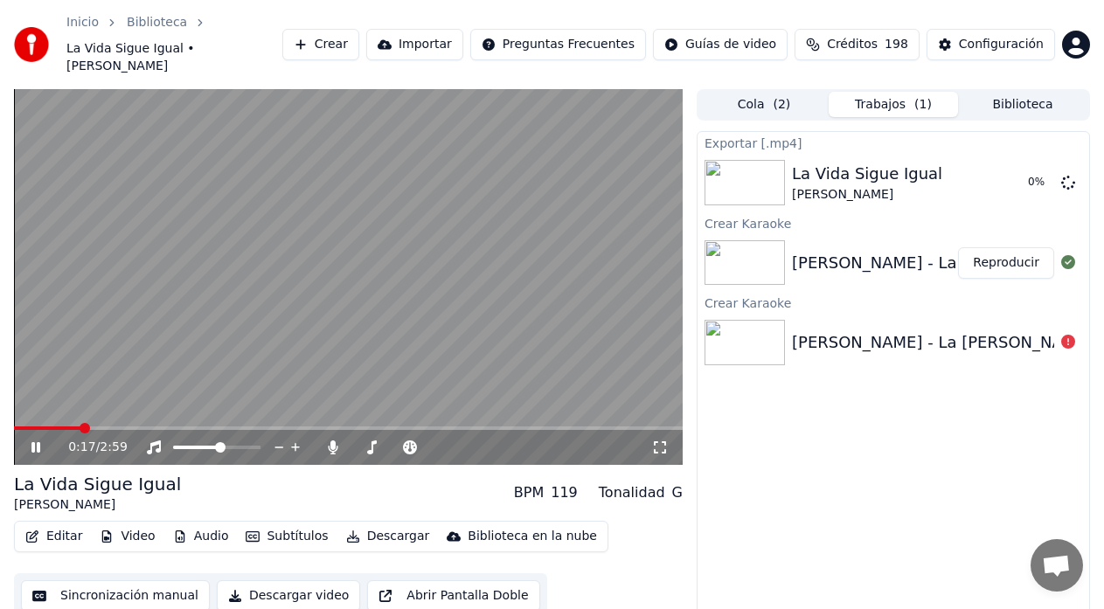
click at [39, 442] on icon at bounding box center [35, 447] width 9 height 10
